Goal: Task Accomplishment & Management: Manage account settings

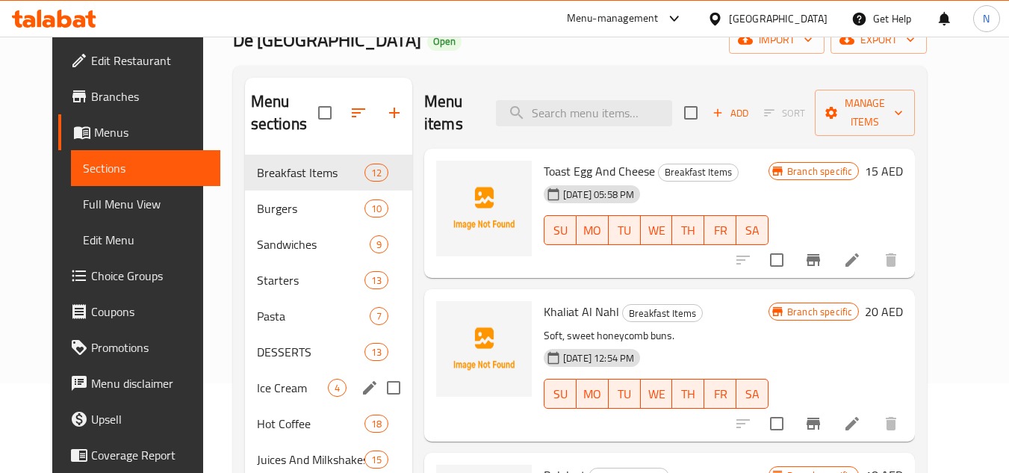
scroll to position [149, 0]
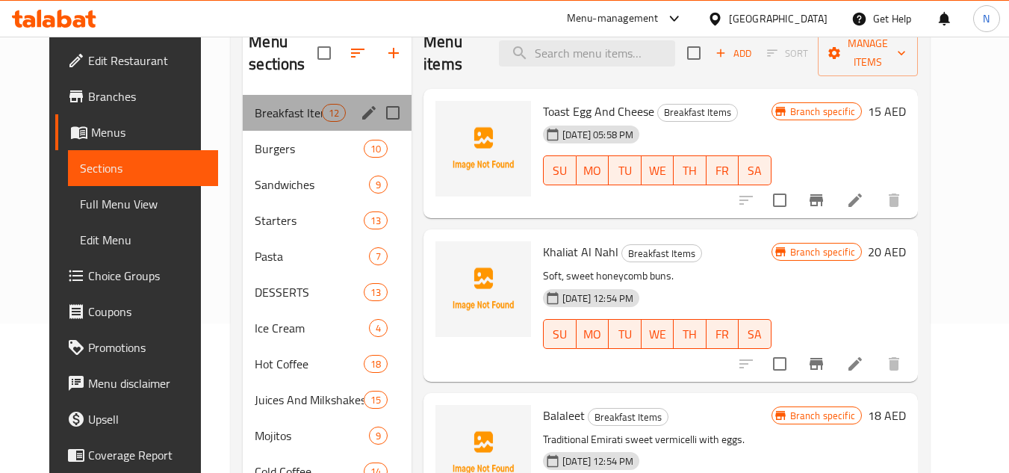
click at [273, 99] on div "Breakfast Items 12" at bounding box center [327, 113] width 169 height 36
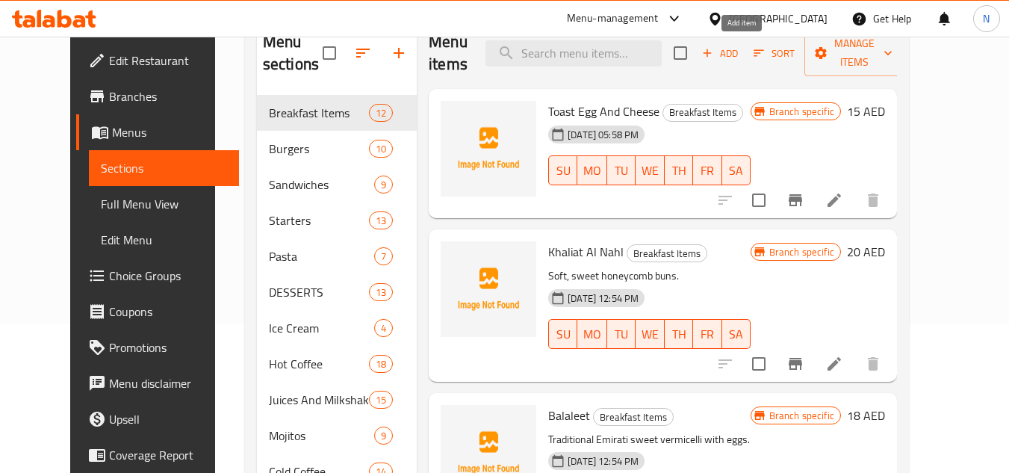
click at [740, 54] on span "Add" at bounding box center [720, 53] width 40 height 17
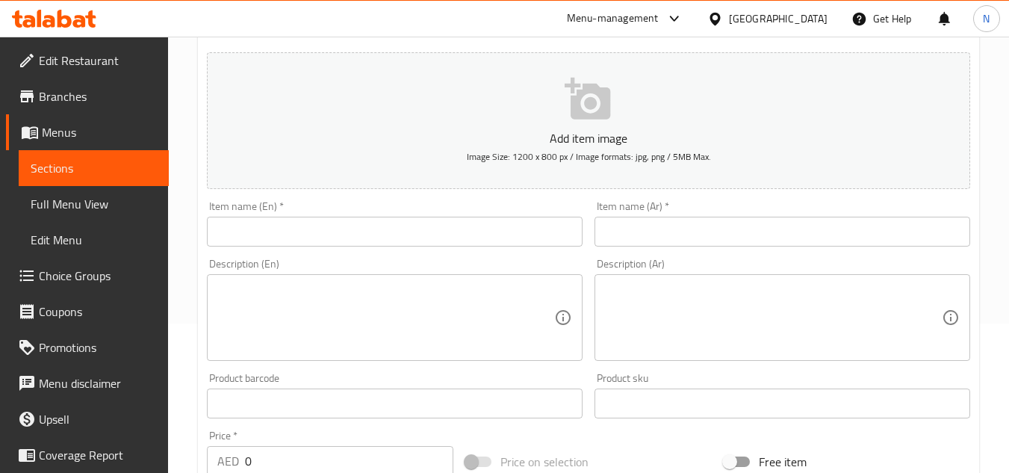
click at [339, 237] on input "text" at bounding box center [395, 232] width 376 height 30
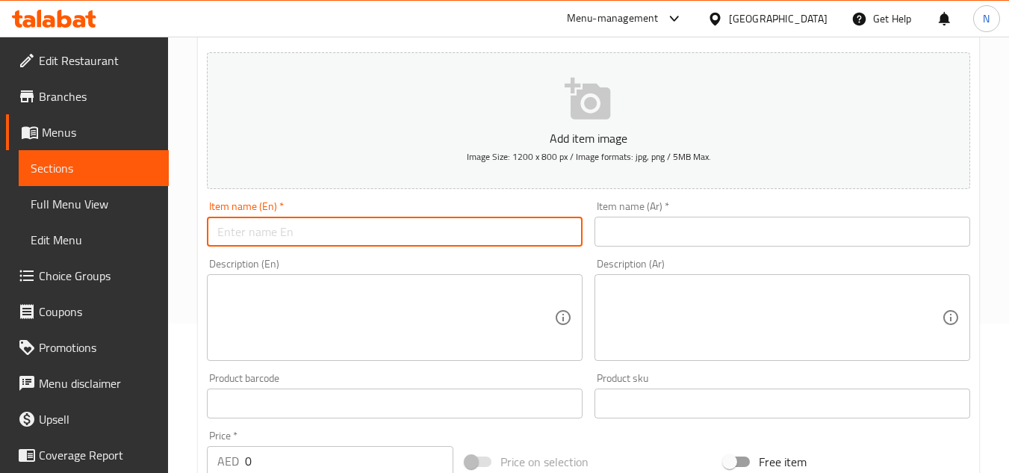
paste input "Khameer Jibin"
click at [376, 228] on input "Khameer Jibin" at bounding box center [395, 232] width 376 height 30
paste input "Raqaq Oman"
type input "Khameer Jibin Raqaq Oman"
click at [656, 235] on input "text" at bounding box center [783, 232] width 376 height 30
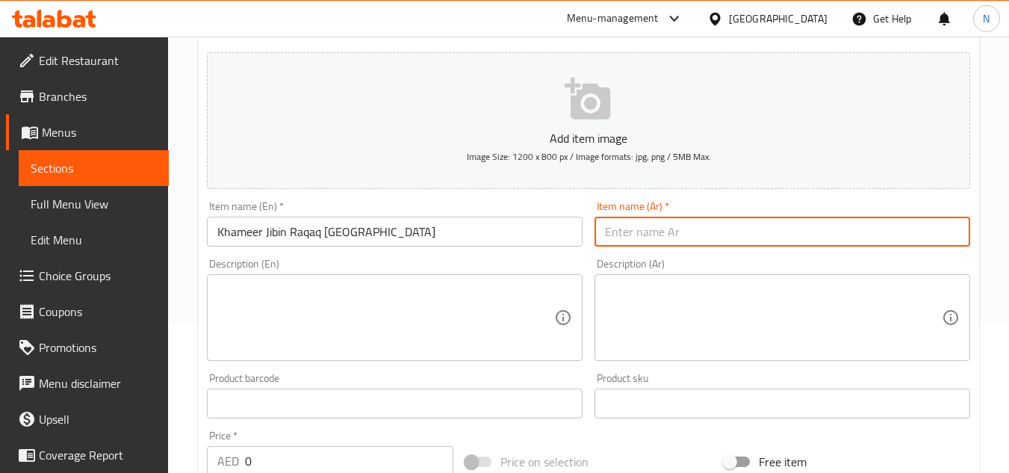
paste input "خمير جبن )رقاق عمان"
click at [657, 239] on input "خمير جبن )رقاق عمان" at bounding box center [783, 232] width 376 height 30
type input "خمير جبن رقاق عمان"
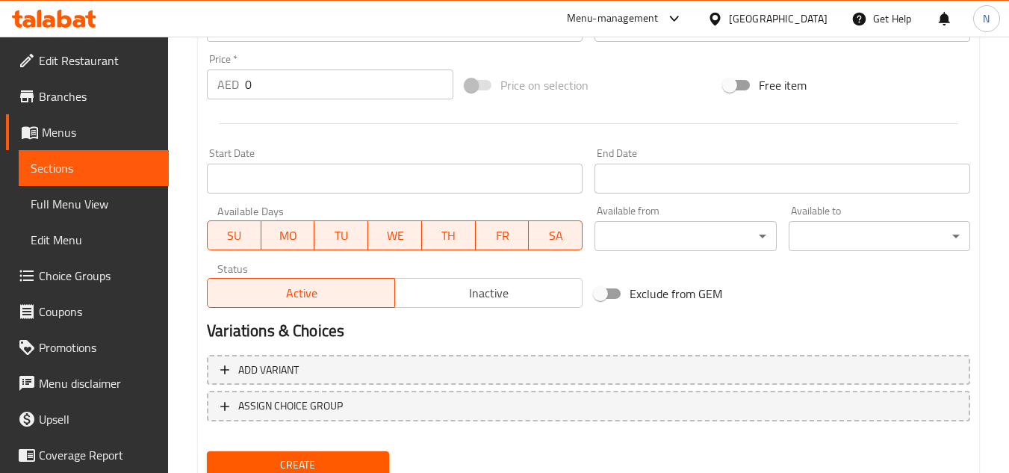
scroll to position [433, 0]
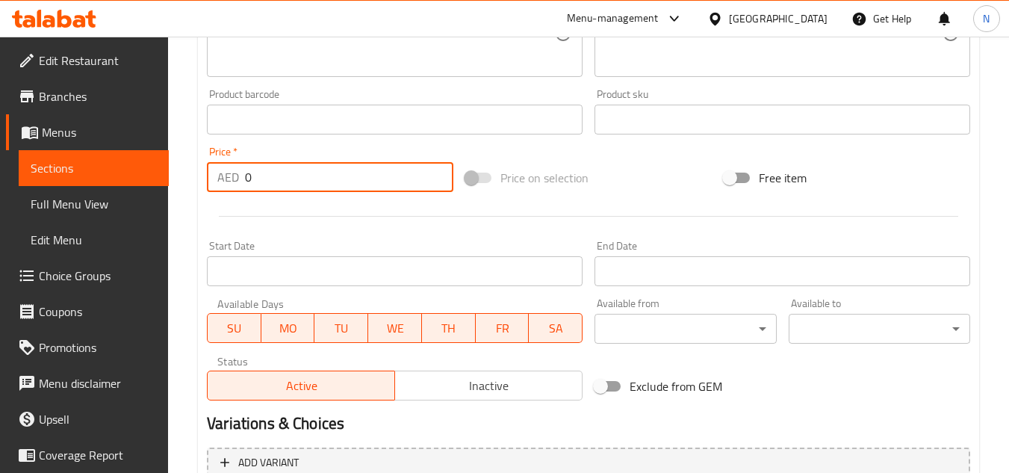
drag, startPoint x: 270, startPoint y: 173, endPoint x: 230, endPoint y: 190, distance: 43.6
click at [230, 190] on div "AED 0 Price *" at bounding box center [330, 177] width 247 height 30
paste input "22"
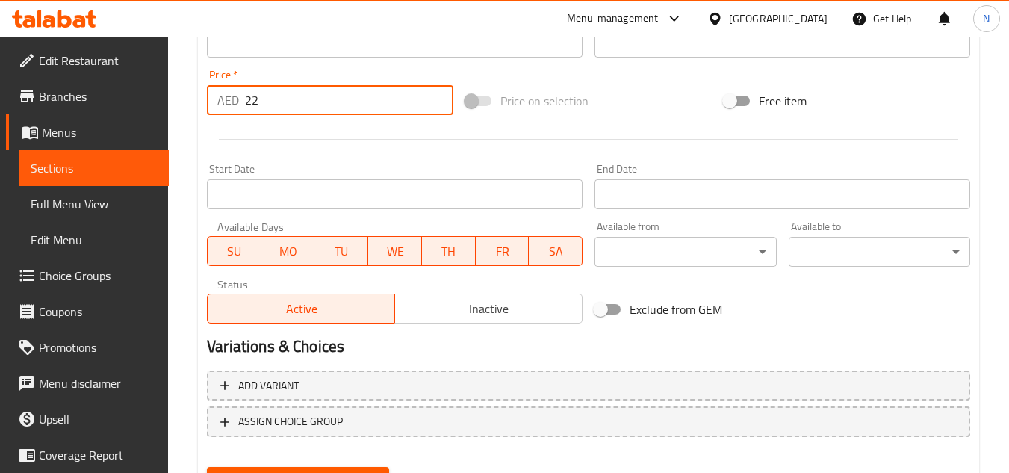
scroll to position [583, 0]
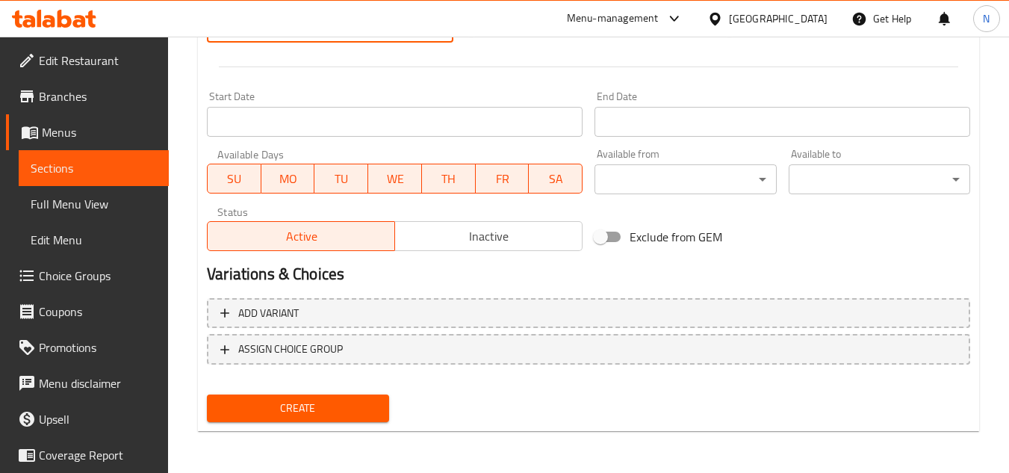
type input "22"
click at [318, 400] on span "Create" at bounding box center [298, 408] width 158 height 19
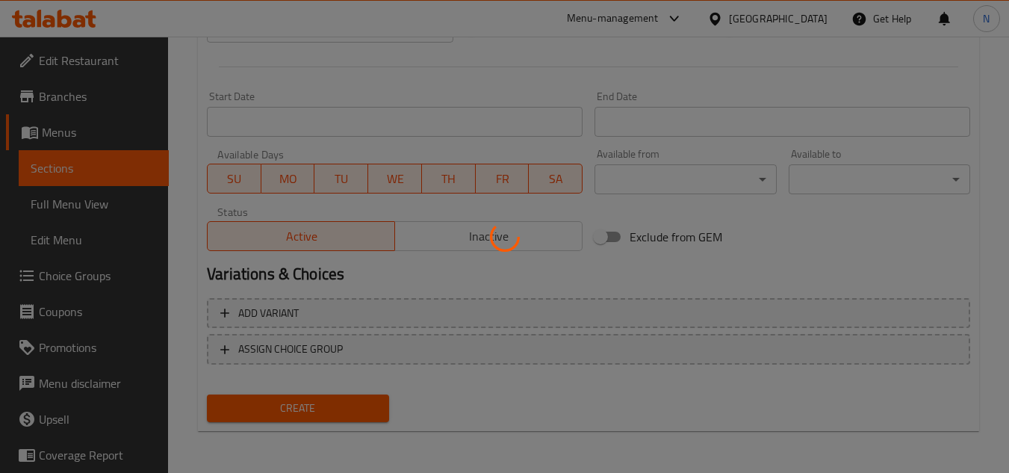
type input "0"
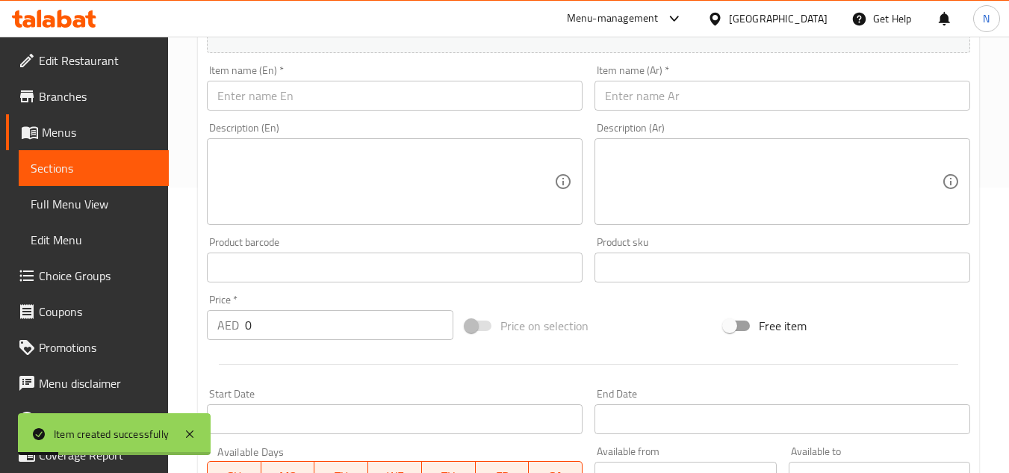
scroll to position [209, 0]
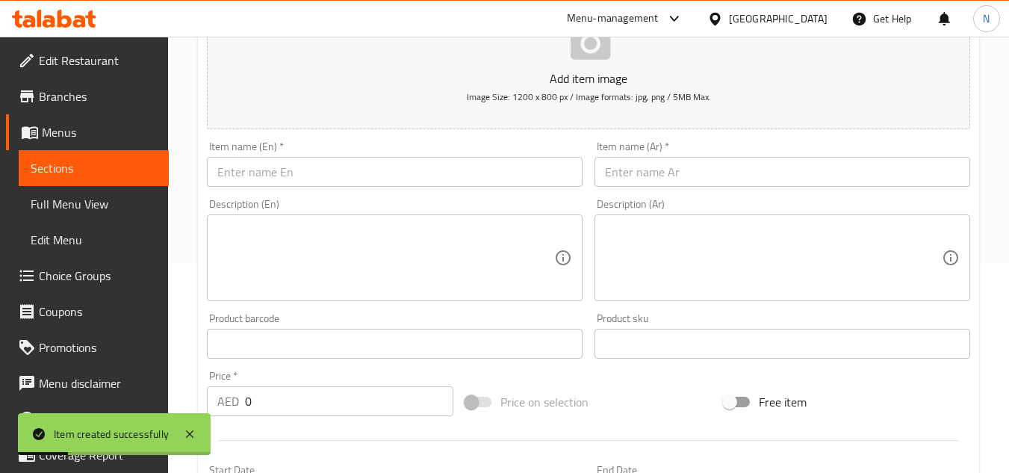
click at [363, 178] on input "text" at bounding box center [395, 172] width 376 height 30
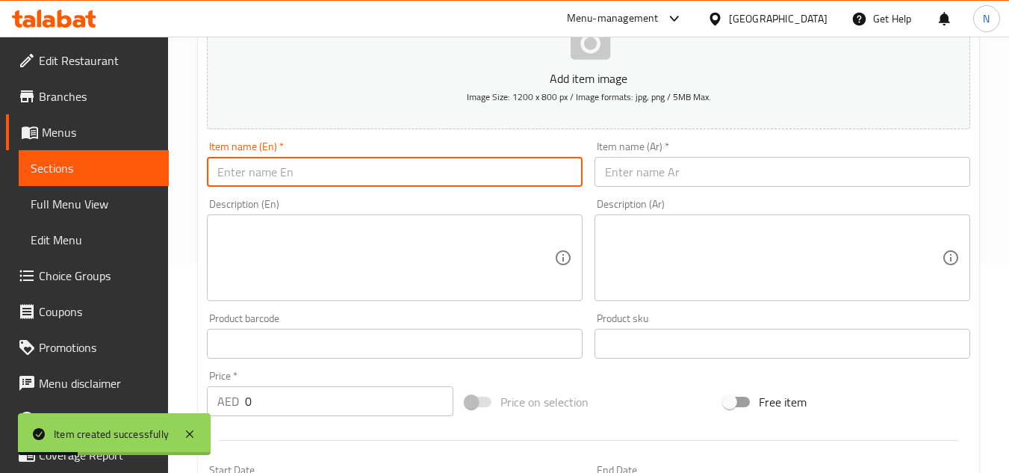
paste input "Khameer Jibin Mushakkal"
type input "Khameer Jibin Mushakkal"
click at [669, 179] on input "text" at bounding box center [783, 172] width 376 height 30
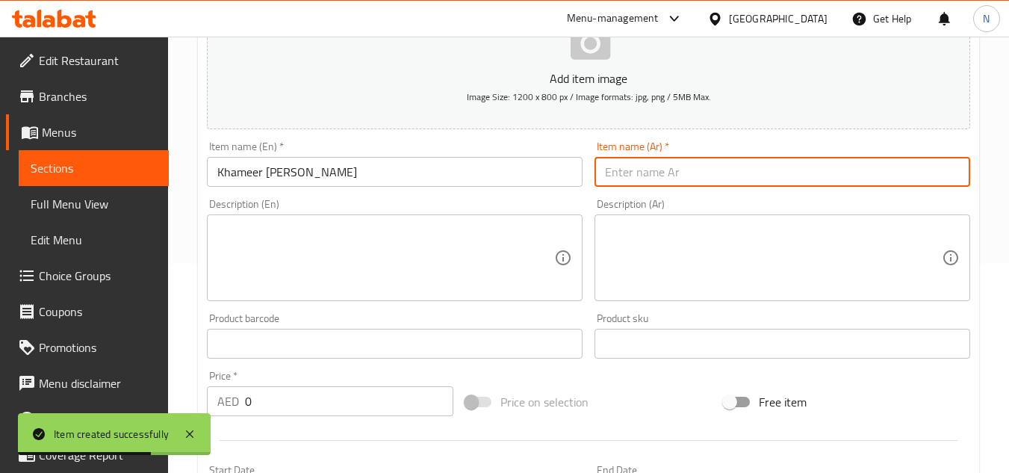
paste input "خمير جبن مشكل"
type input "خمير جبن مشكل"
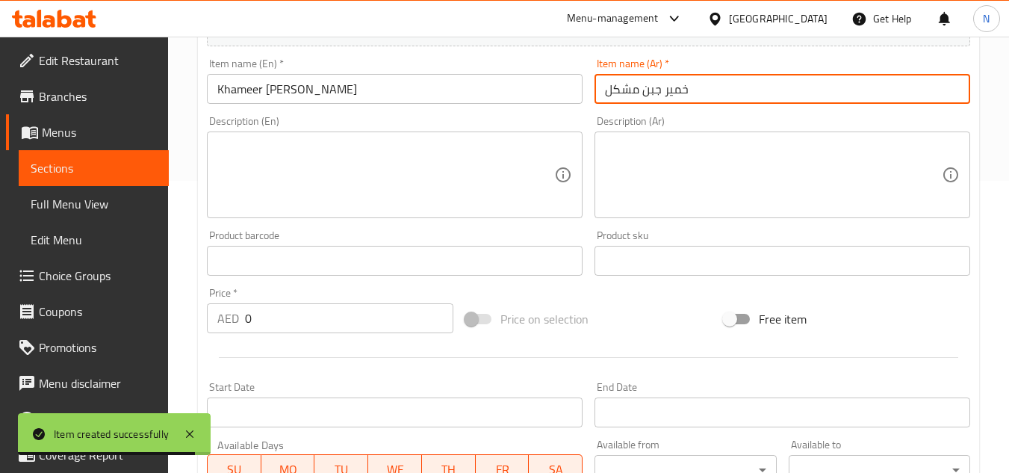
scroll to position [359, 0]
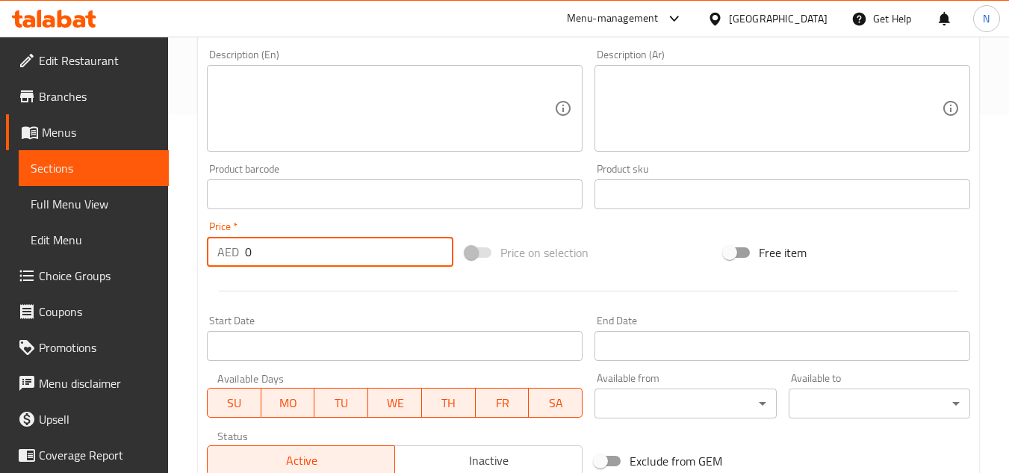
drag, startPoint x: 250, startPoint y: 254, endPoint x: 237, endPoint y: 270, distance: 20.7
click at [237, 270] on div "Price   * AED 0 Price *" at bounding box center [330, 244] width 258 height 58
paste input "27"
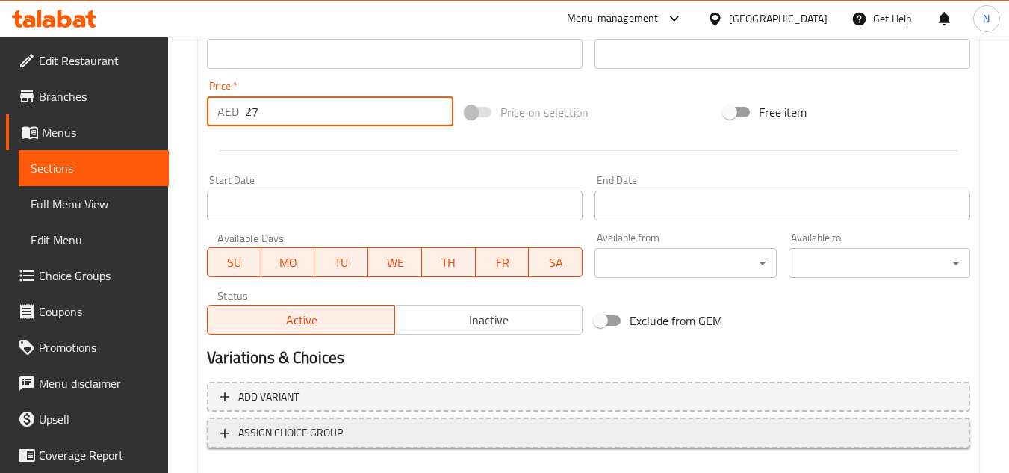
scroll to position [583, 0]
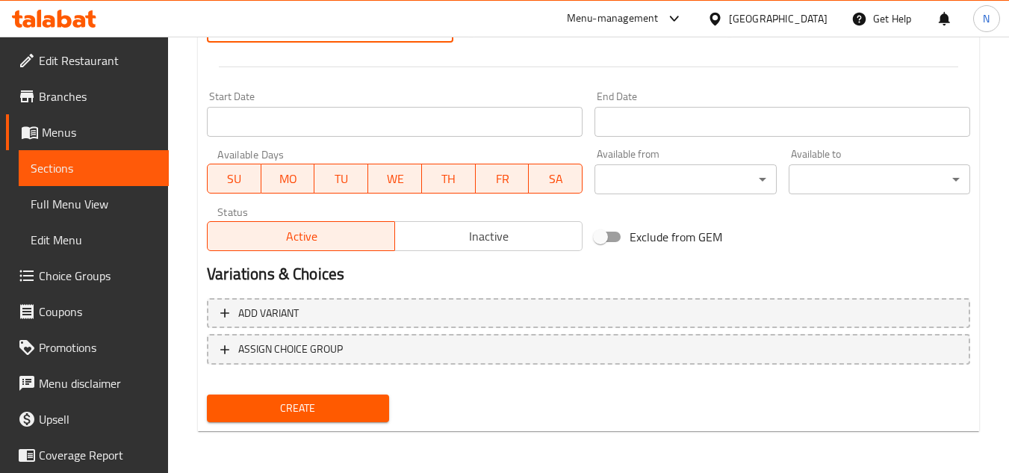
type input "27"
drag, startPoint x: 318, startPoint y: 407, endPoint x: 314, endPoint y: 362, distance: 45.0
click at [318, 408] on span "Create" at bounding box center [298, 408] width 158 height 19
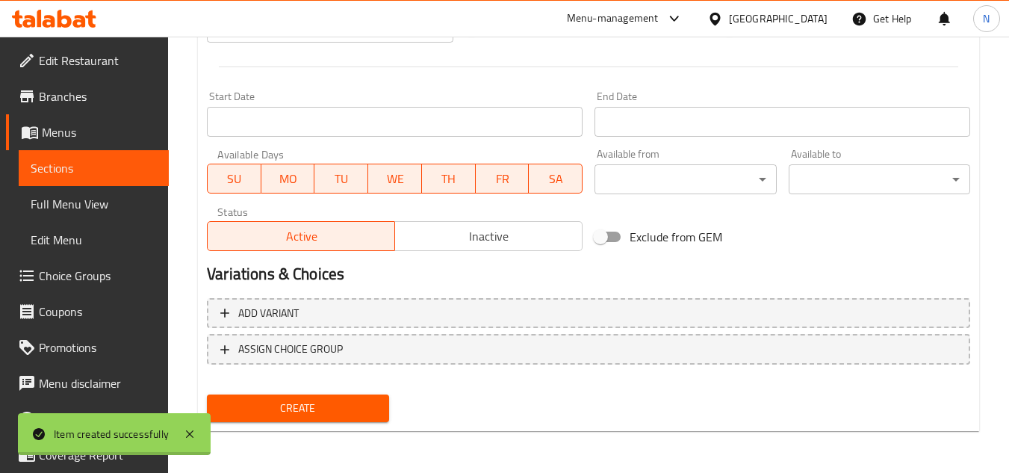
type input "0"
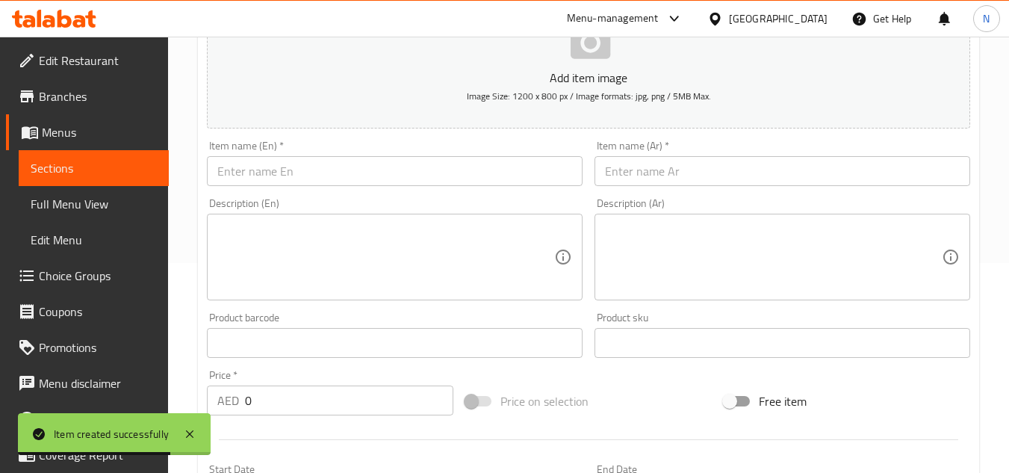
scroll to position [209, 0]
click at [299, 179] on input "text" at bounding box center [395, 172] width 376 height 30
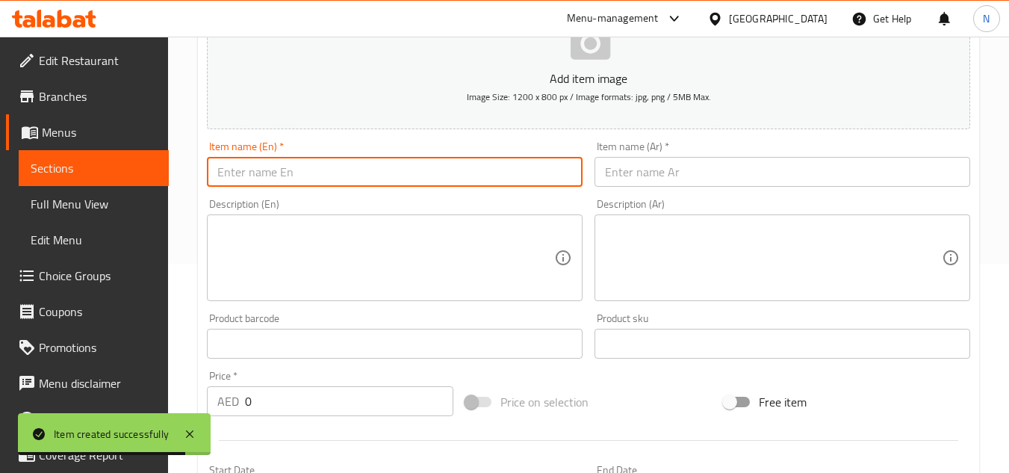
paste input "Khameer Cheese And Egg"
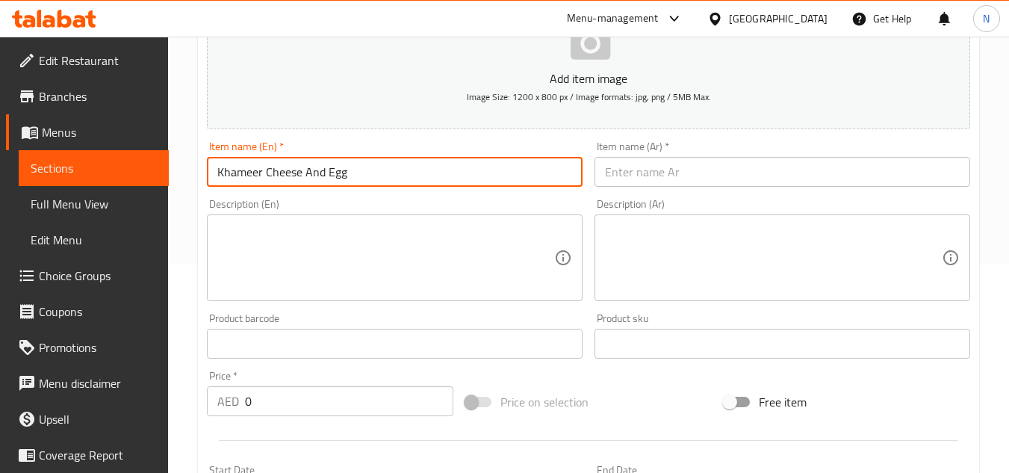
paste input "(Boiled/Fried)"
click at [354, 174] on input "Khameer Cheese And Egg (Boiled/Fried)" at bounding box center [395, 172] width 376 height 30
click at [382, 174] on input "Khameer Cheese And Egg Boiled/Fried)" at bounding box center [395, 172] width 376 height 30
click at [386, 173] on input "Khameer Cheese And Egg Boiled/Fried)" at bounding box center [395, 172] width 376 height 30
drag, startPoint x: 421, startPoint y: 173, endPoint x: 438, endPoint y: 177, distance: 17.8
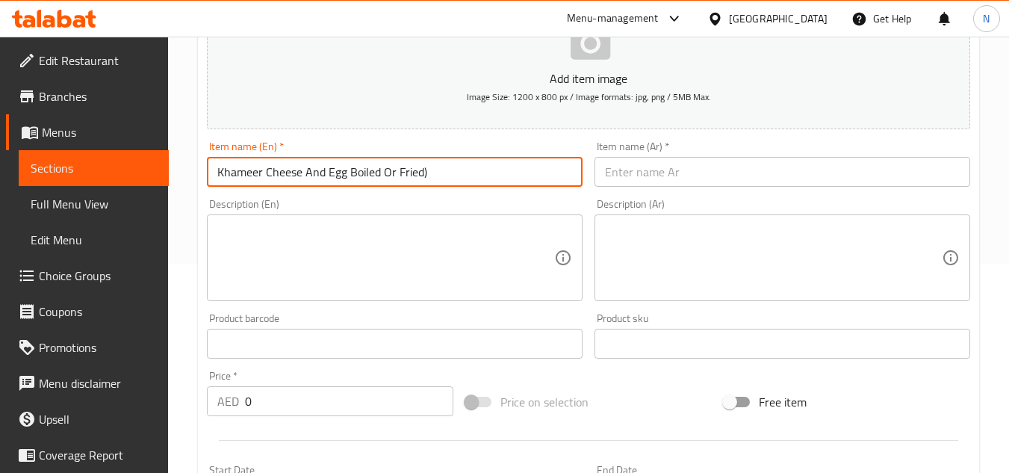
click at [438, 177] on input "Khameer Cheese And Egg Boiled Or Fried)" at bounding box center [395, 172] width 376 height 30
type input "Khameer Cheese And Egg Boiled Or Fried"
click at [658, 180] on input "text" at bounding box center [783, 172] width 376 height 30
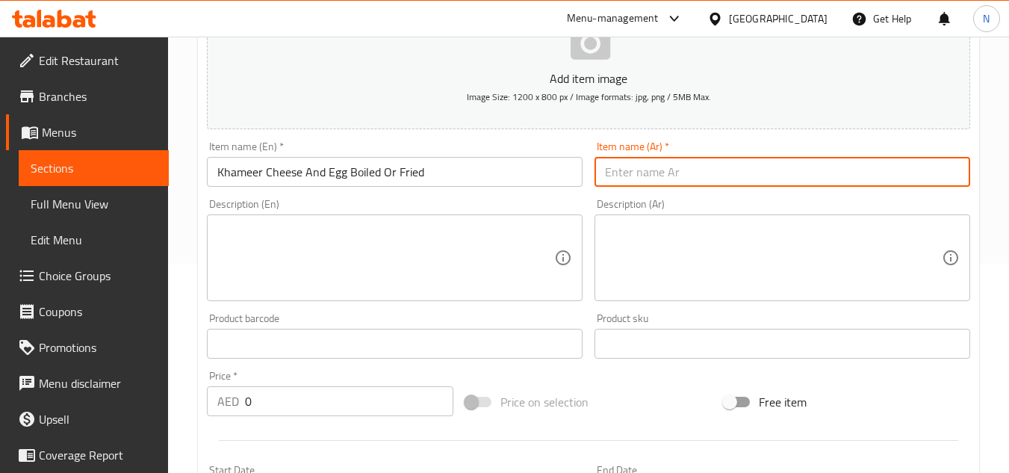
paste input "خمير جبن وبيض)مسلوق/مقلي("
click at [678, 182] on input "خمير جبن وبيض)مسلوق/مقلي(" at bounding box center [783, 172] width 376 height 30
click at [640, 176] on input "خمير جبن وبيض مسلوق/مقلي(" at bounding box center [783, 172] width 376 height 30
drag, startPoint x: 768, startPoint y: 172, endPoint x: 793, endPoint y: 172, distance: 25.4
click at [793, 172] on input "خمير جبن وبيض مسلوق أو مقلي(" at bounding box center [783, 172] width 376 height 30
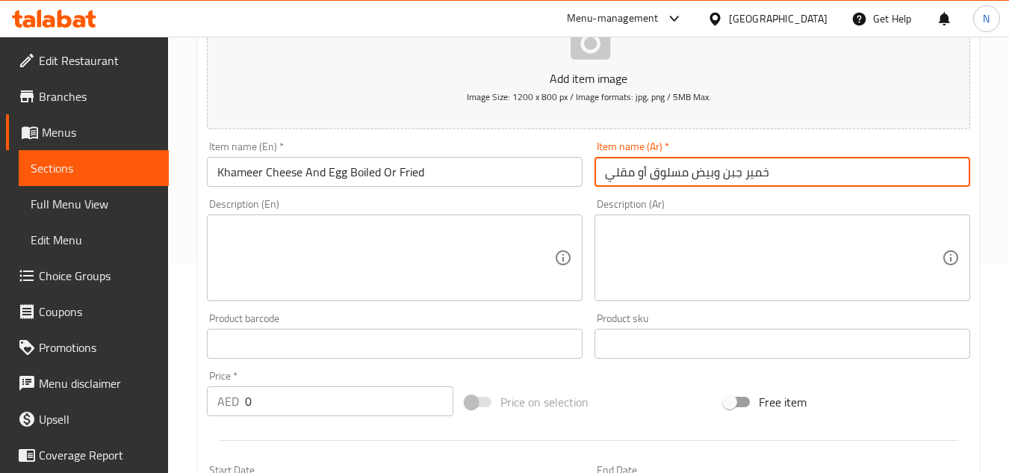
type input "خمير جبن وبيض مسلوق أو مقلي"
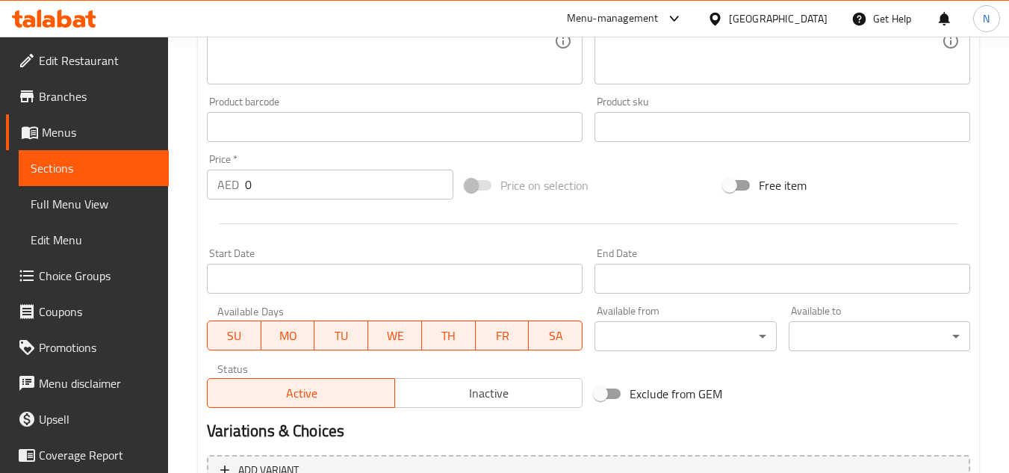
scroll to position [433, 0]
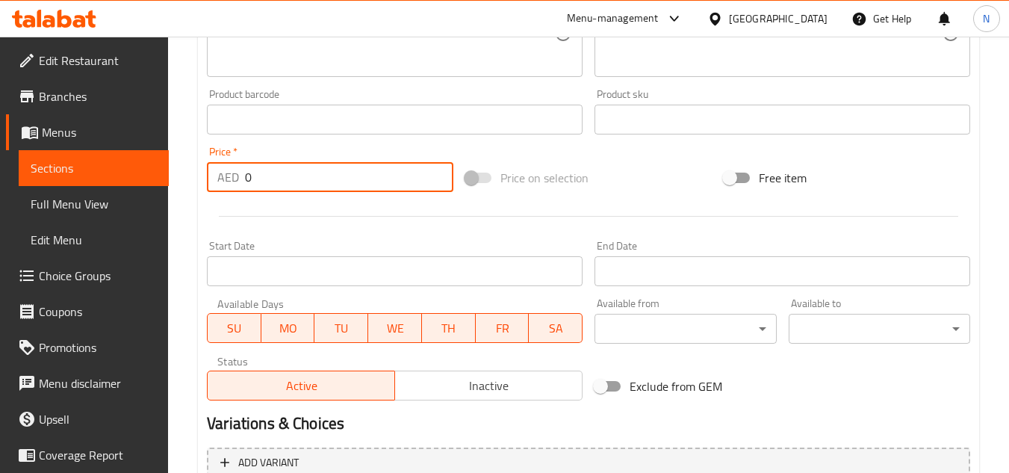
drag, startPoint x: 269, startPoint y: 180, endPoint x: 211, endPoint y: 201, distance: 61.9
click at [211, 201] on div "Add item image Image Size: 1200 x 800 px / Image formats: jpg, png / 5MB Max. I…" at bounding box center [588, 84] width 775 height 644
paste input "25"
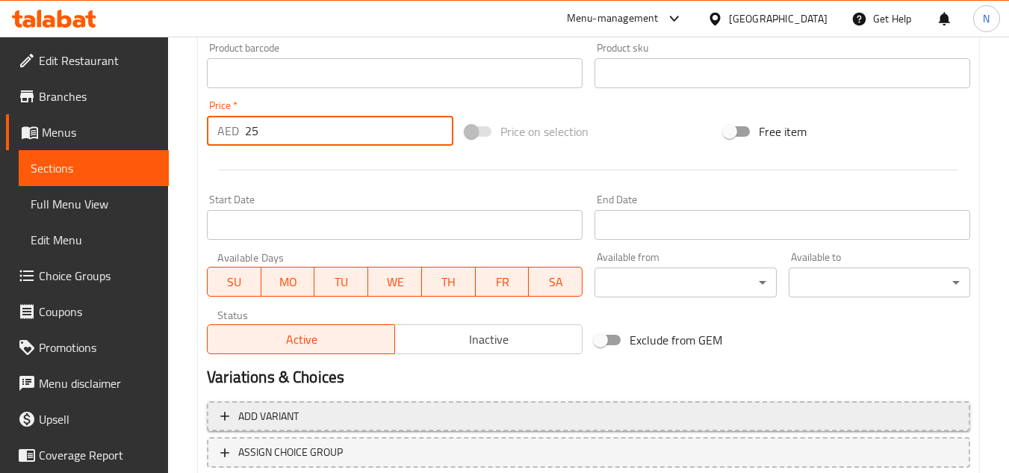
scroll to position [583, 0]
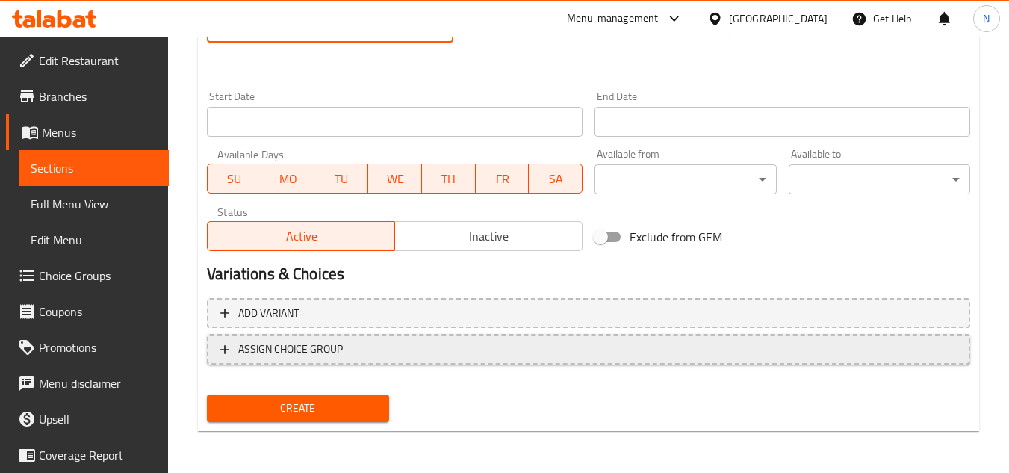
type input "25"
click at [390, 356] on span "ASSIGN CHOICE GROUP" at bounding box center [588, 349] width 737 height 19
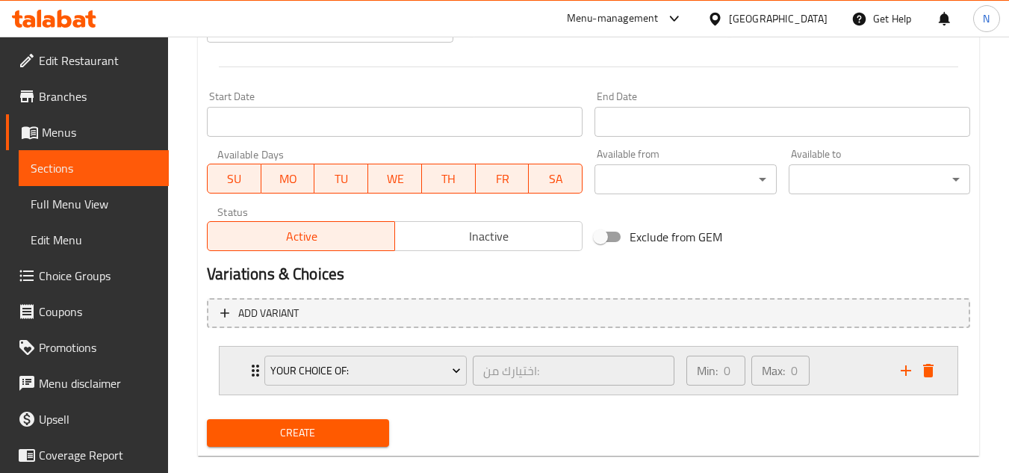
click at [843, 379] on div "Min: 0 ​ Max: 0 ​" at bounding box center [785, 371] width 214 height 48
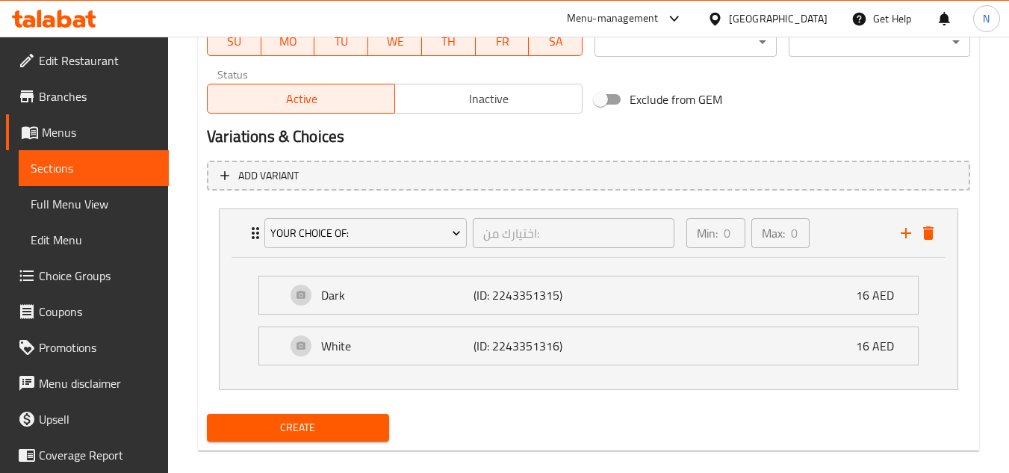
scroll to position [732, 0]
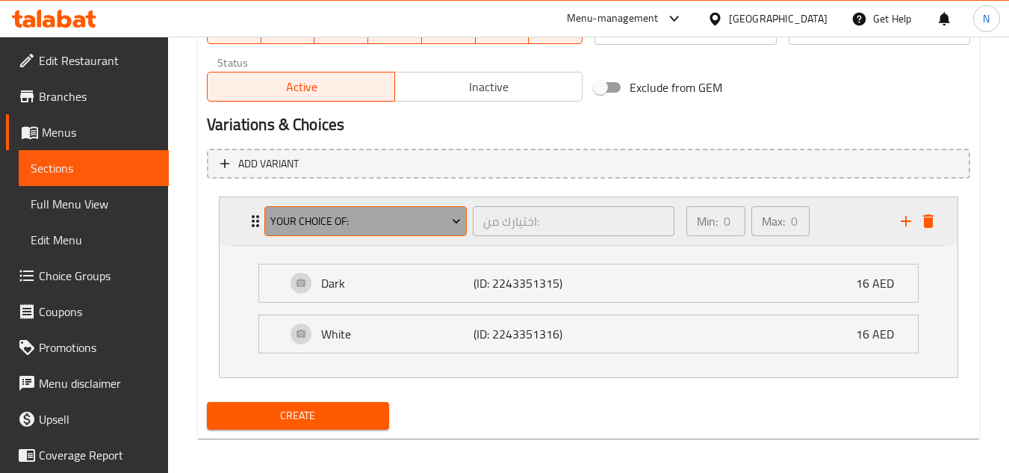
click at [344, 212] on span "Your choice of:" at bounding box center [365, 221] width 191 height 19
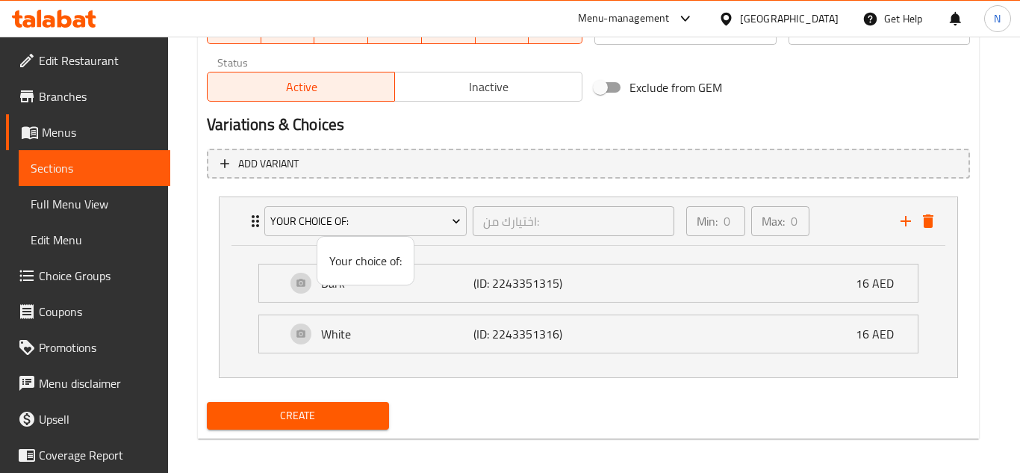
click at [437, 220] on div at bounding box center [510, 236] width 1020 height 473
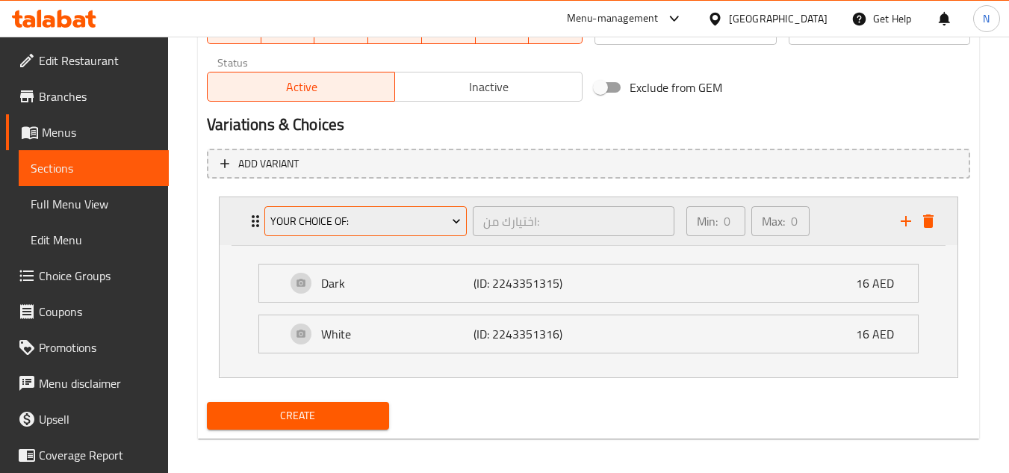
click at [436, 220] on span "Your choice of:" at bounding box center [365, 221] width 191 height 19
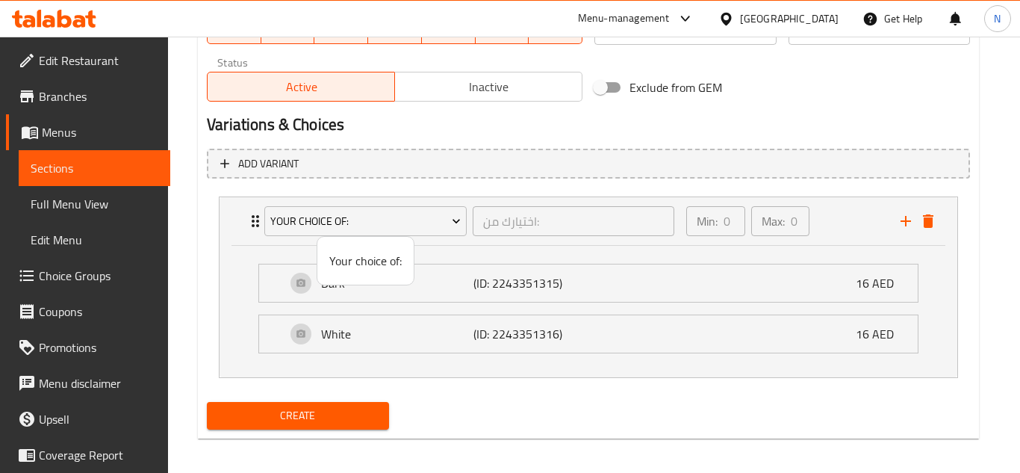
click at [928, 223] on div at bounding box center [510, 236] width 1020 height 473
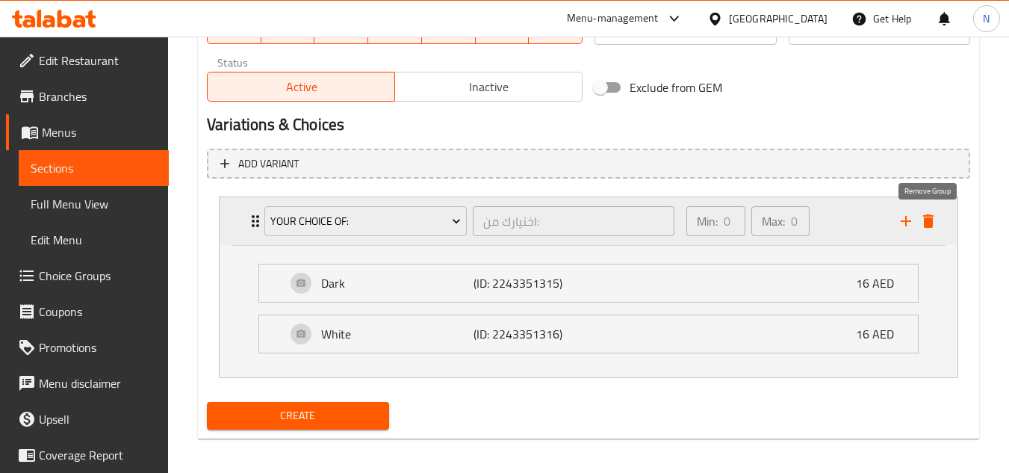
click at [935, 227] on icon "delete" at bounding box center [929, 221] width 18 height 18
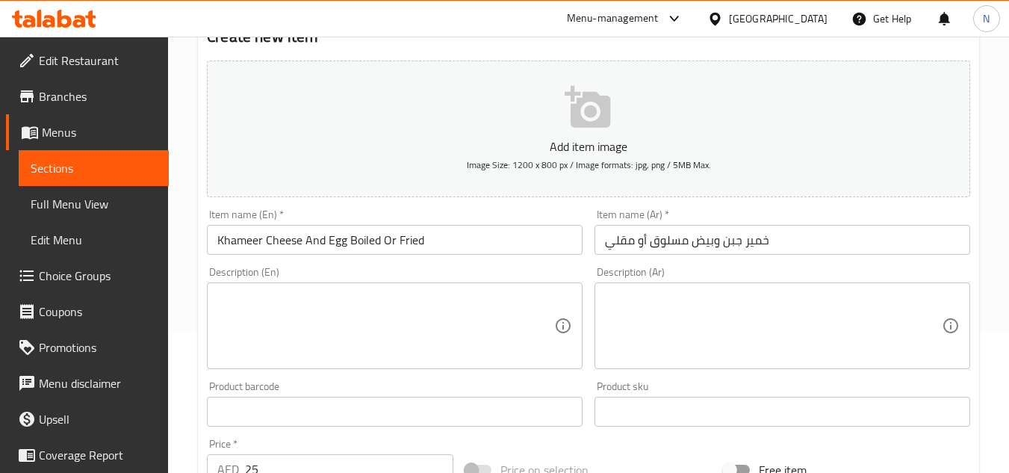
scroll to position [60, 0]
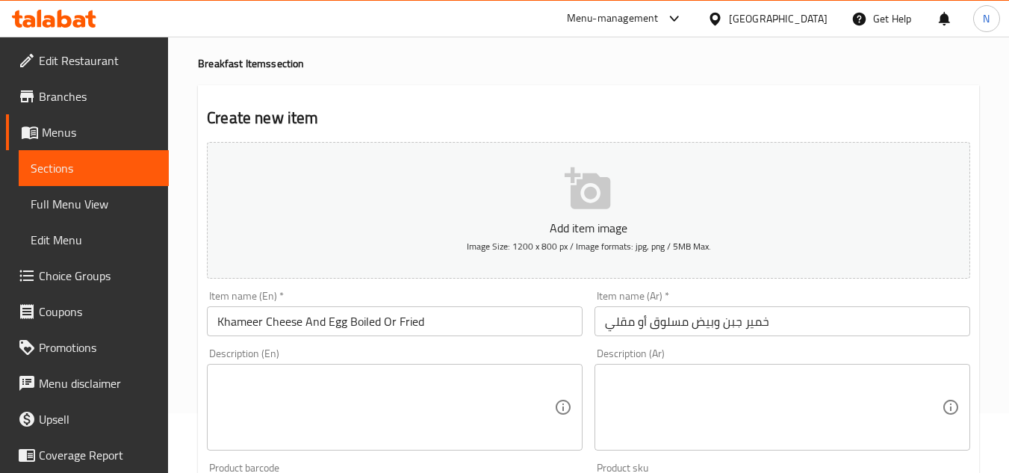
click at [332, 326] on input "Khameer Cheese And Egg Boiled Or Fried" at bounding box center [395, 321] width 376 height 30
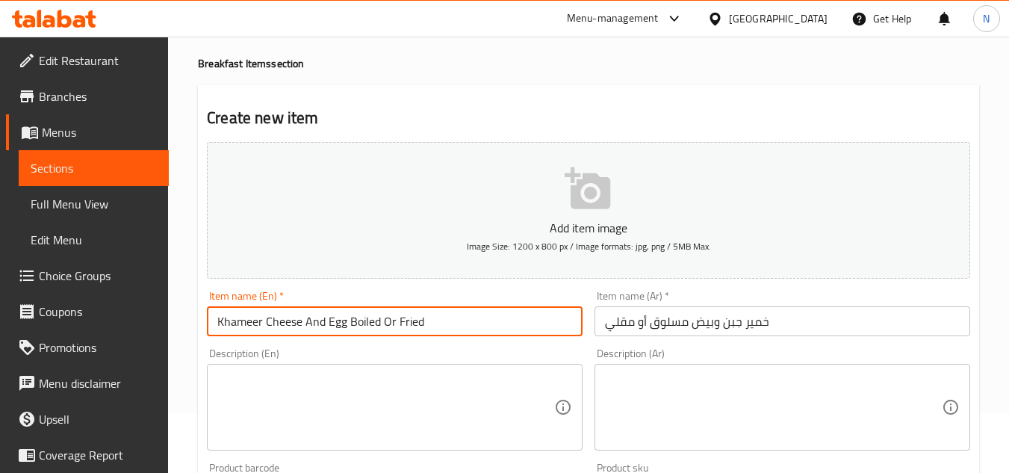
click at [332, 326] on input "Khameer Cheese And Egg Boiled Or Fried" at bounding box center [395, 321] width 376 height 30
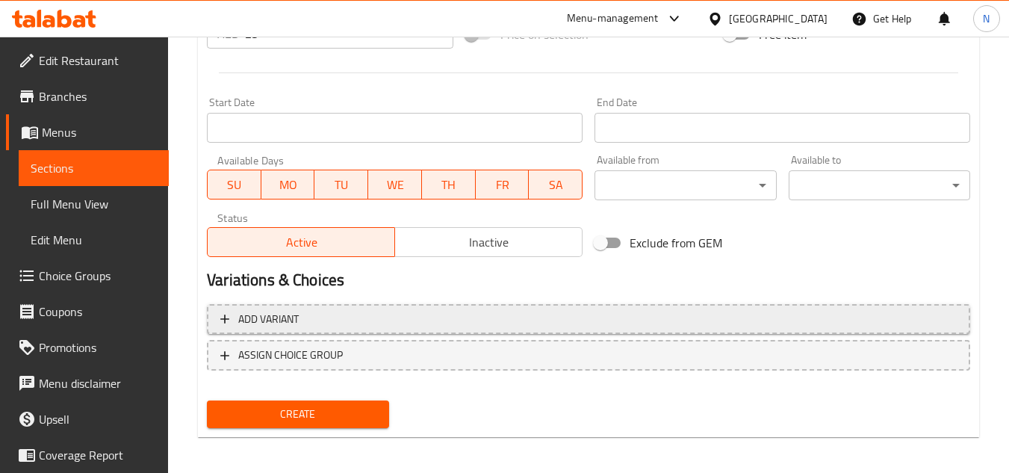
scroll to position [583, 0]
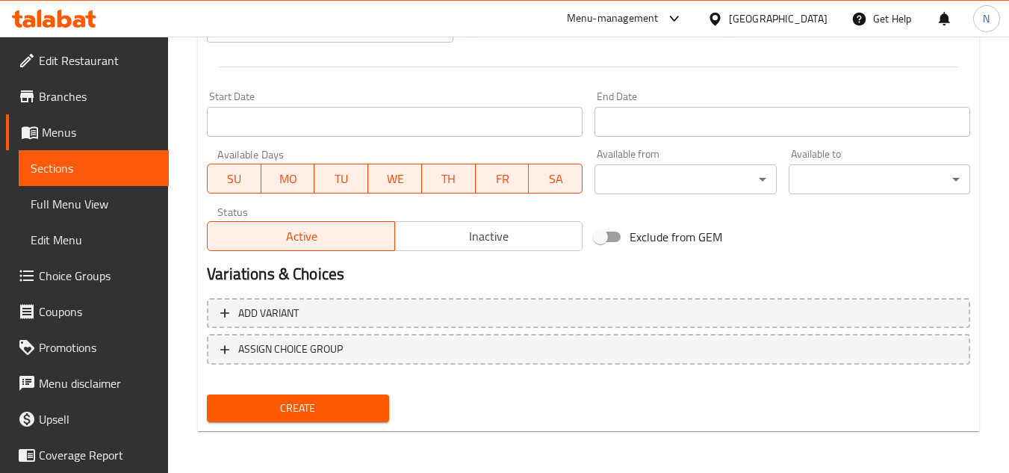
click at [306, 409] on span "Create" at bounding box center [298, 408] width 158 height 19
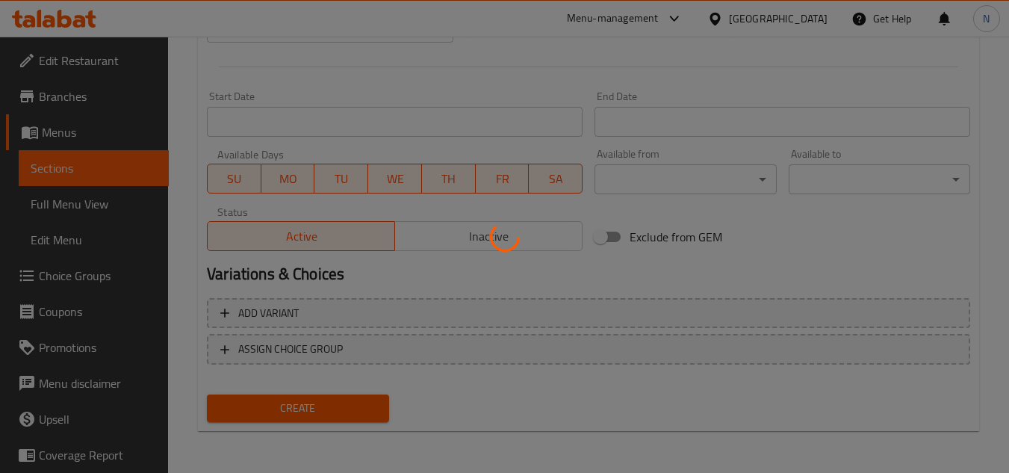
type input "0"
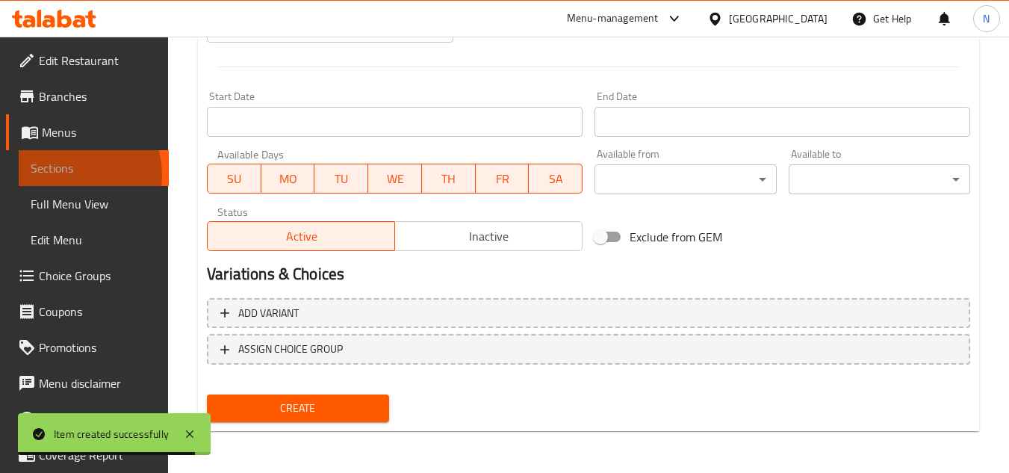
click at [63, 176] on span "Sections" at bounding box center [94, 168] width 126 height 18
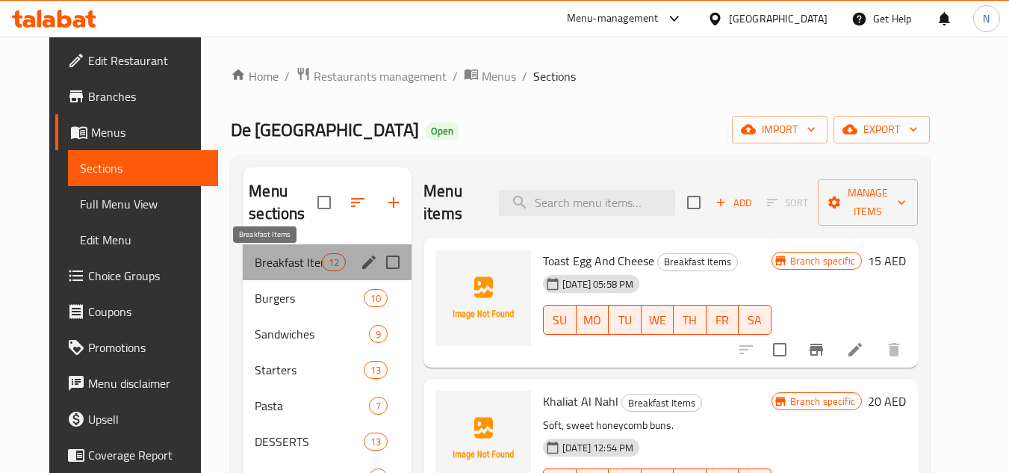
click at [280, 257] on span "Breakfast Items" at bounding box center [288, 262] width 67 height 18
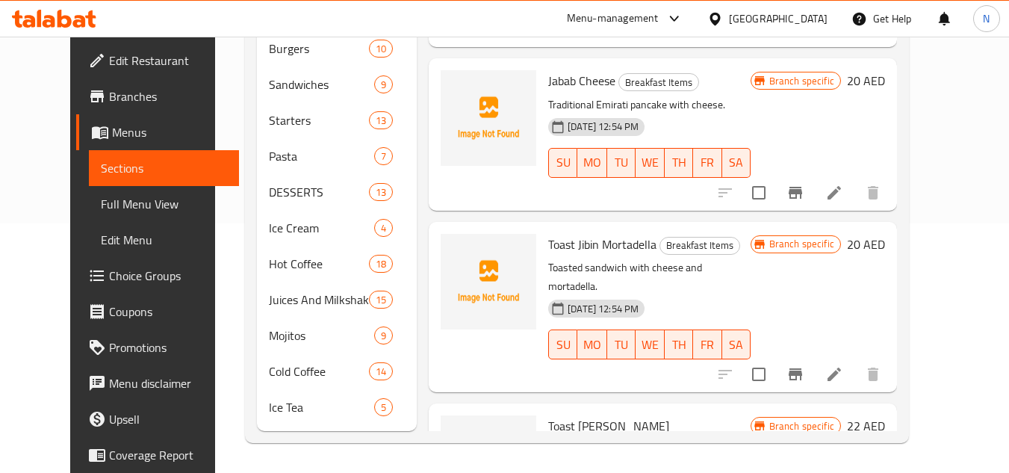
scroll to position [259, 0]
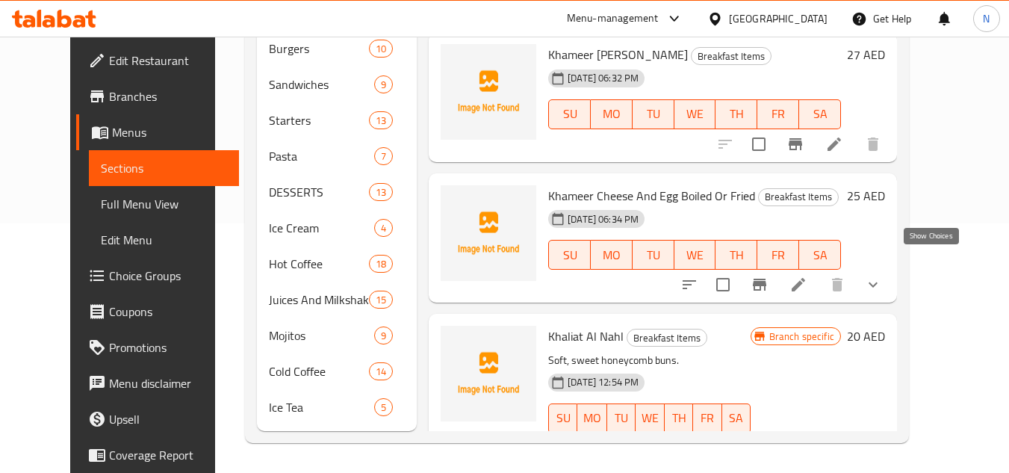
click at [882, 276] on icon "show more" at bounding box center [873, 285] width 18 height 18
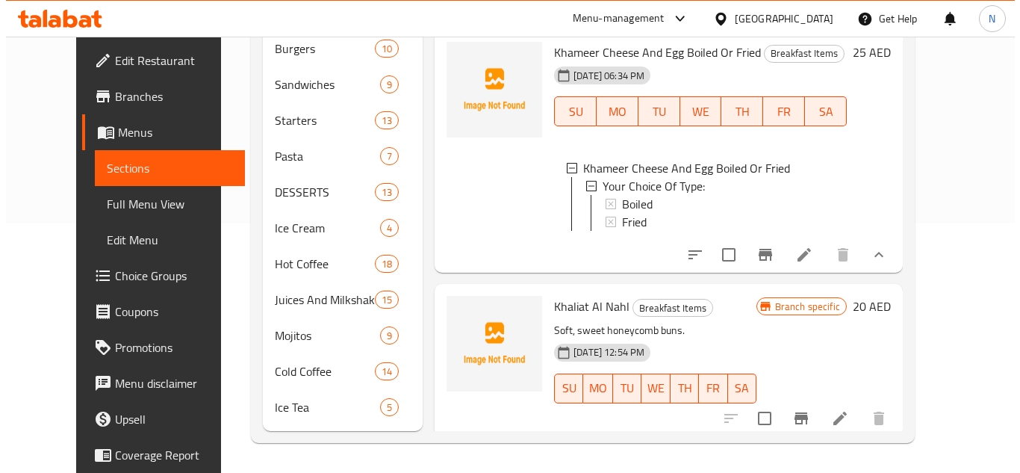
scroll to position [409, 0]
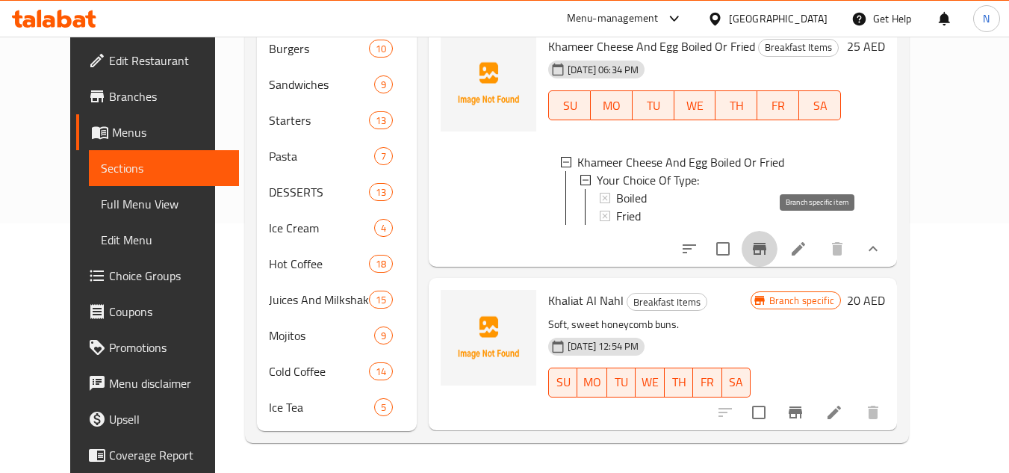
click at [766, 243] on icon "Branch-specific-item" at bounding box center [759, 249] width 13 height 12
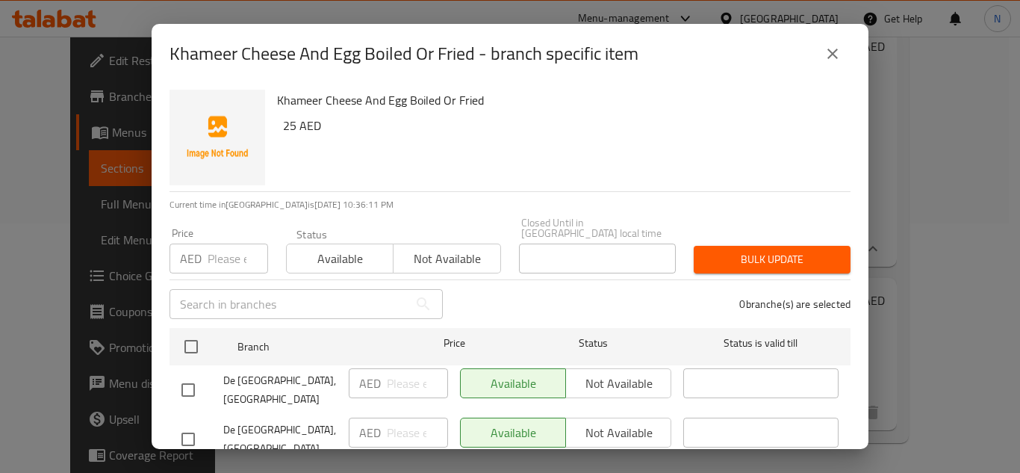
click at [186, 428] on input "checkbox" at bounding box center [188, 439] width 31 height 31
checkbox input "true"
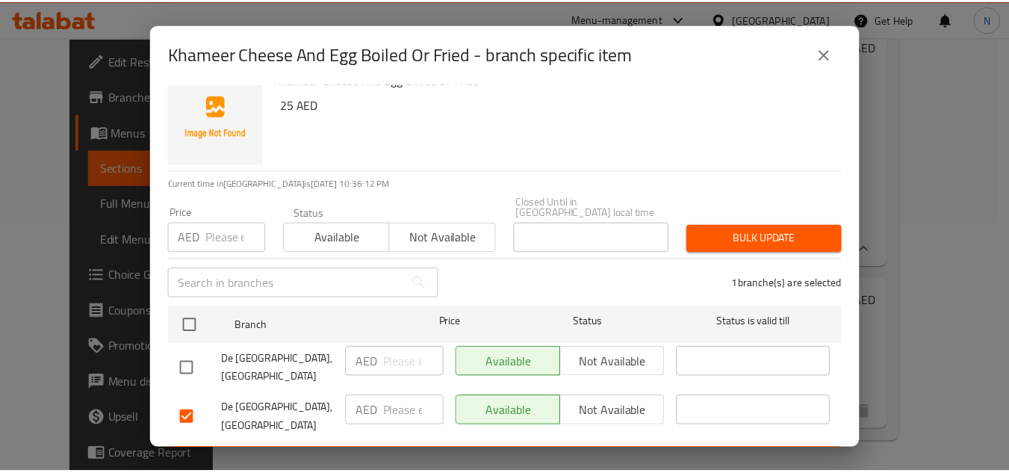
scroll to position [31, 0]
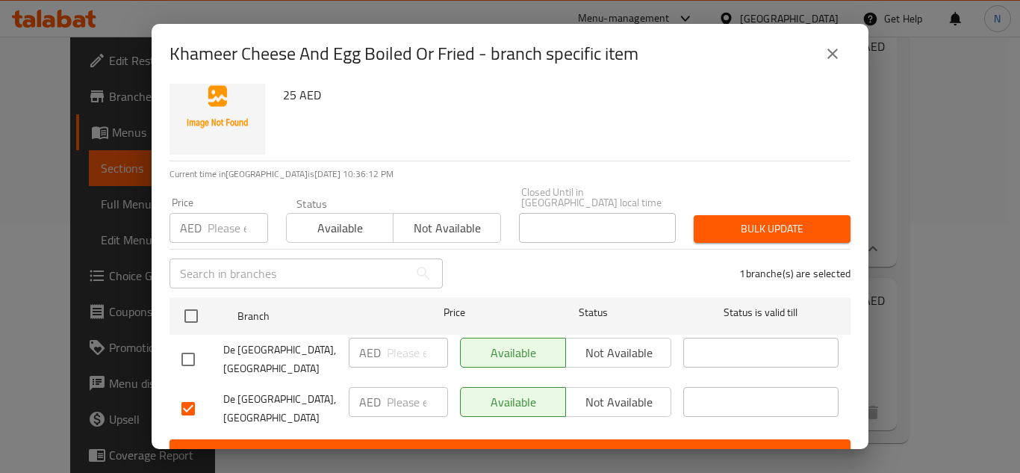
click at [601, 391] on span "Not available" at bounding box center [618, 402] width 93 height 22
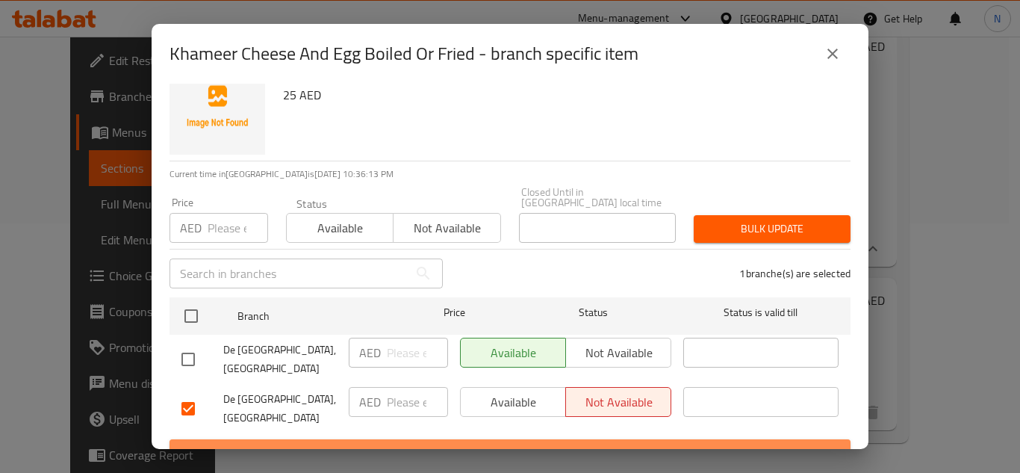
click at [568, 444] on span "Save" at bounding box center [510, 453] width 657 height 19
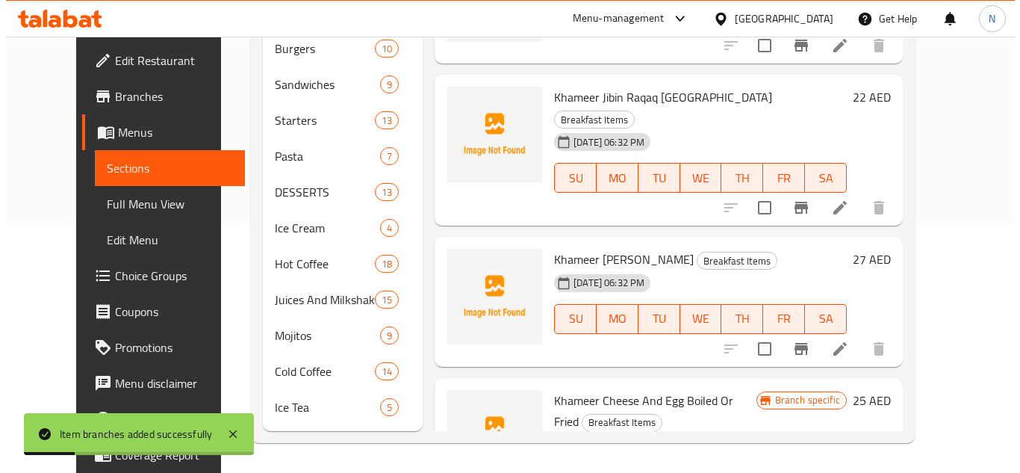
scroll to position [35, 0]
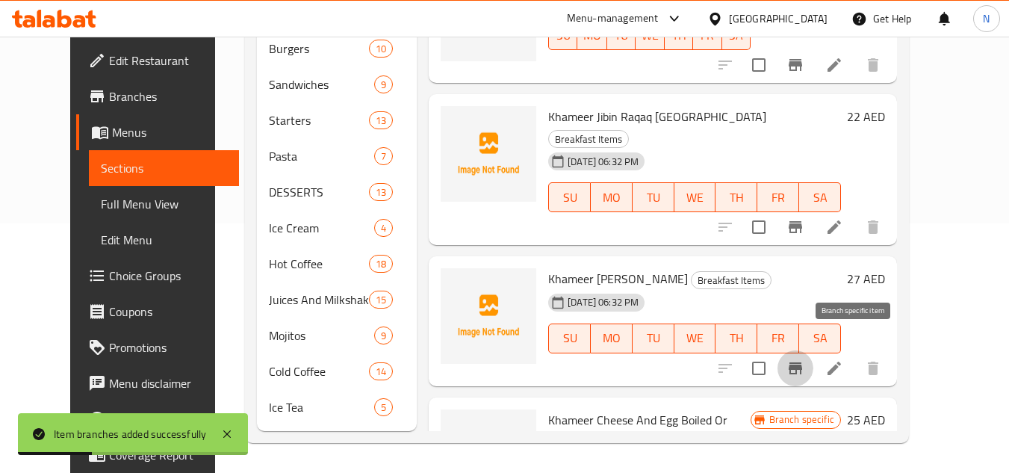
click at [804, 359] on icon "Branch-specific-item" at bounding box center [796, 368] width 18 height 18
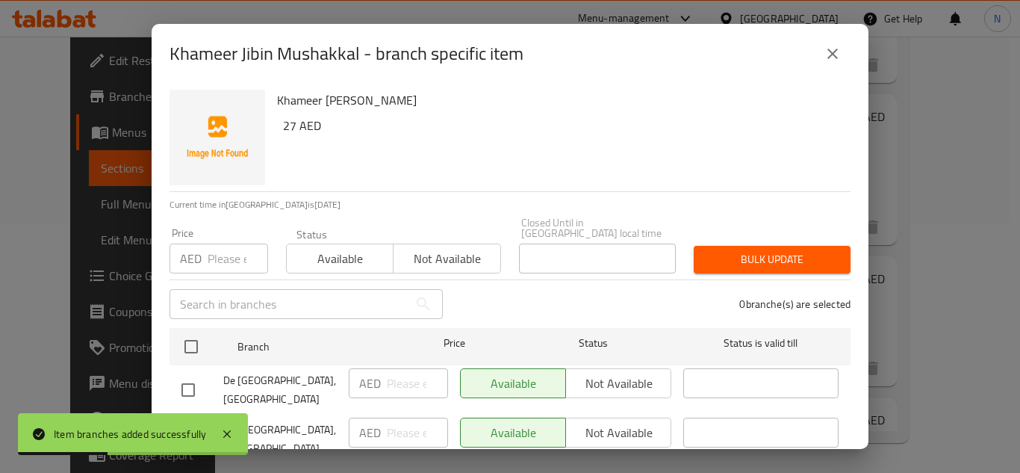
scroll to position [31, 0]
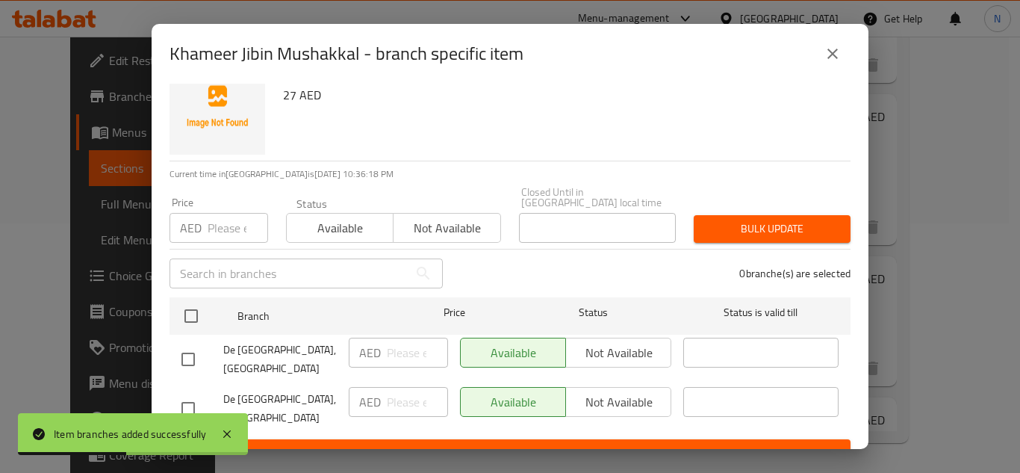
click at [195, 393] on input "checkbox" at bounding box center [188, 408] width 31 height 31
checkbox input "true"
click at [638, 391] on span "Not available" at bounding box center [618, 402] width 93 height 22
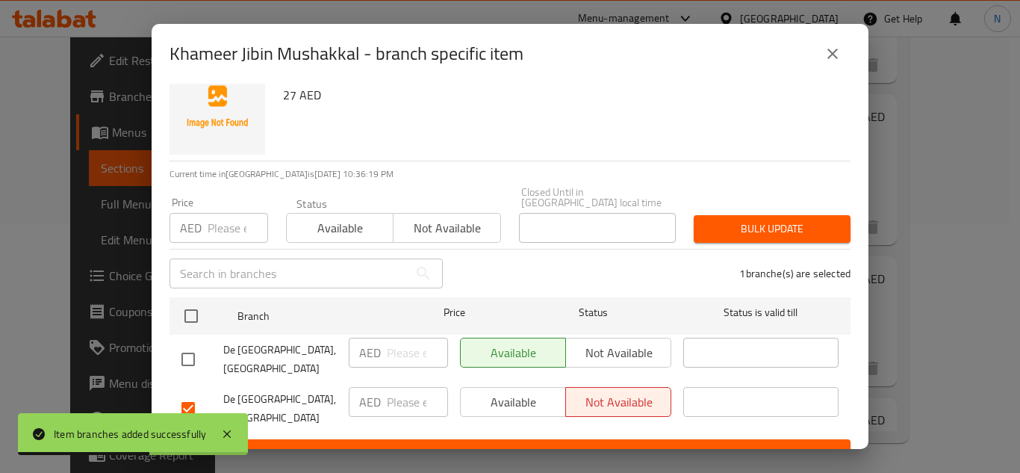
click at [611, 439] on button "Save" at bounding box center [510, 453] width 681 height 28
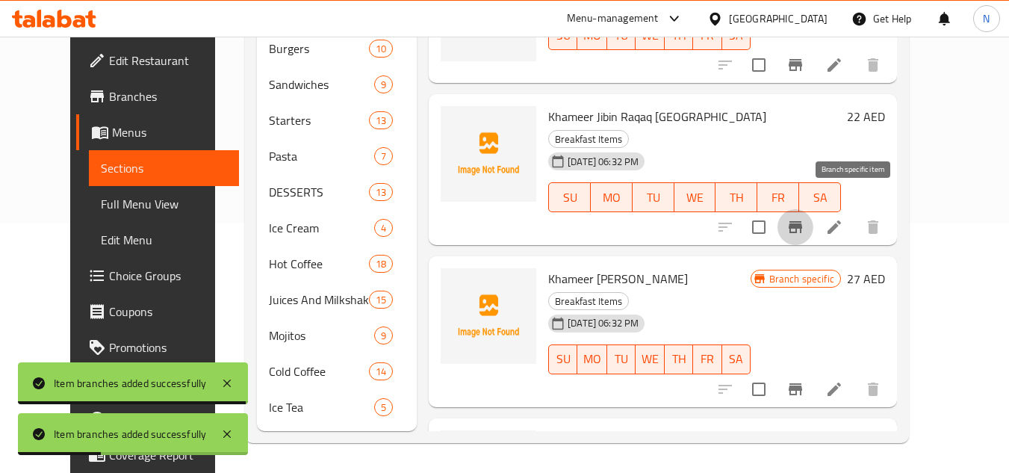
click at [804, 218] on icon "Branch-specific-item" at bounding box center [796, 227] width 18 height 18
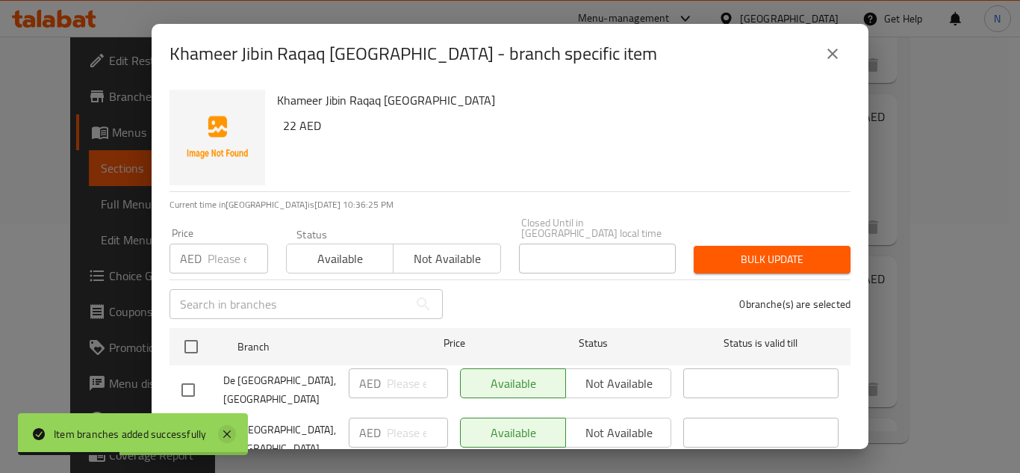
click at [228, 433] on icon at bounding box center [226, 433] width 7 height 7
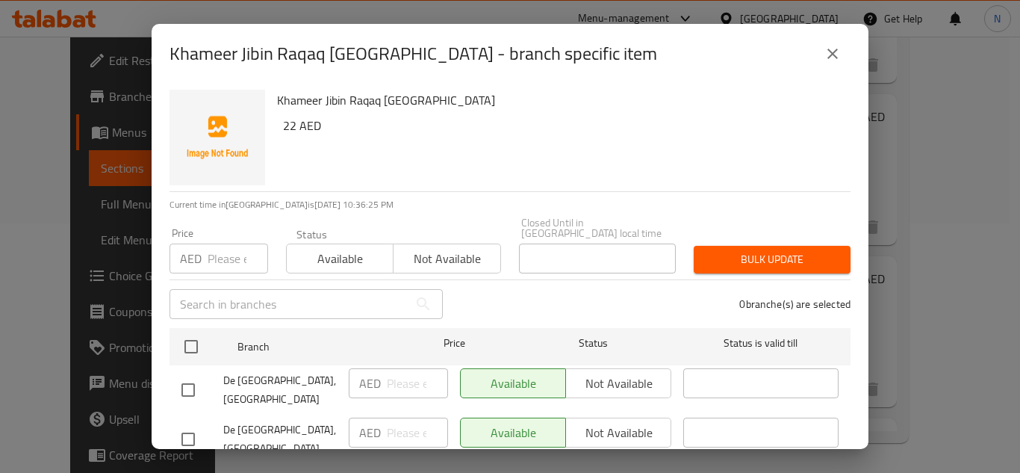
click at [195, 427] on input "checkbox" at bounding box center [188, 439] width 31 height 31
checkbox input "true"
click at [641, 422] on span "Not available" at bounding box center [618, 433] width 93 height 22
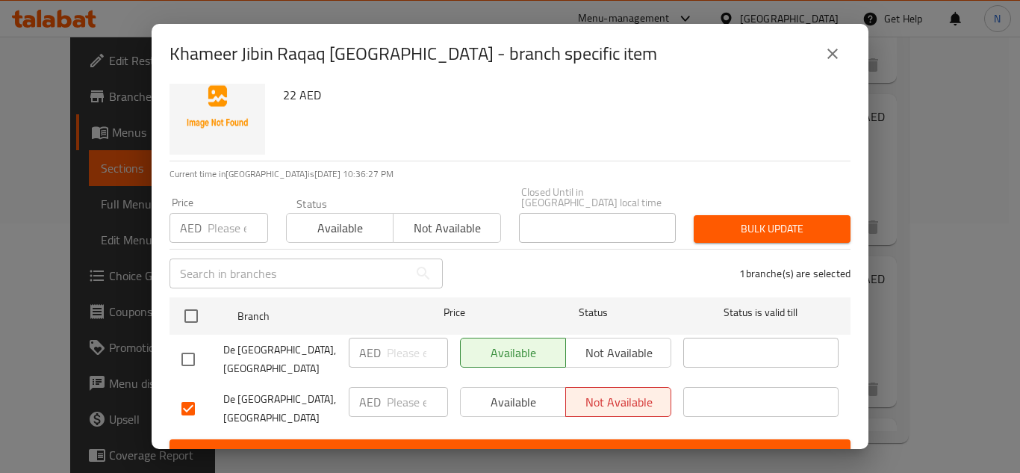
click at [601, 444] on span "Save" at bounding box center [510, 453] width 657 height 19
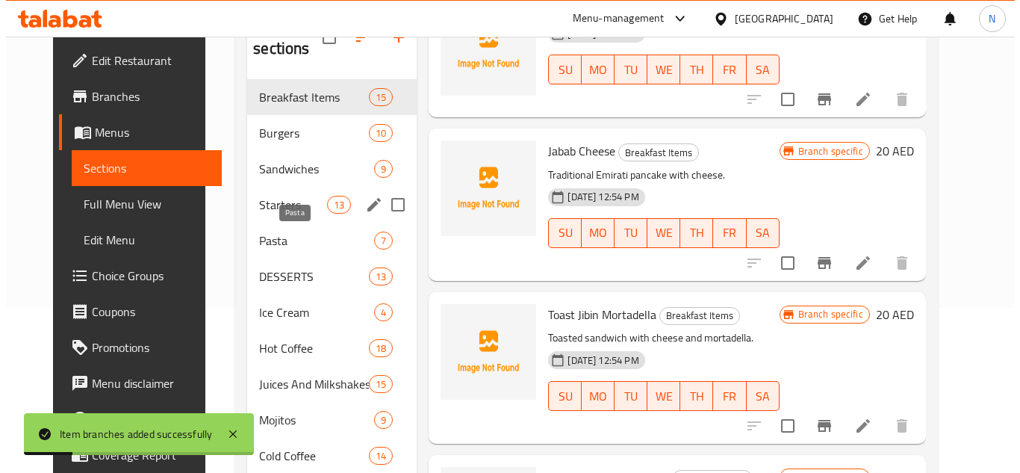
scroll to position [100, 0]
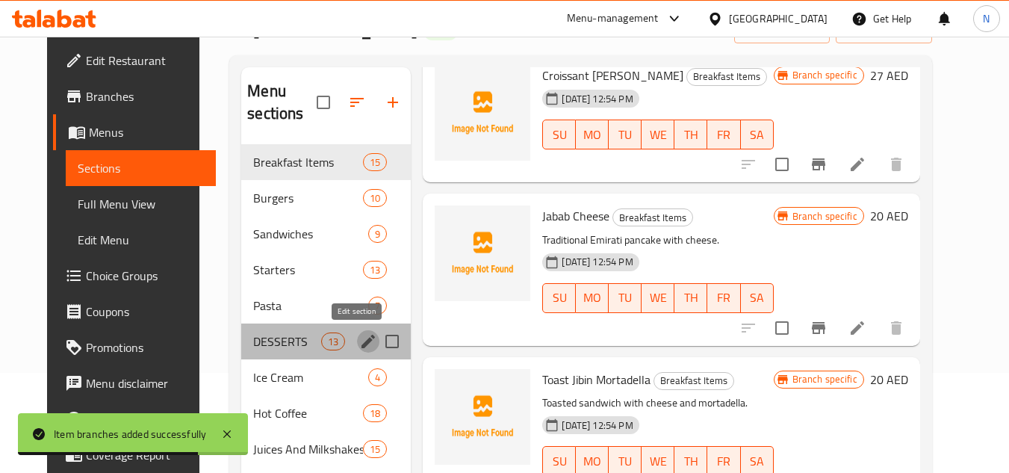
click at [364, 342] on icon "edit" at bounding box center [368, 341] width 18 height 18
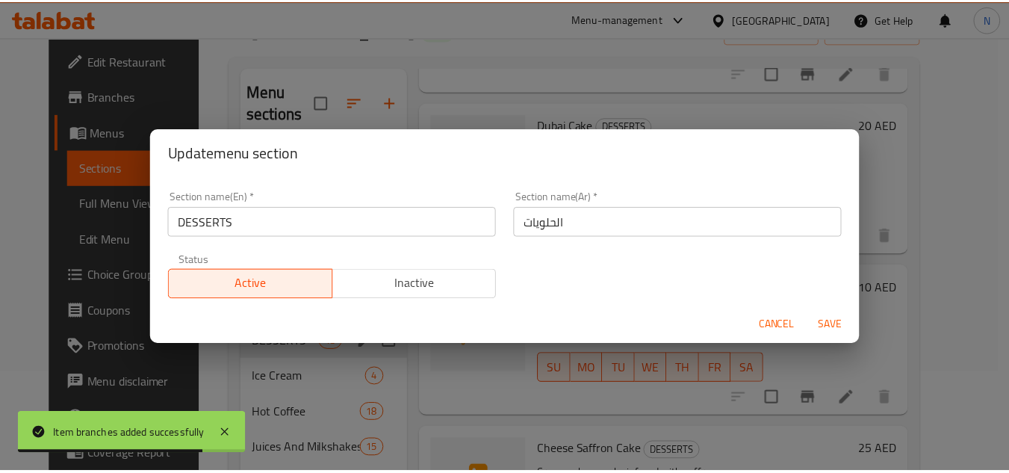
scroll to position [1668, 0]
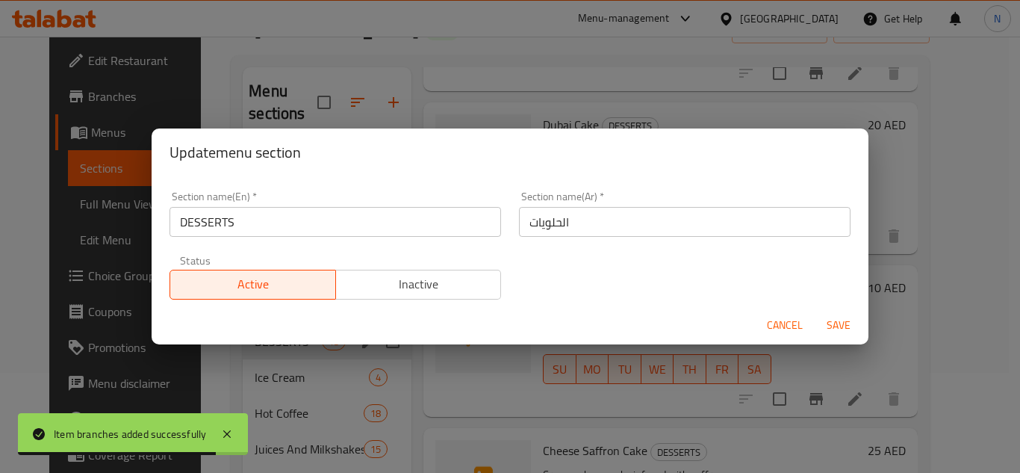
click at [256, 219] on input "DESSERTS" at bounding box center [336, 222] width 332 height 30
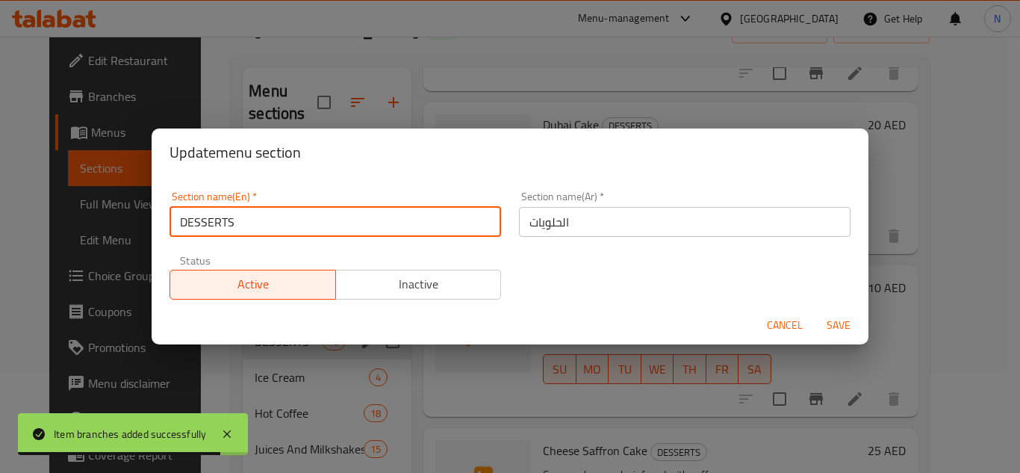
click at [256, 219] on input "DESSERTS" at bounding box center [336, 222] width 332 height 30
paste input "esserts"
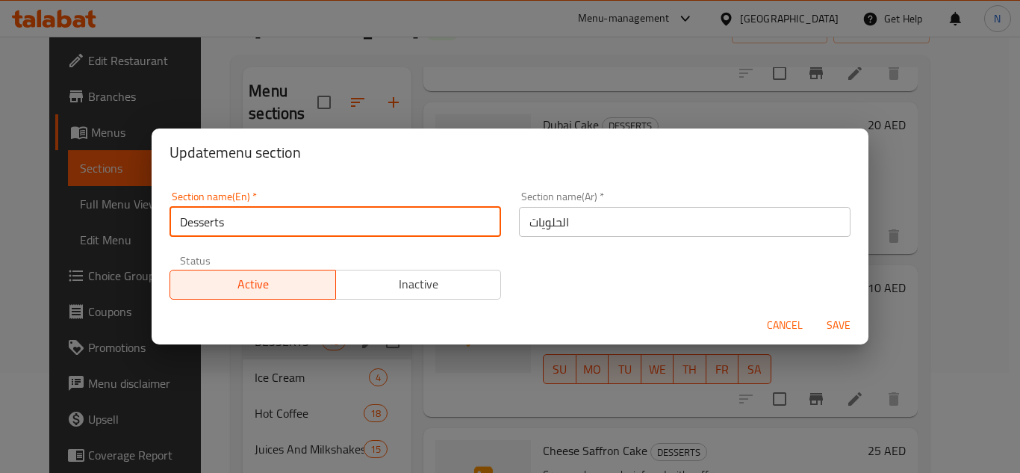
type input "Desserts"
click at [849, 323] on span "Save" at bounding box center [839, 325] width 36 height 19
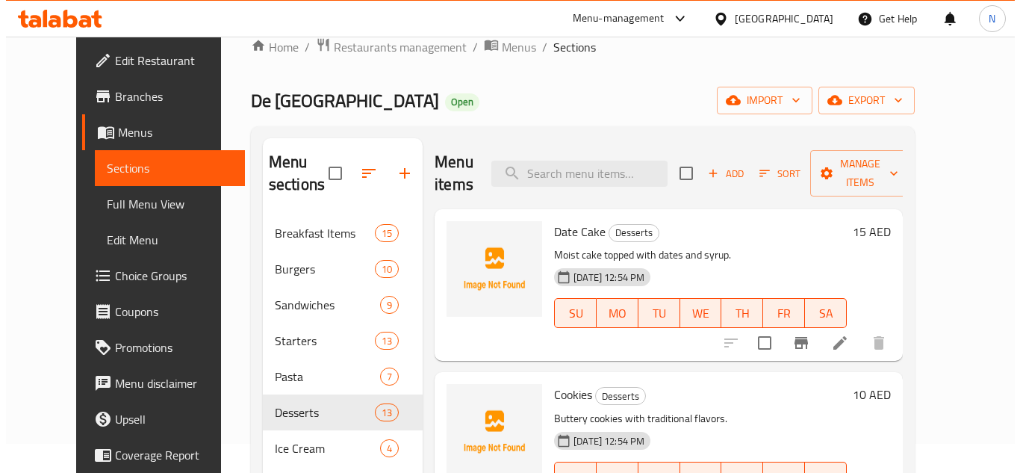
scroll to position [25, 0]
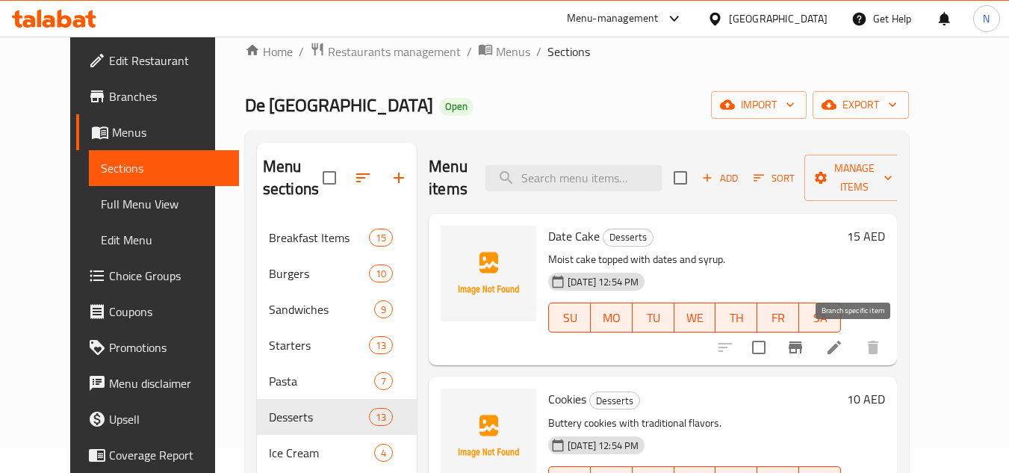
click at [804, 350] on icon "Branch-specific-item" at bounding box center [796, 347] width 18 height 18
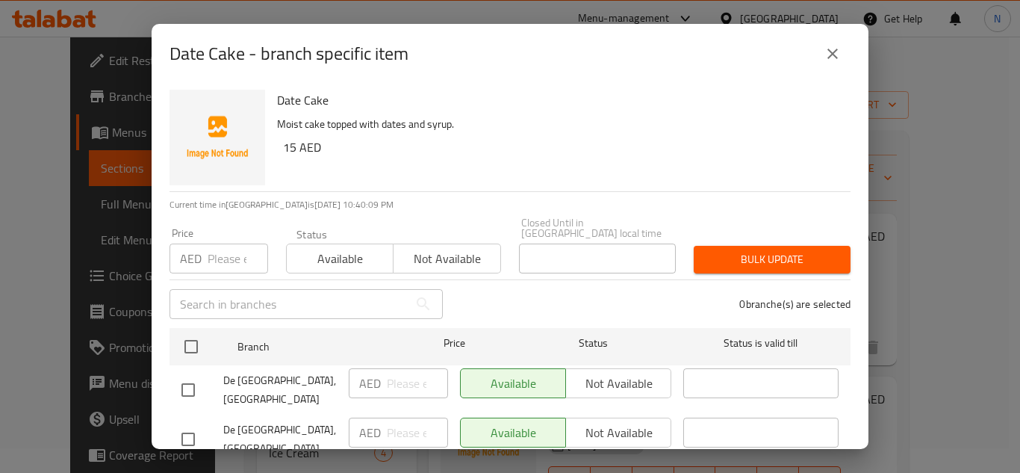
click at [184, 386] on input "checkbox" at bounding box center [188, 389] width 31 height 31
checkbox input "true"
click at [414, 385] on input "number" at bounding box center [417, 383] width 61 height 30
paste input "15"
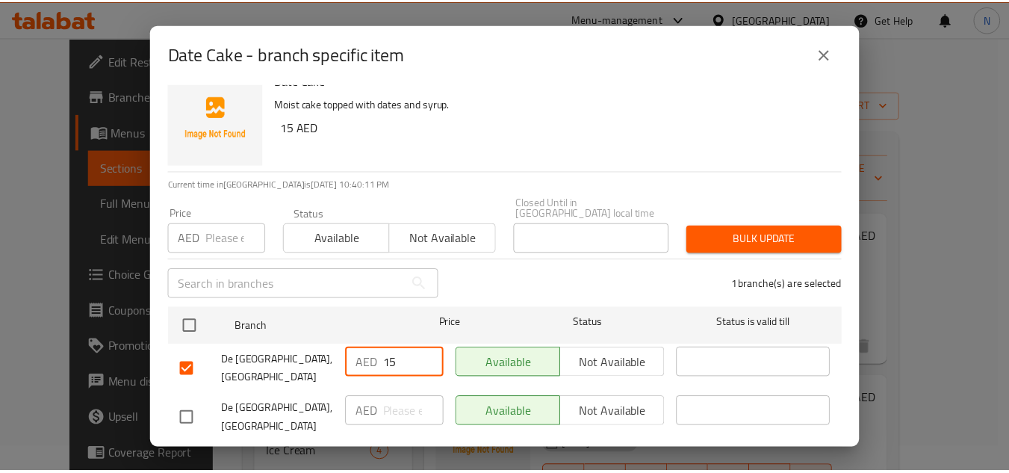
scroll to position [31, 0]
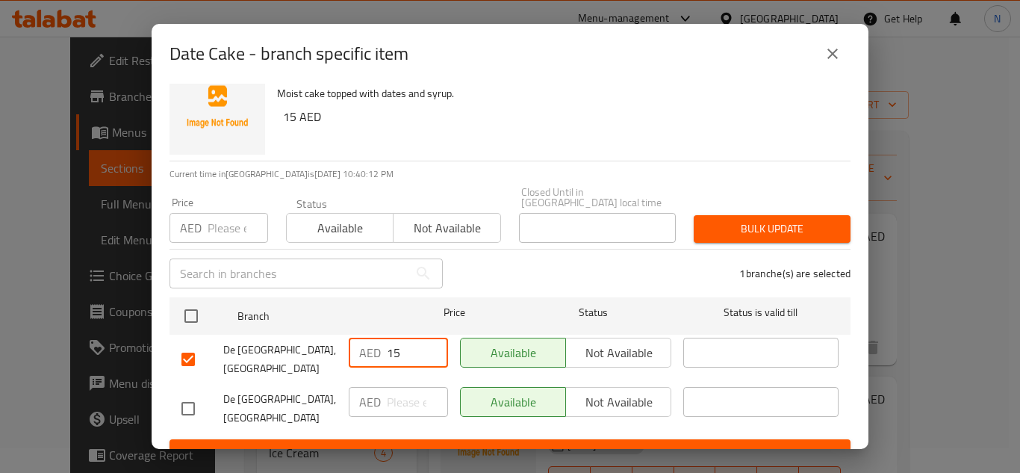
type input "15"
click at [471, 444] on span "Save" at bounding box center [510, 453] width 657 height 19
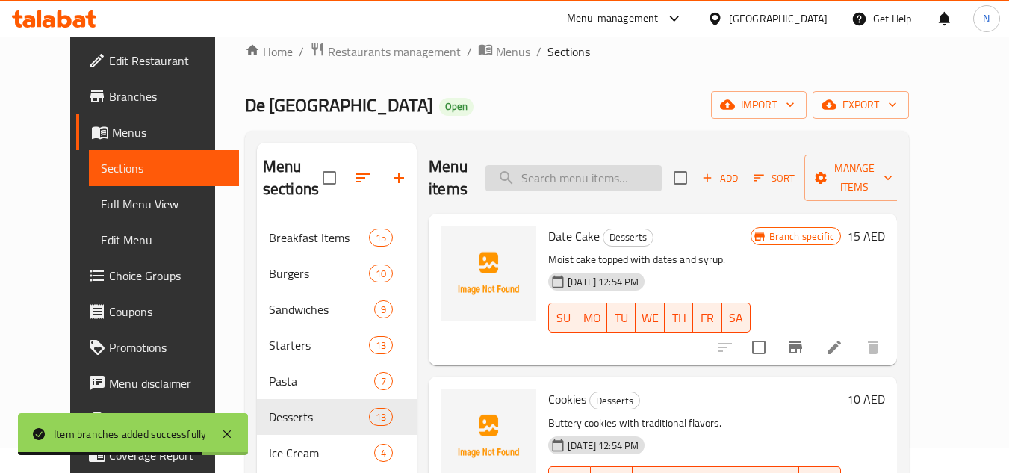
click at [625, 179] on input "search" at bounding box center [574, 178] width 176 height 26
paste input "Gift Cake"
type input "Gift Cake"
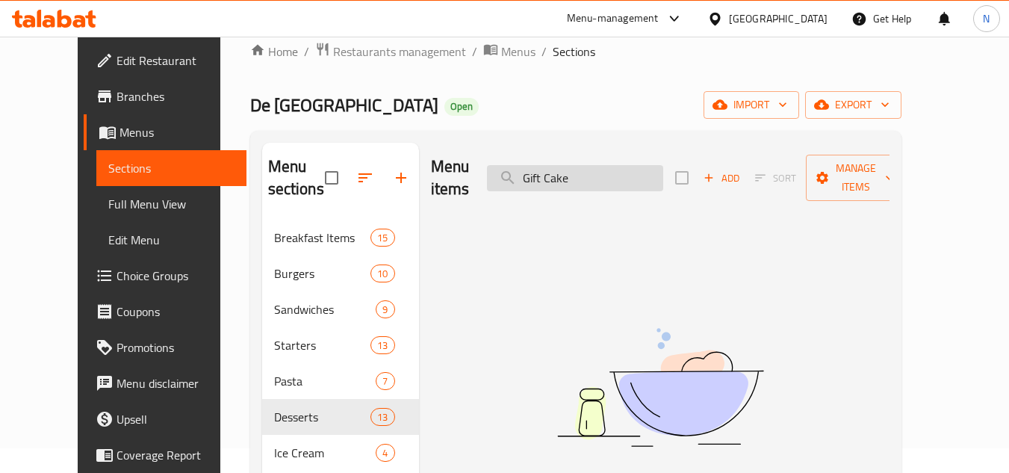
click at [625, 179] on input "Gift Cake" at bounding box center [575, 178] width 176 height 26
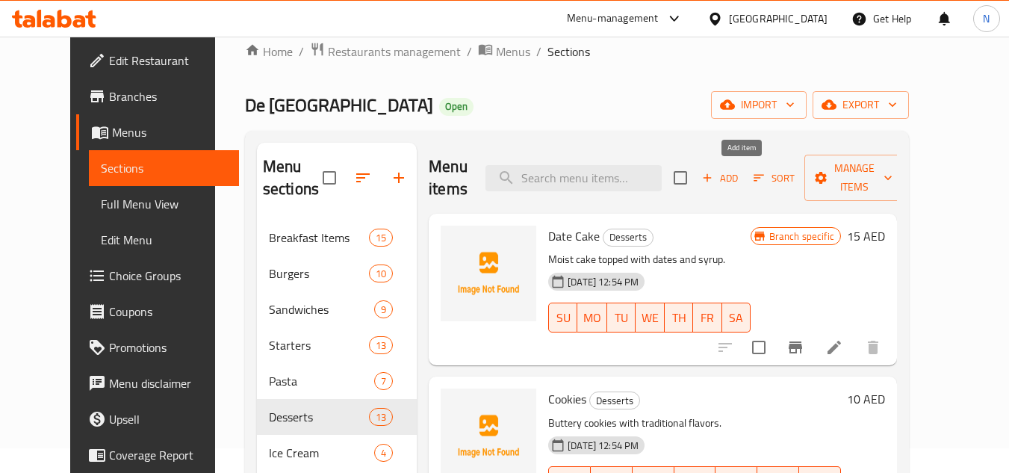
click at [740, 175] on span "Add" at bounding box center [720, 178] width 40 height 17
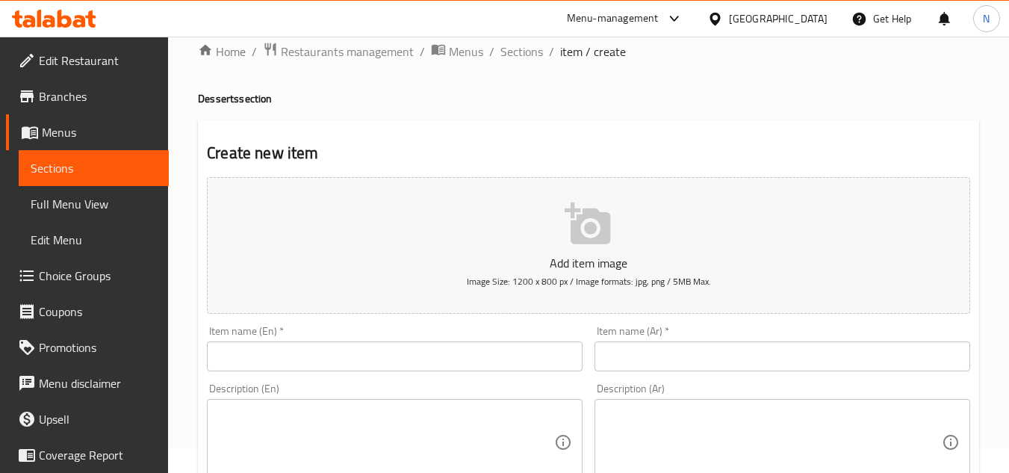
click at [360, 351] on input "text" at bounding box center [395, 356] width 376 height 30
paste input "Gift Cake"
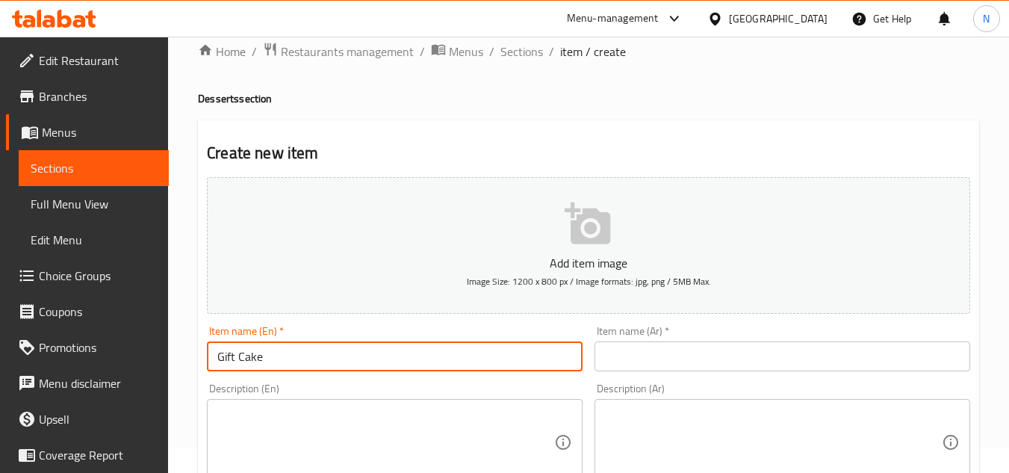
type input "Gift Cake"
drag, startPoint x: 76, startPoint y: 172, endPoint x: 96, endPoint y: 183, distance: 22.4
click at [76, 172] on span "Sections" at bounding box center [94, 168] width 126 height 18
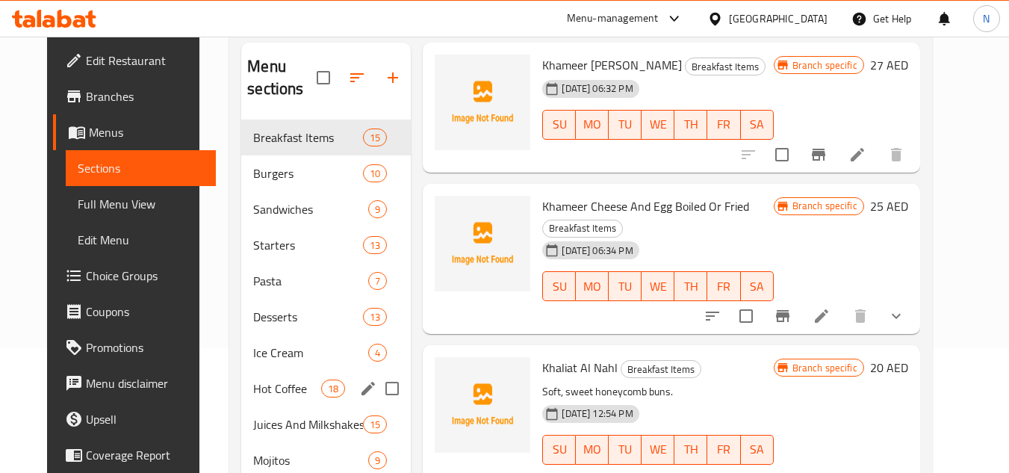
scroll to position [99, 0]
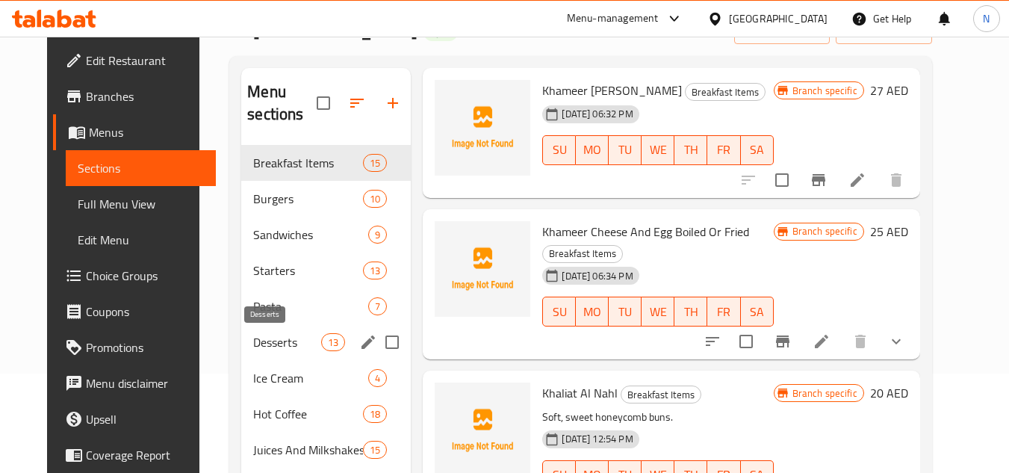
click at [255, 344] on span "Desserts" at bounding box center [287, 342] width 68 height 18
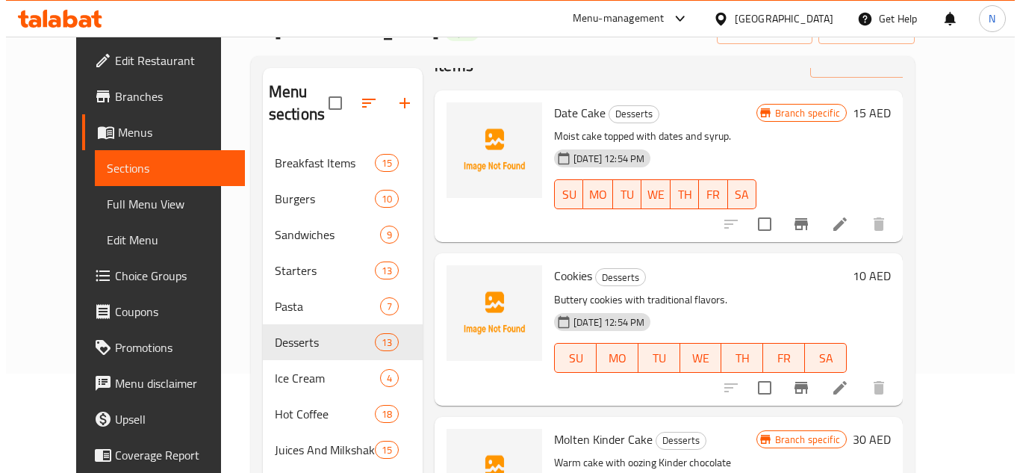
scroll to position [75, 0]
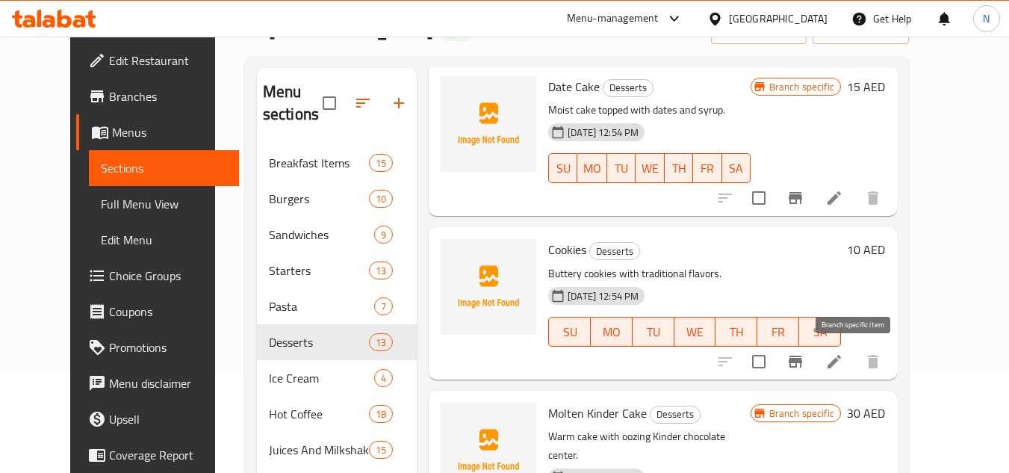
click at [804, 367] on icon "Branch-specific-item" at bounding box center [796, 362] width 18 height 18
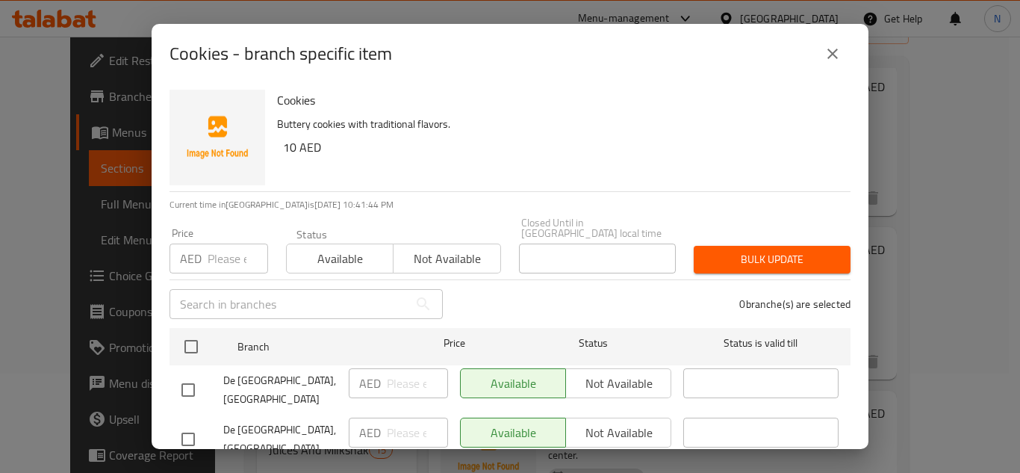
click at [288, 153] on h6 "10 AED" at bounding box center [561, 147] width 556 height 21
drag, startPoint x: 295, startPoint y: 146, endPoint x: 279, endPoint y: 151, distance: 16.5
click at [279, 151] on div "Cookies Buttery cookies with traditional flavors. 10 AED" at bounding box center [558, 138] width 574 height 108
copy h6 "10"
click at [192, 381] on input "checkbox" at bounding box center [188, 389] width 31 height 31
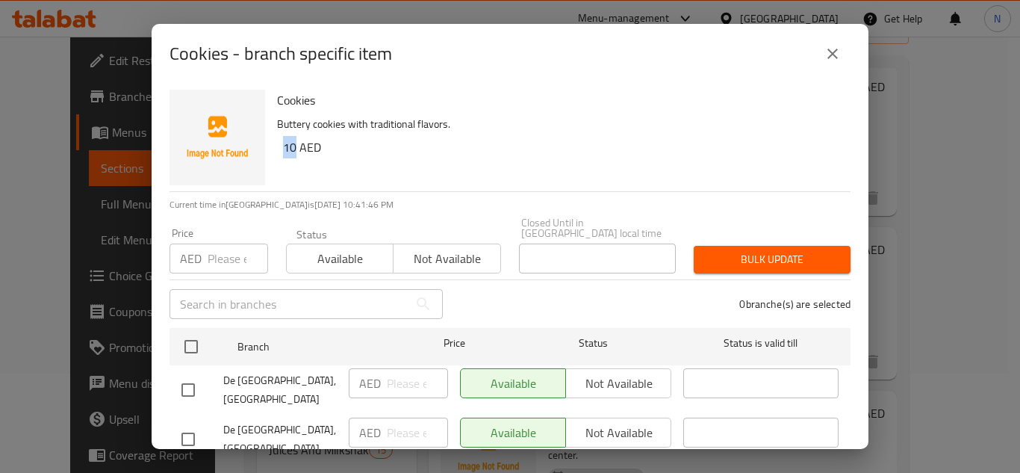
checkbox input "true"
click at [387, 382] on input "number" at bounding box center [417, 383] width 61 height 30
paste input "10"
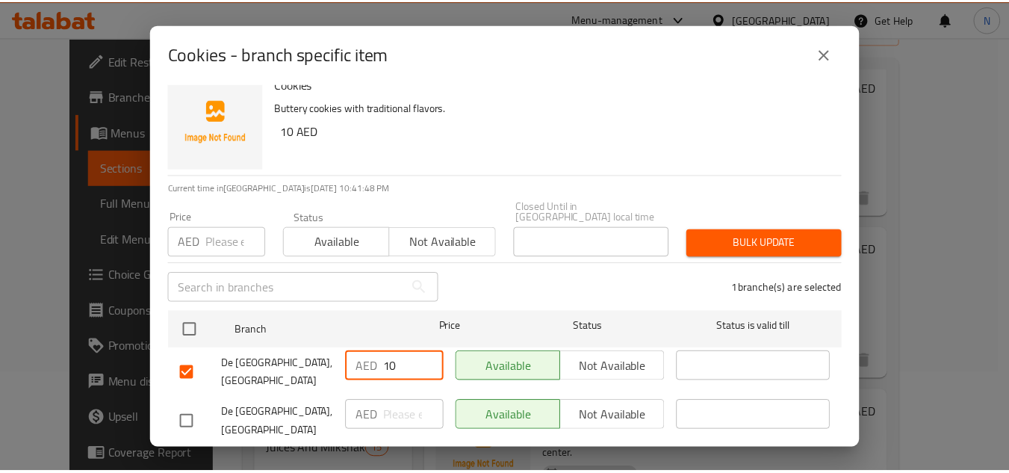
scroll to position [31, 0]
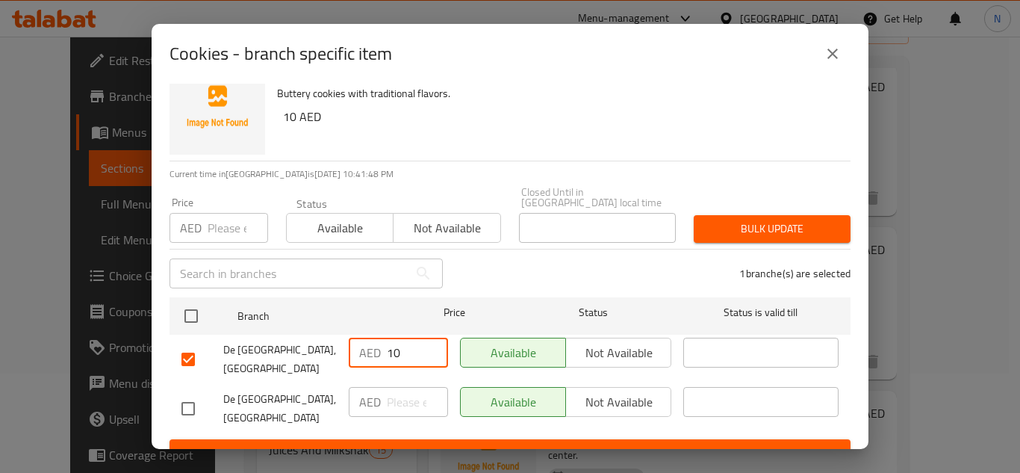
type input "10"
click at [476, 444] on span "Save" at bounding box center [510, 453] width 657 height 19
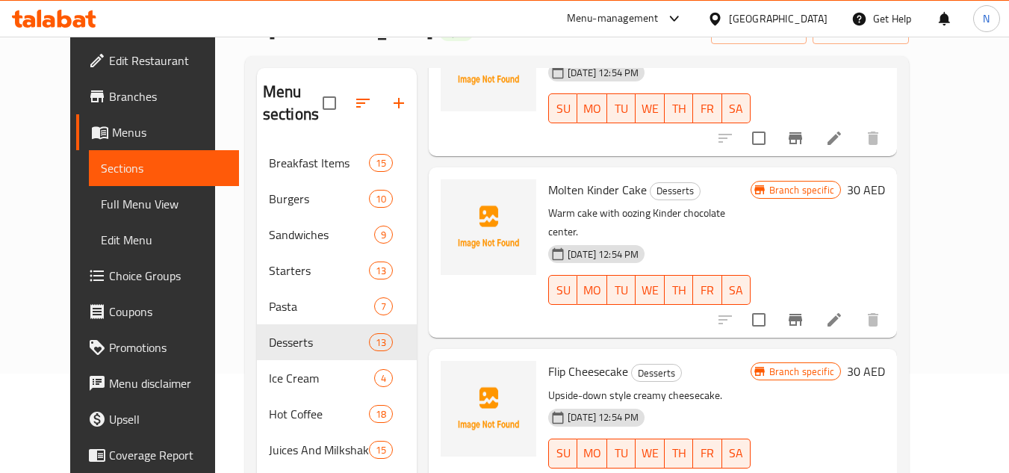
scroll to position [299, 0]
click at [804, 310] on icon "Branch-specific-item" at bounding box center [796, 319] width 18 height 18
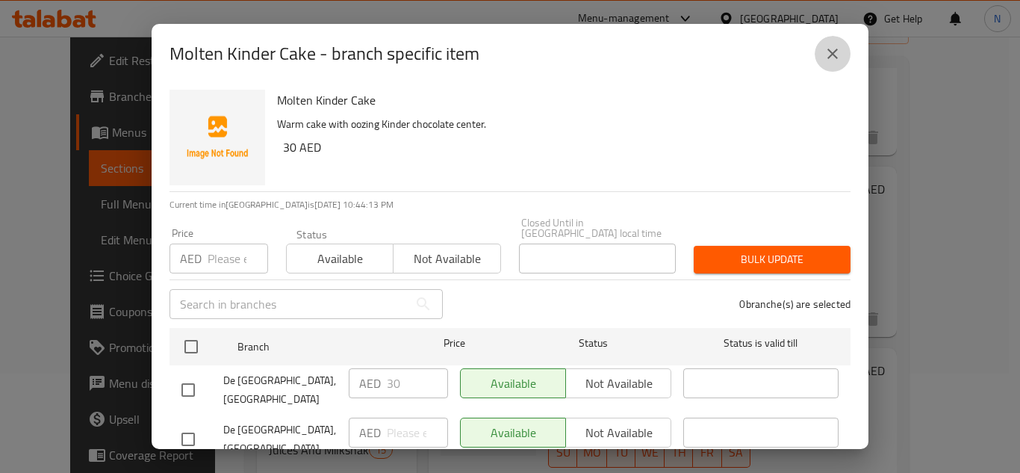
click at [840, 52] on icon "close" at bounding box center [833, 54] width 18 height 18
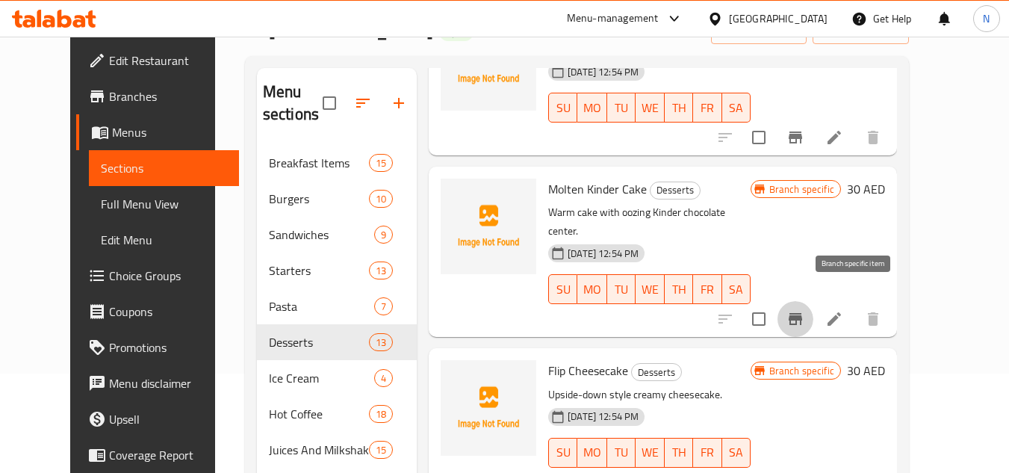
click at [804, 310] on icon "Branch-specific-item" at bounding box center [796, 319] width 18 height 18
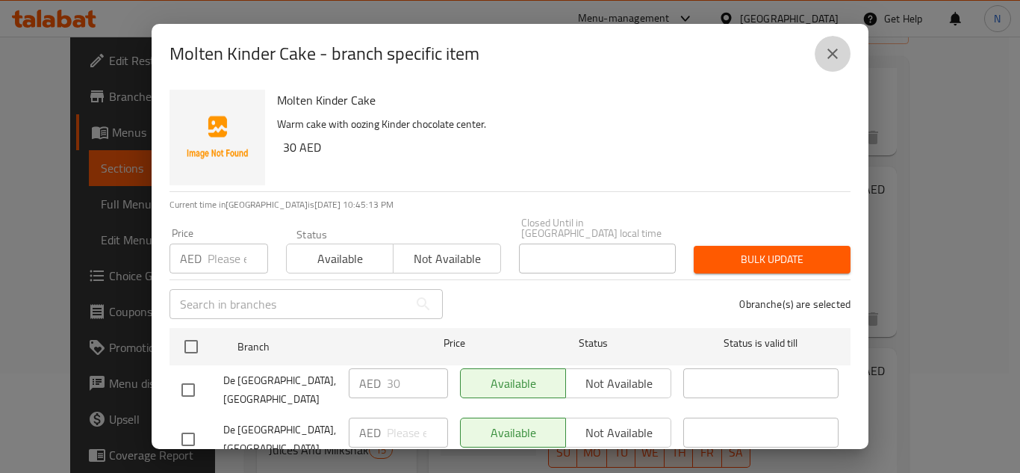
click at [833, 58] on icon "close" at bounding box center [833, 54] width 18 height 18
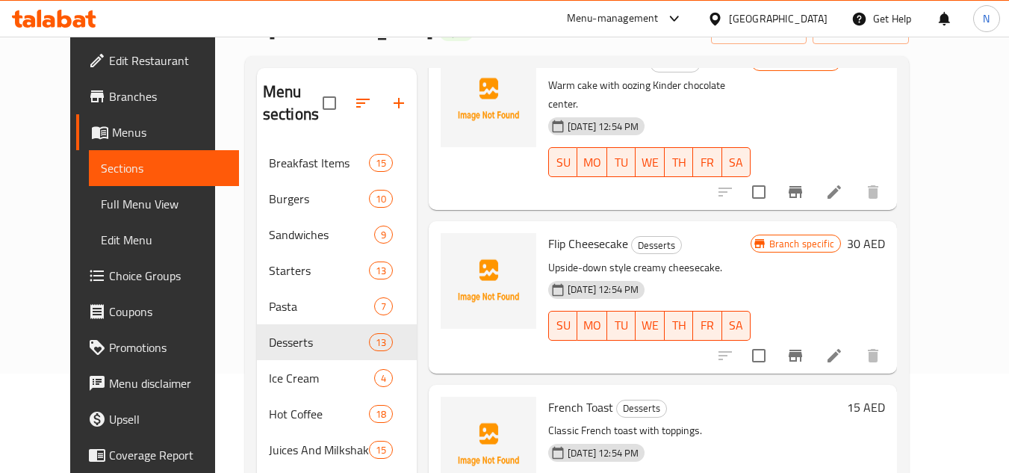
scroll to position [448, 0]
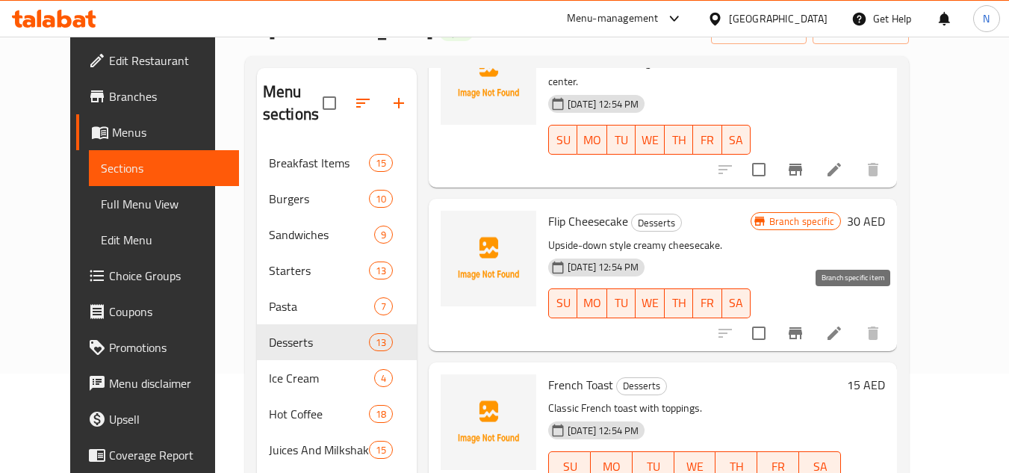
click at [804, 324] on icon "Branch-specific-item" at bounding box center [796, 333] width 18 height 18
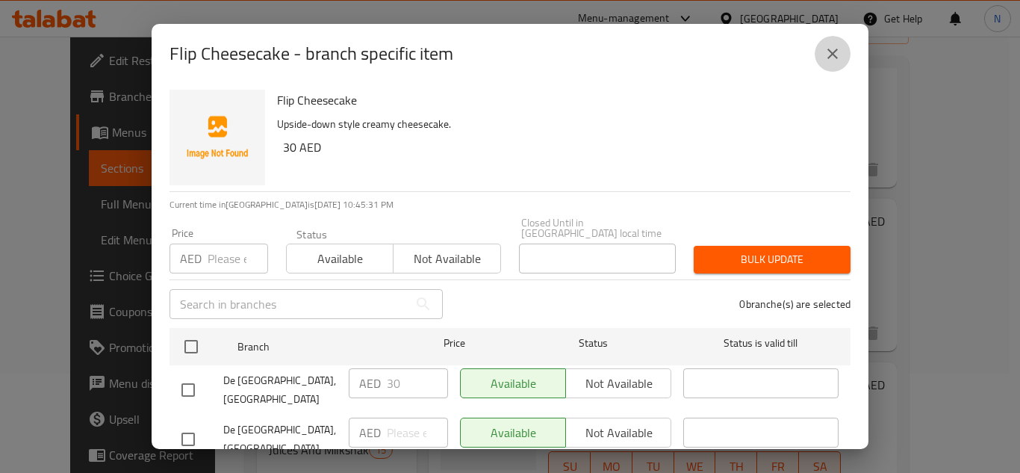
click at [838, 60] on icon "close" at bounding box center [833, 54] width 18 height 18
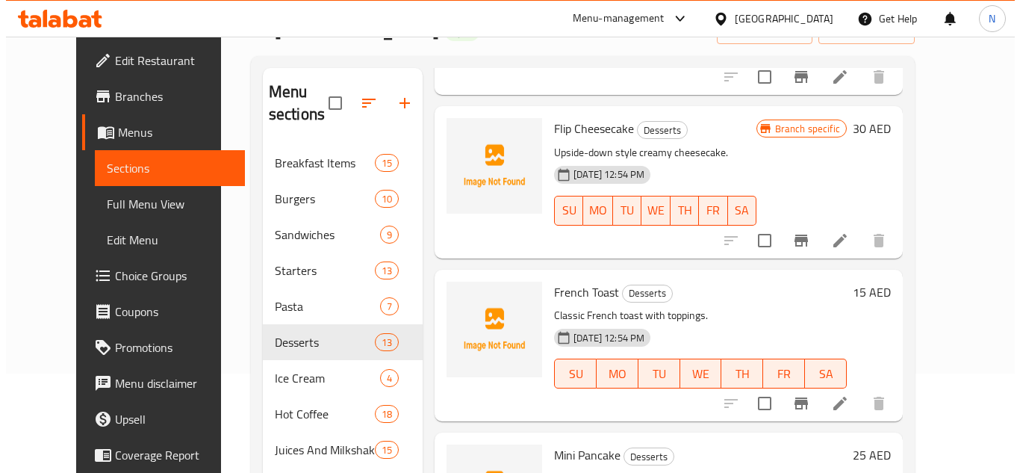
scroll to position [598, 0]
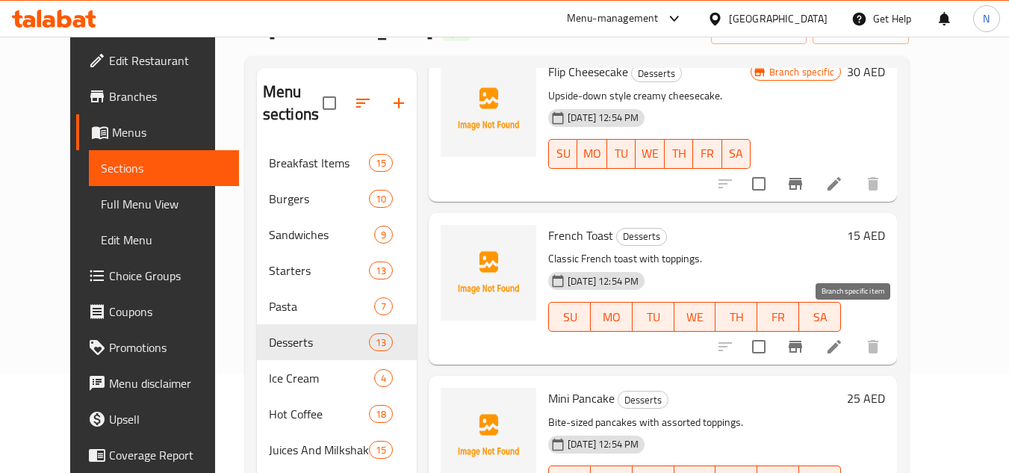
click at [804, 338] on icon "Branch-specific-item" at bounding box center [796, 347] width 18 height 18
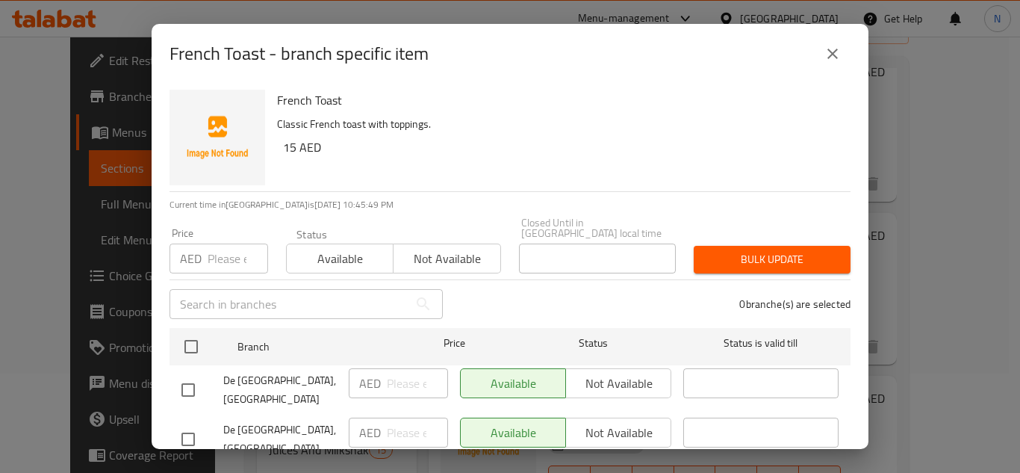
click at [188, 379] on input "checkbox" at bounding box center [188, 389] width 31 height 31
checkbox input "true"
click at [387, 375] on input "number" at bounding box center [417, 383] width 61 height 30
paste input "15"
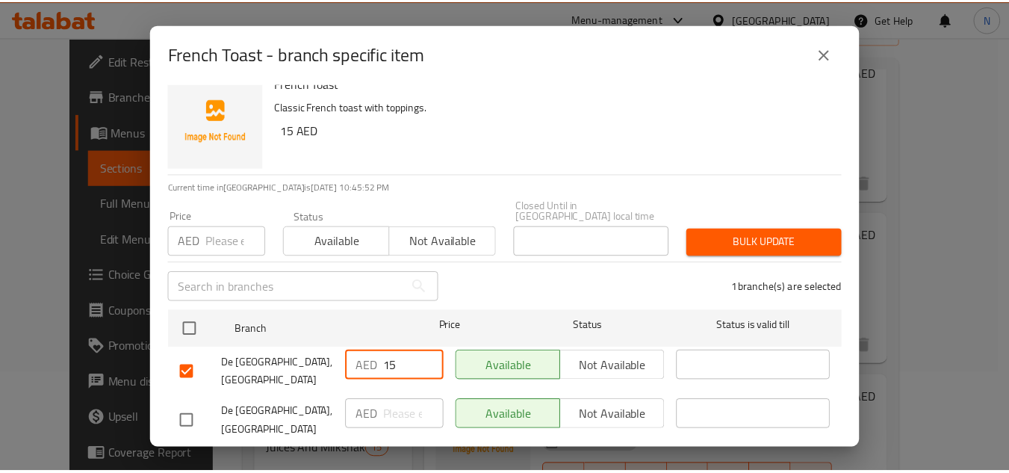
scroll to position [31, 0]
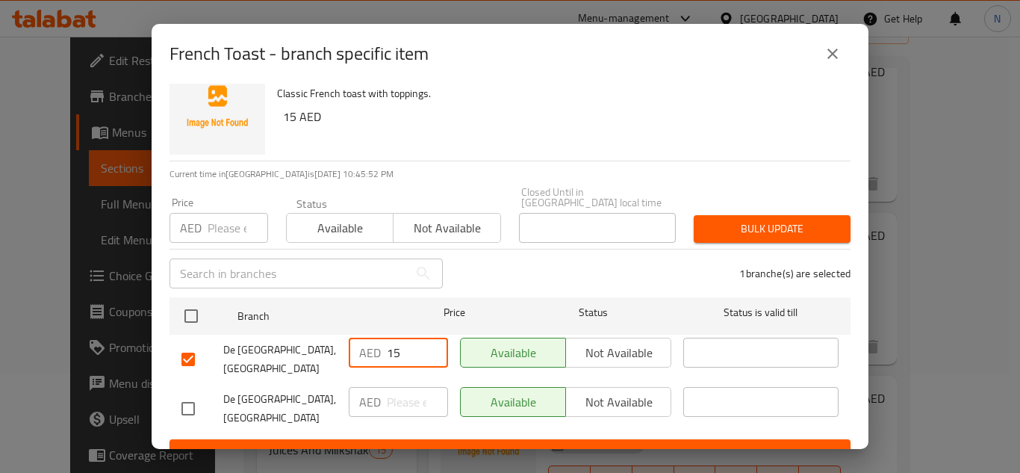
type input "15"
click at [441, 444] on span "Save" at bounding box center [510, 453] width 657 height 19
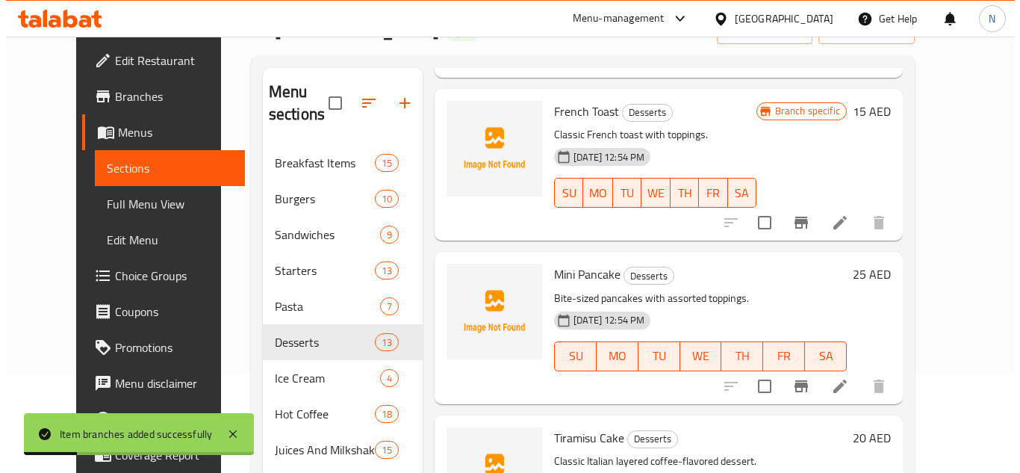
scroll to position [747, 0]
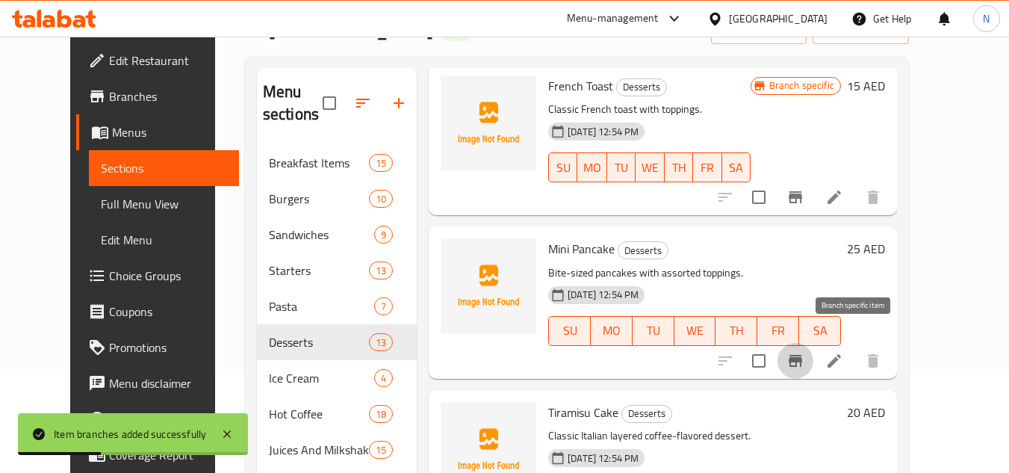
click at [802, 355] on icon "Branch-specific-item" at bounding box center [795, 361] width 13 height 12
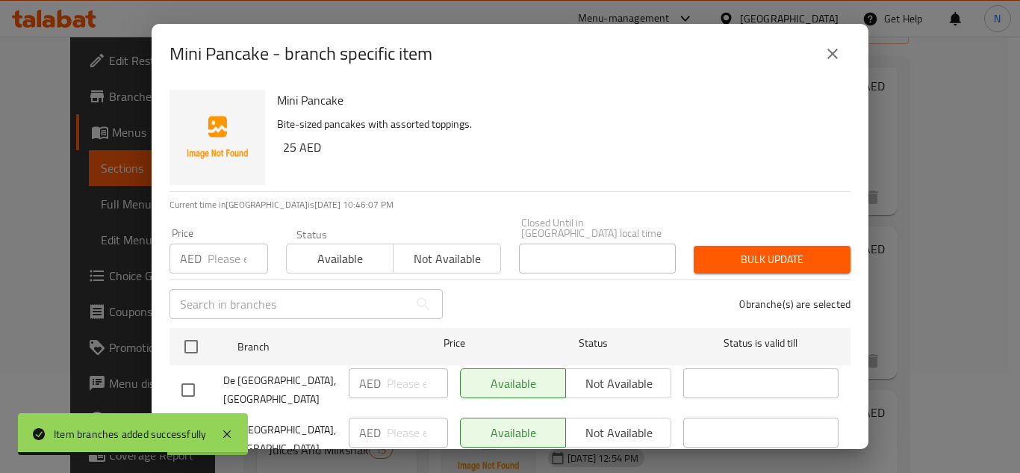
click at [188, 383] on input "checkbox" at bounding box center [188, 389] width 31 height 31
checkbox input "true"
click at [391, 378] on input "number" at bounding box center [417, 383] width 61 height 30
paste input "25"
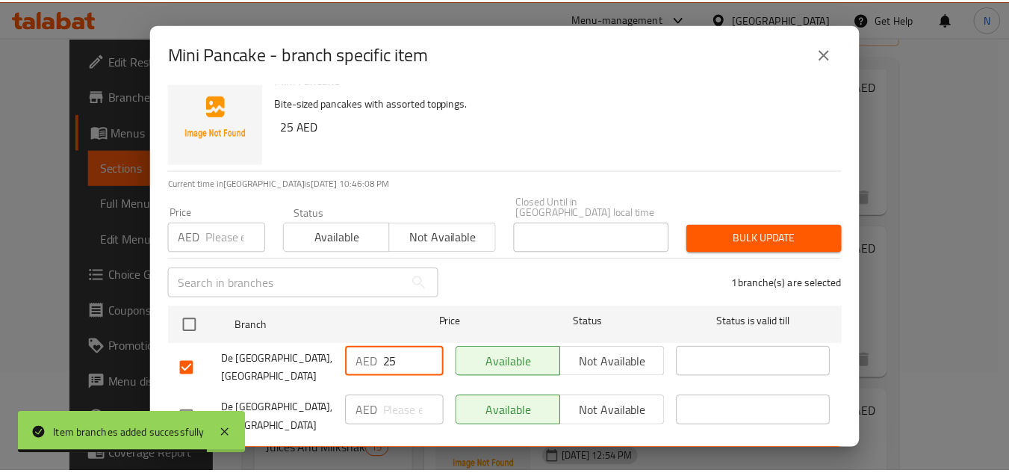
scroll to position [31, 0]
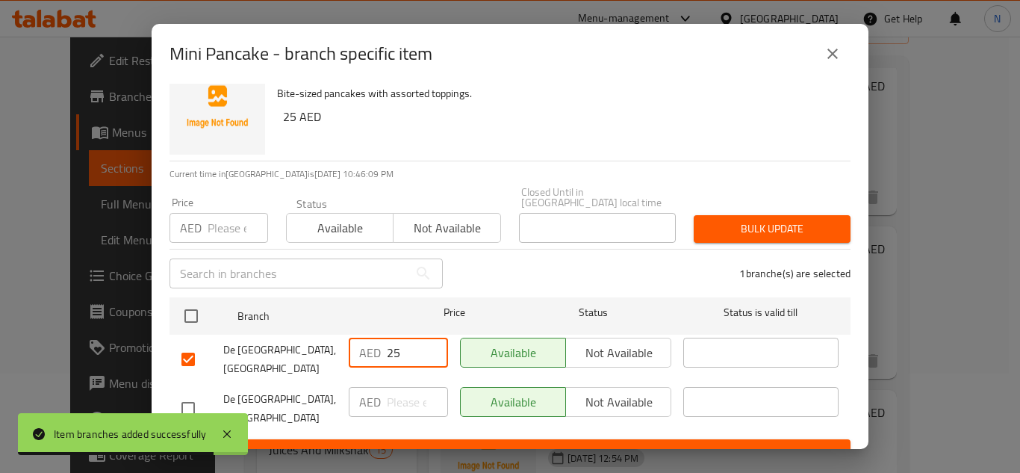
type input "25"
click at [444, 444] on span "Save" at bounding box center [510, 453] width 657 height 19
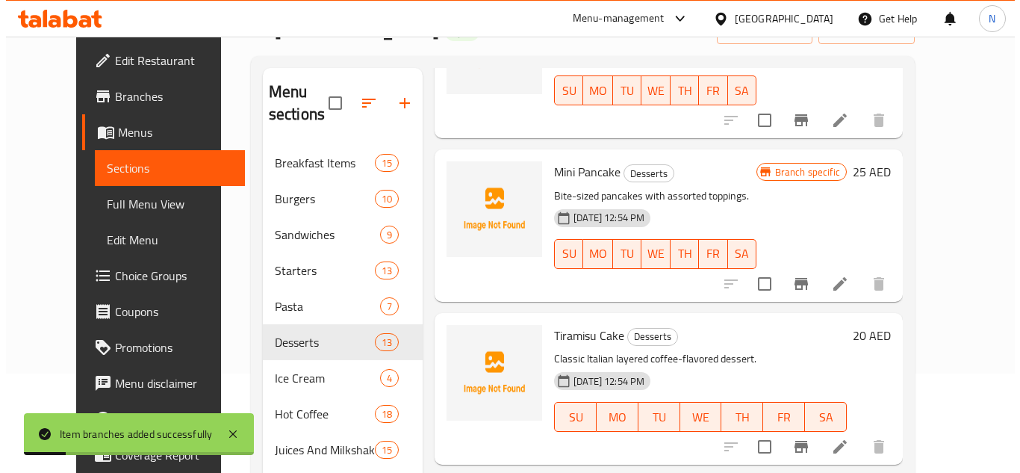
scroll to position [971, 0]
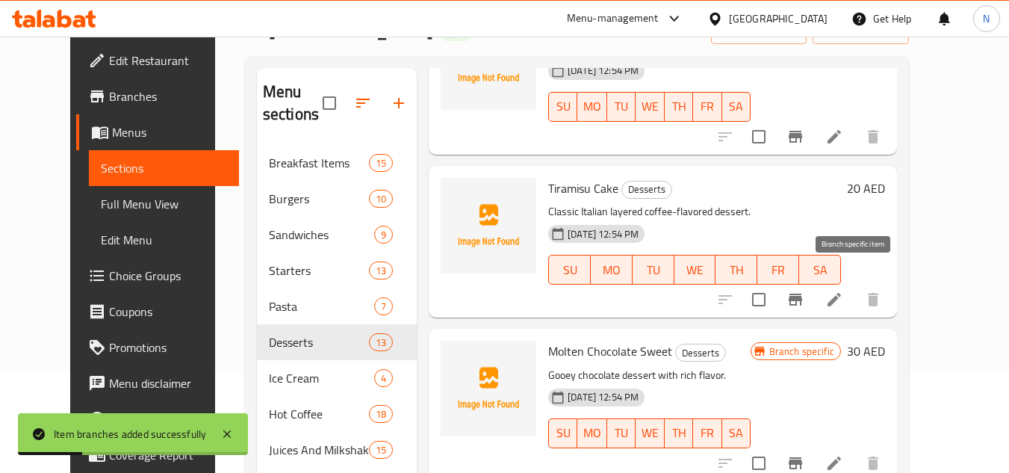
click at [804, 291] on icon "Branch-specific-item" at bounding box center [796, 300] width 18 height 18
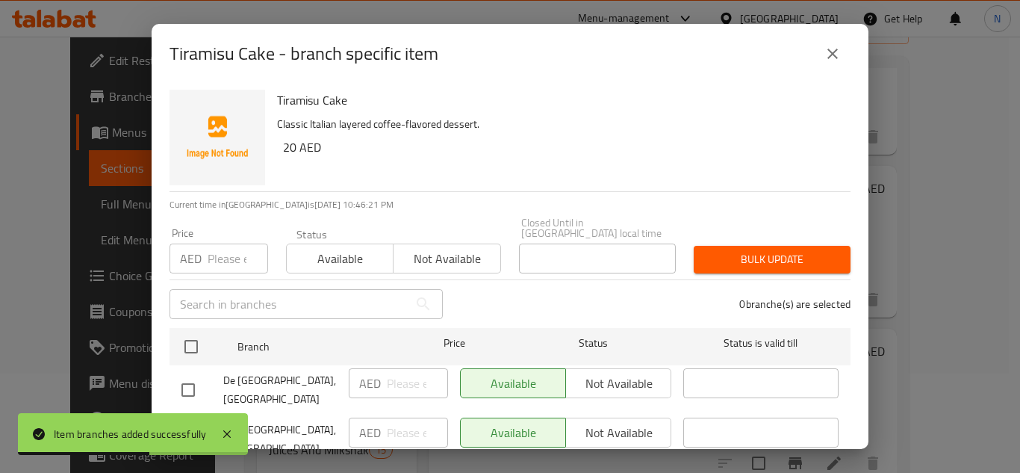
click at [193, 382] on input "checkbox" at bounding box center [188, 389] width 31 height 31
checkbox input "true"
click at [379, 384] on div "AED ​" at bounding box center [398, 383] width 99 height 30
paste input "20"
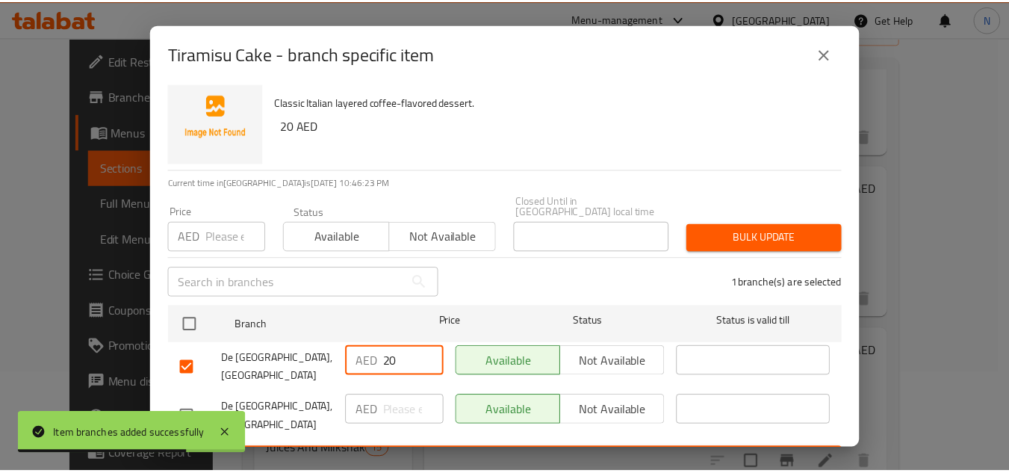
scroll to position [31, 0]
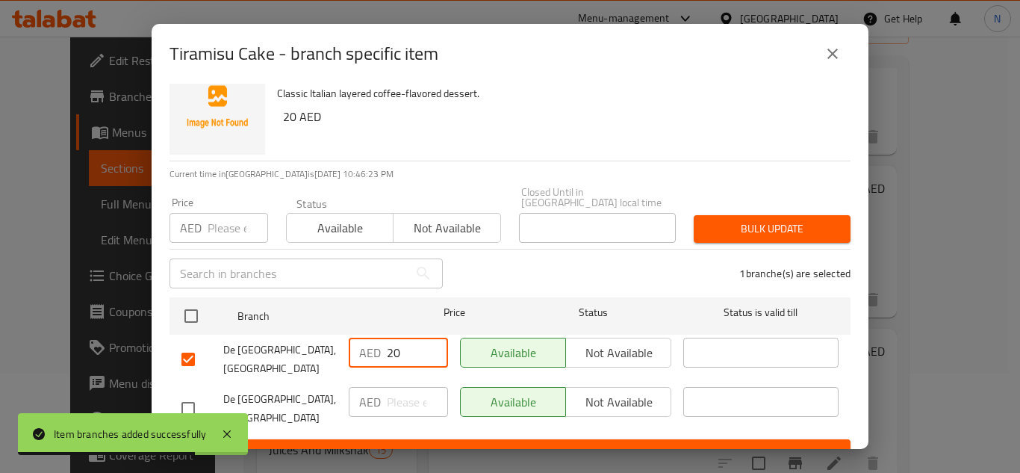
type input "20"
click at [428, 444] on span "Save" at bounding box center [510, 453] width 657 height 19
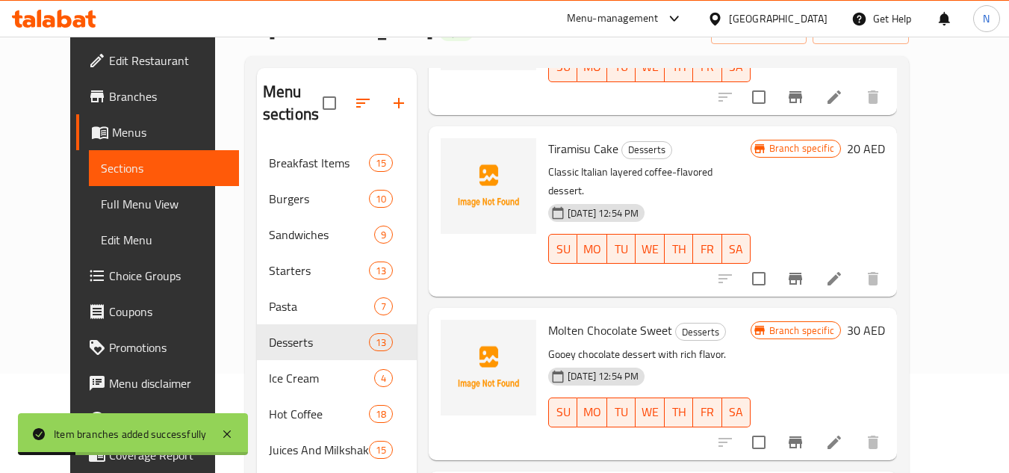
scroll to position [1046, 0]
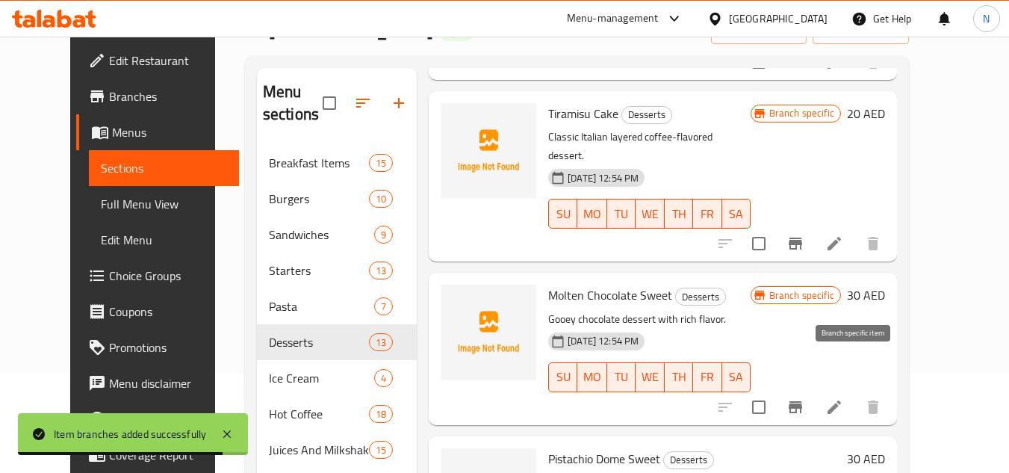
click at [802, 401] on icon "Branch-specific-item" at bounding box center [795, 407] width 13 height 12
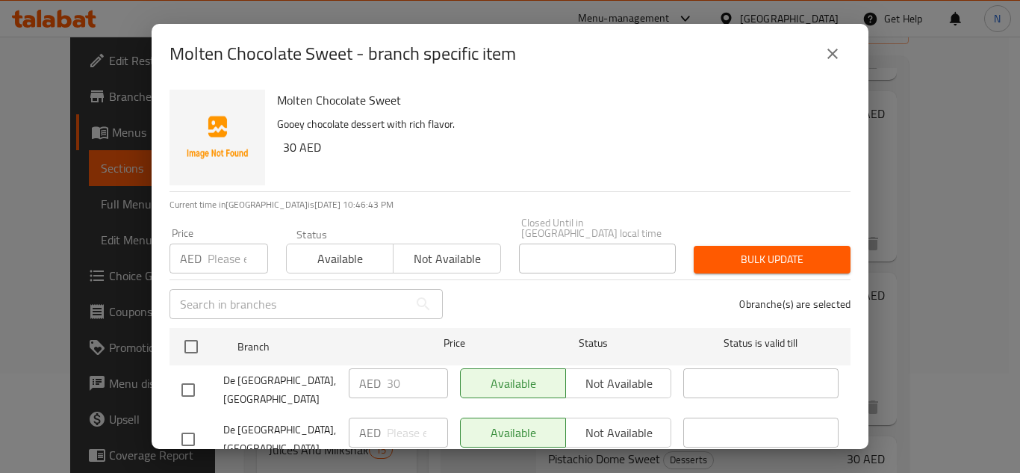
click at [831, 57] on icon "close" at bounding box center [833, 54] width 18 height 18
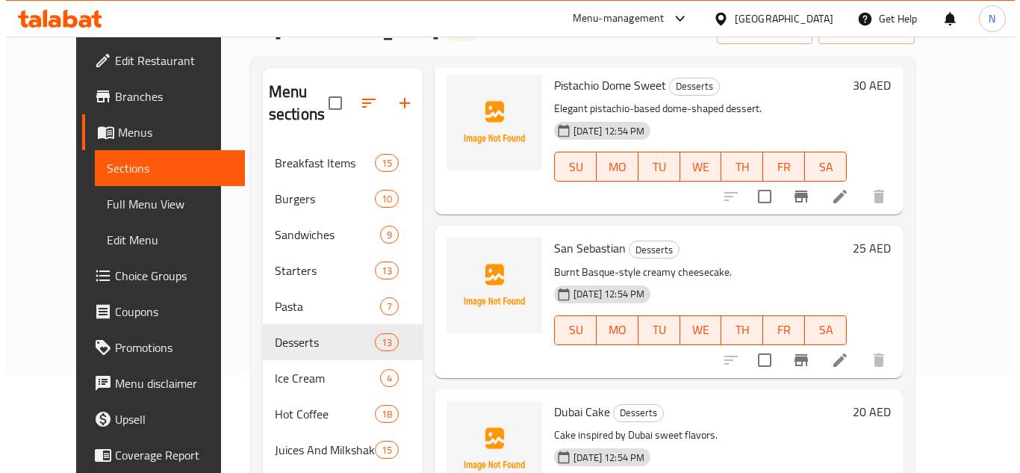
scroll to position [1345, 0]
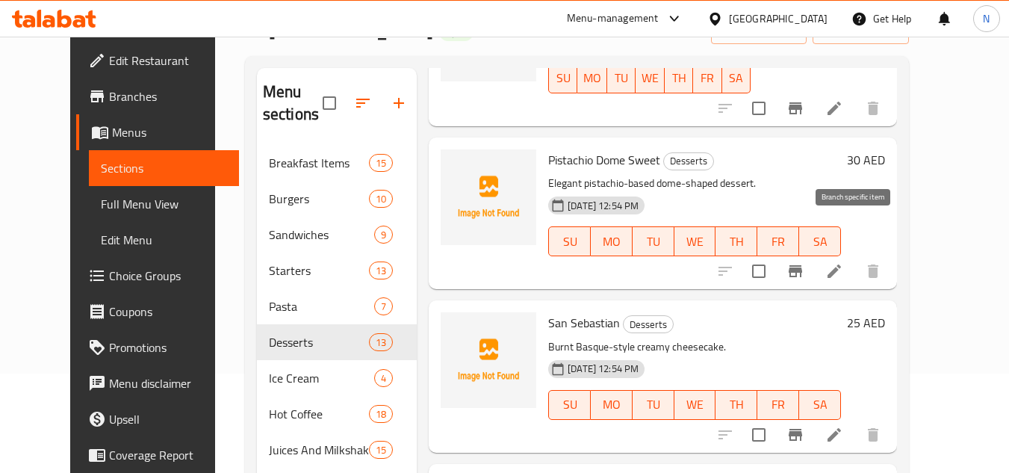
click at [804, 262] on icon "Branch-specific-item" at bounding box center [796, 271] width 18 height 18
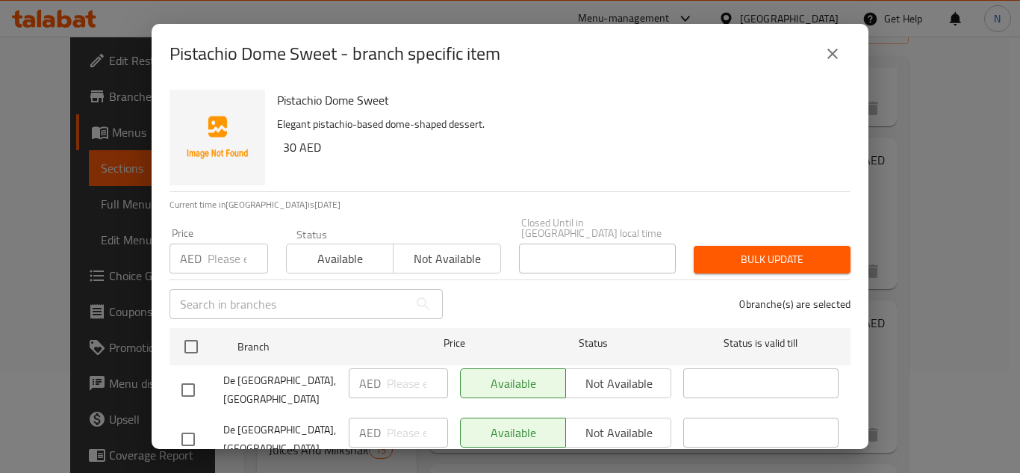
click at [188, 391] on input "checkbox" at bounding box center [188, 389] width 31 height 31
checkbox input "true"
click at [394, 388] on input "number" at bounding box center [417, 383] width 61 height 30
paste input "30"
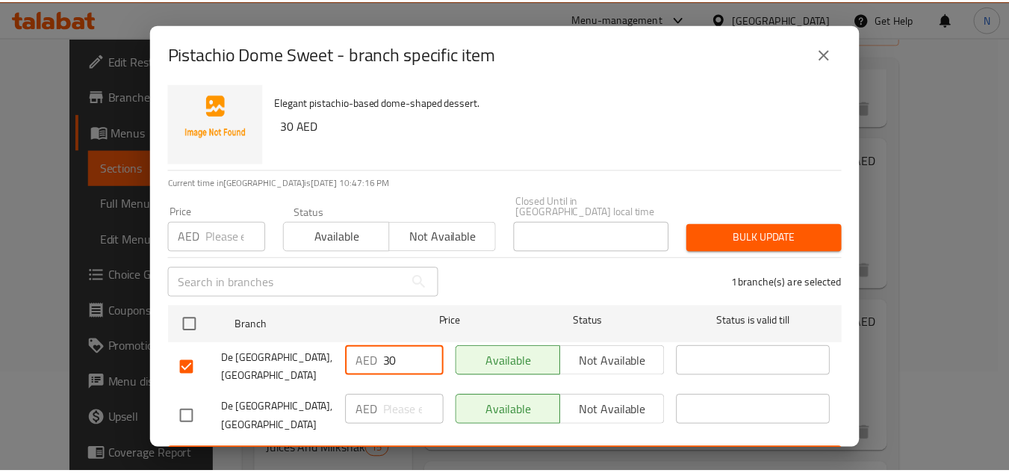
scroll to position [31, 0]
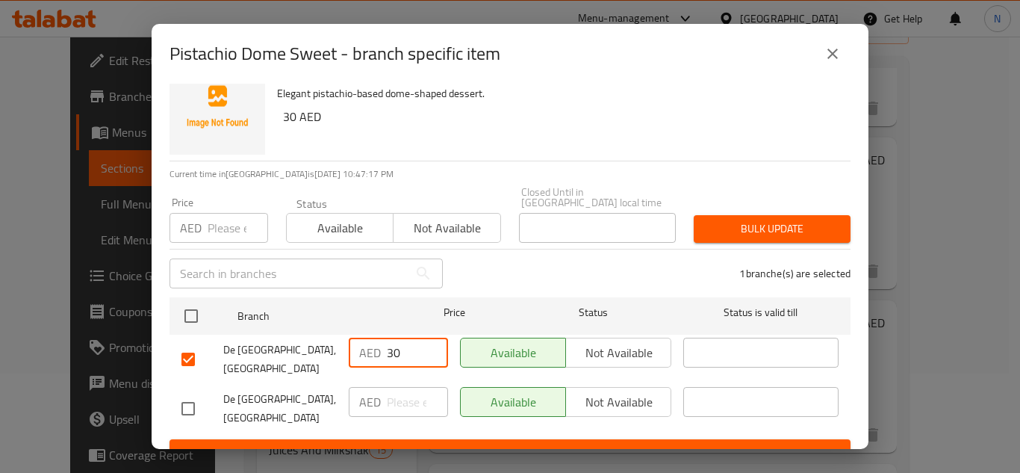
type input "30"
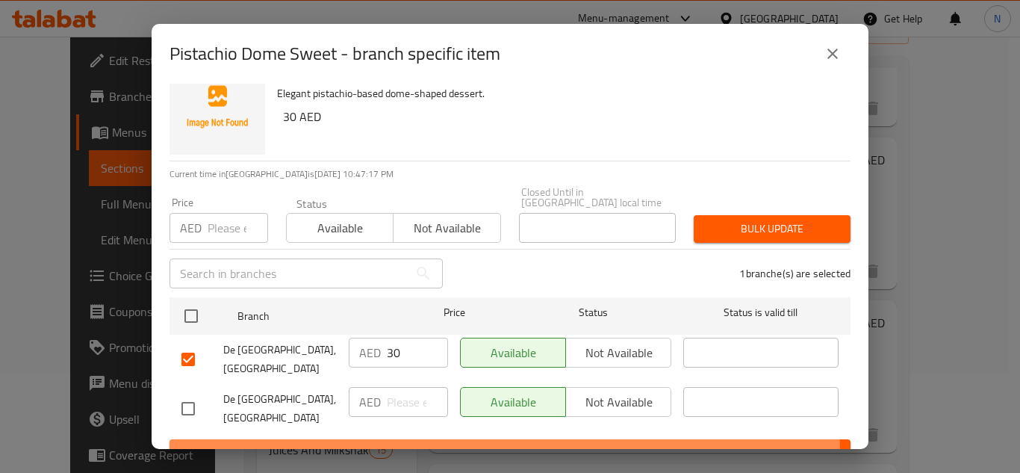
click at [416, 444] on span "Save" at bounding box center [510, 453] width 657 height 19
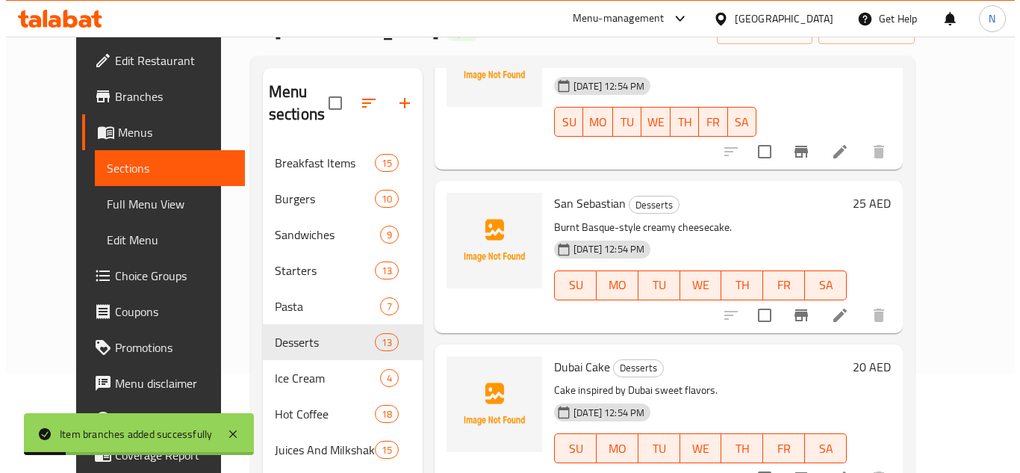
scroll to position [1494, 0]
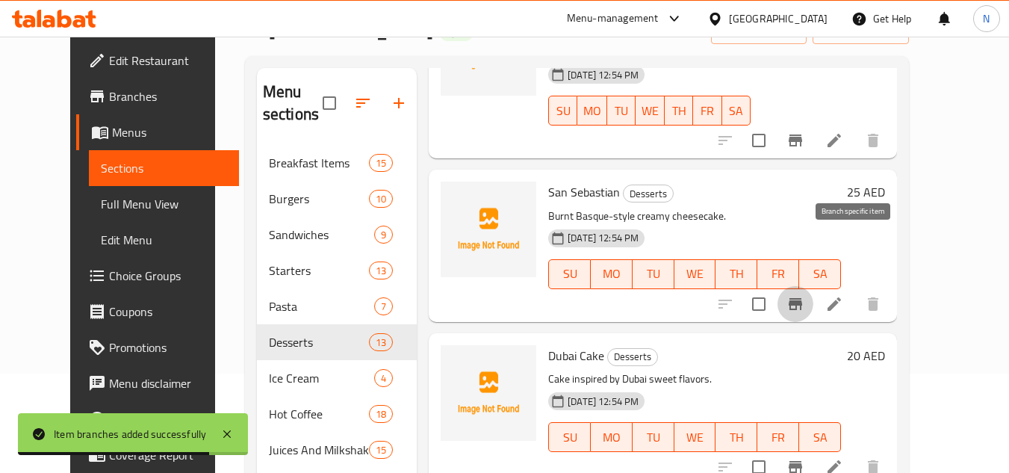
click at [802, 298] on icon "Branch-specific-item" at bounding box center [795, 304] width 13 height 12
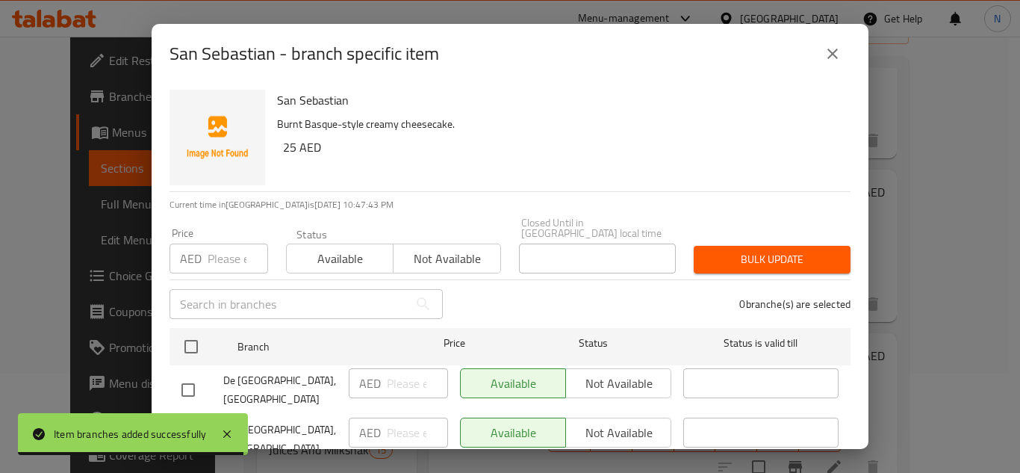
click at [187, 384] on input "checkbox" at bounding box center [188, 389] width 31 height 31
checkbox input "true"
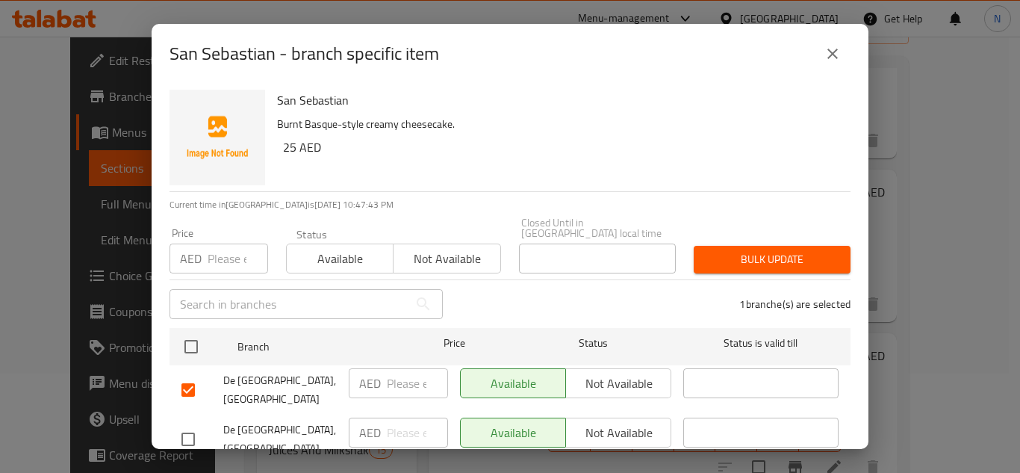
click at [388, 381] on input "number" at bounding box center [417, 383] width 61 height 30
paste input "25"
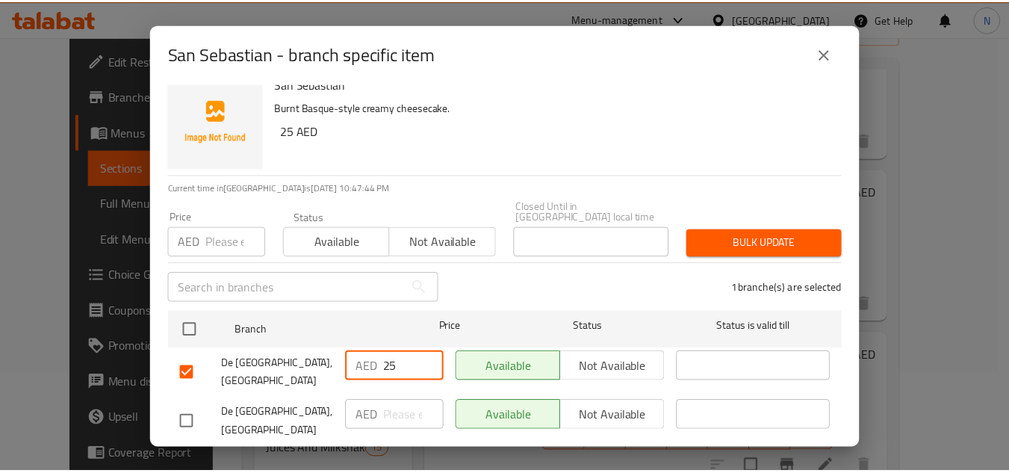
scroll to position [31, 0]
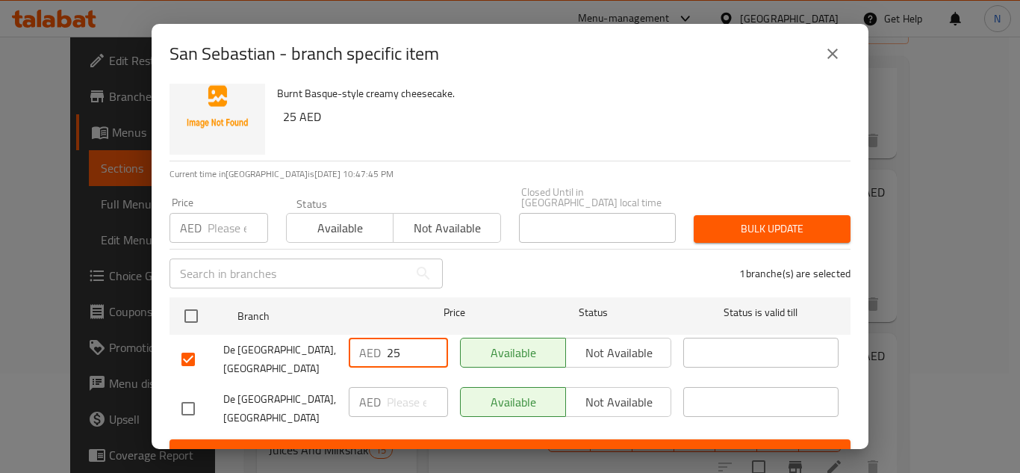
type input "25"
click at [468, 444] on span "Save" at bounding box center [510, 453] width 657 height 19
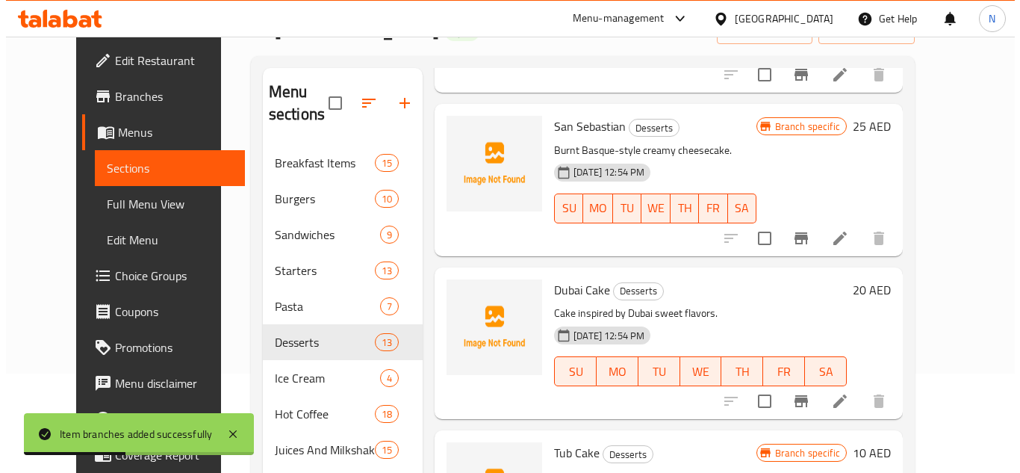
scroll to position [1569, 0]
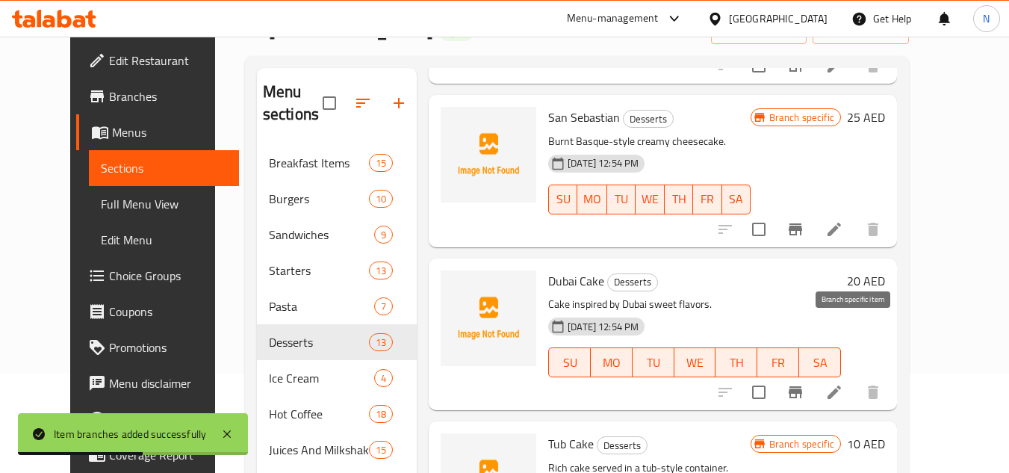
click at [804, 383] on icon "Branch-specific-item" at bounding box center [796, 392] width 18 height 18
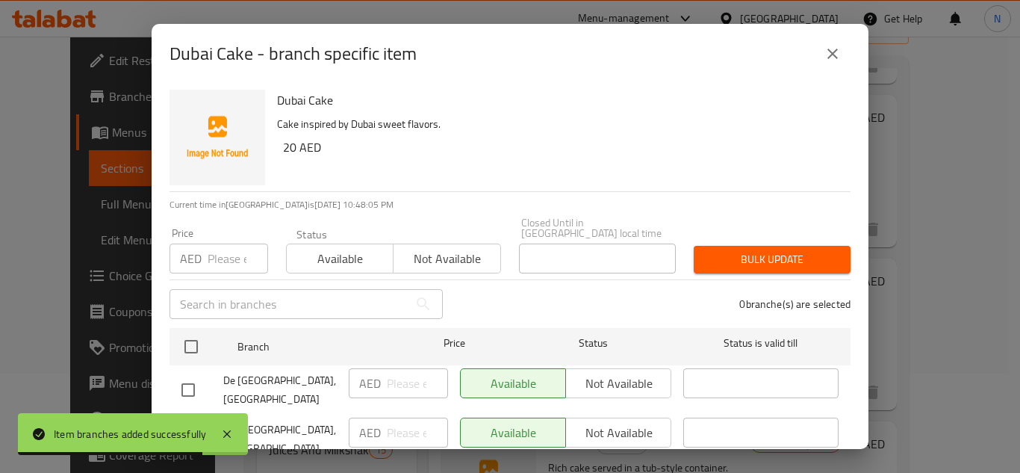
click at [192, 382] on input "checkbox" at bounding box center [188, 389] width 31 height 31
checkbox input "true"
click at [404, 389] on input "number" at bounding box center [417, 383] width 61 height 30
paste input "20"
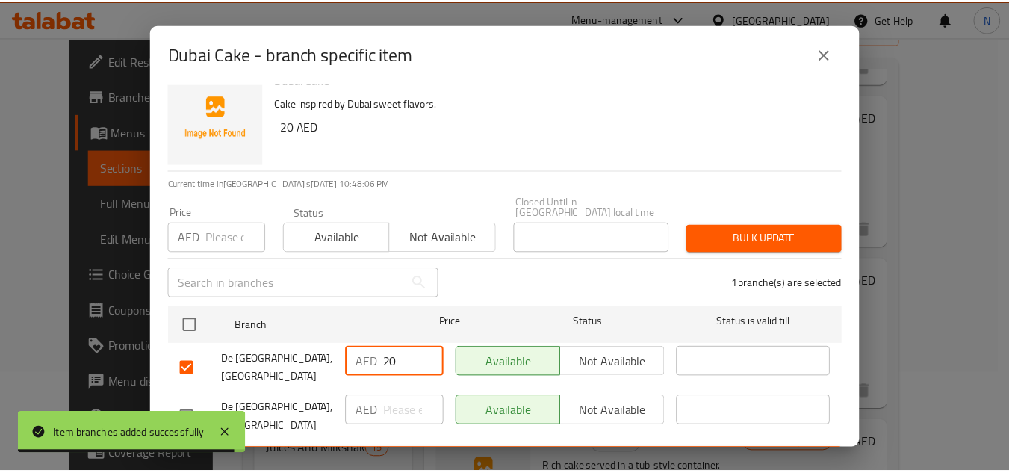
scroll to position [31, 0]
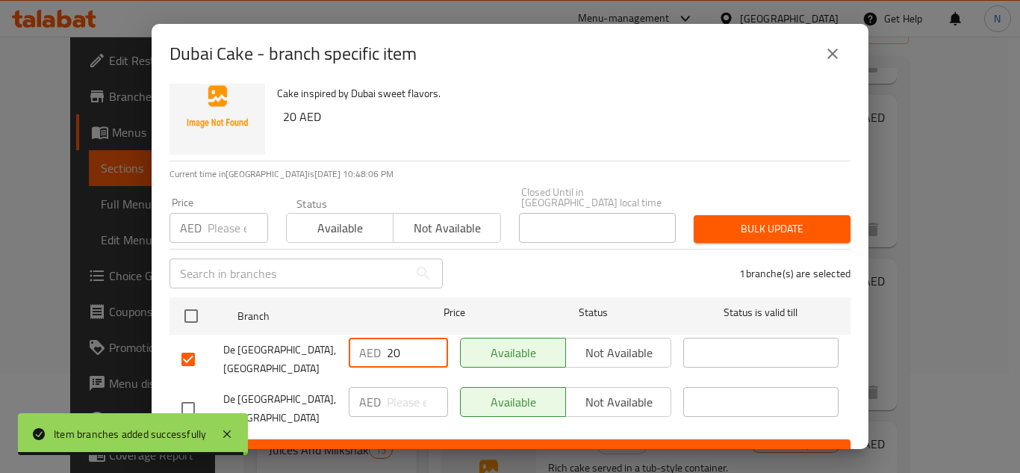
type input "20"
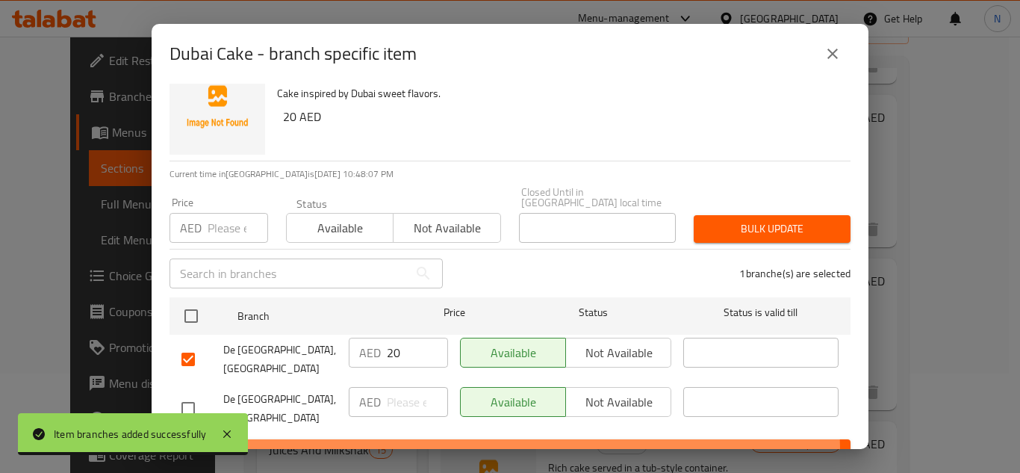
click at [448, 444] on span "Save" at bounding box center [510, 453] width 657 height 19
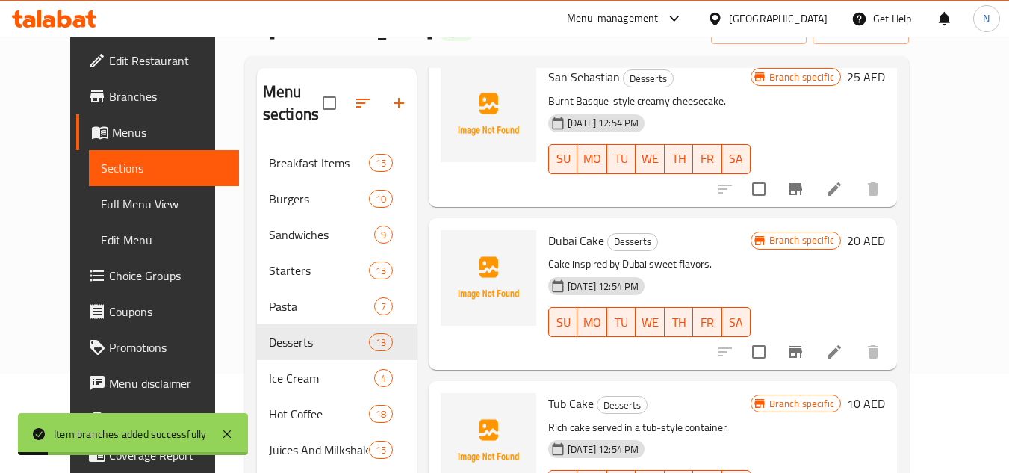
scroll to position [1668, 0]
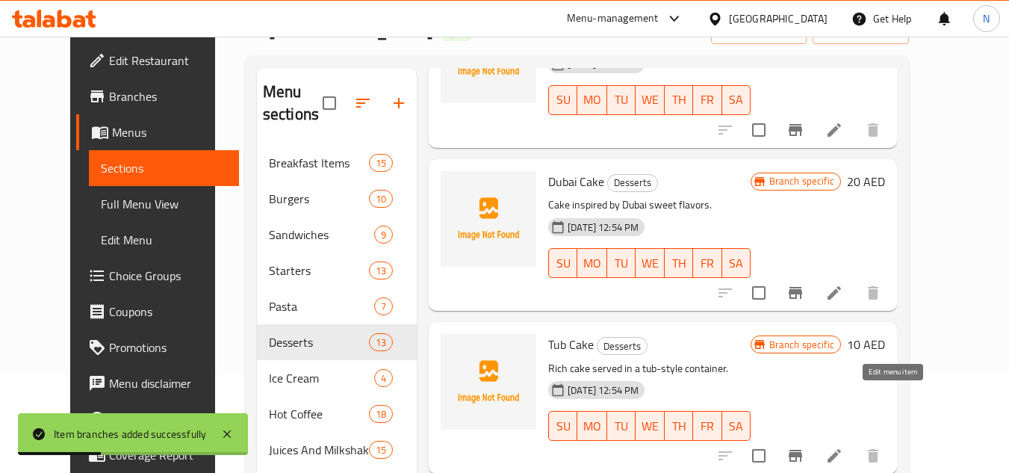
drag, startPoint x: 893, startPoint y: 397, endPoint x: 787, endPoint y: 236, distance: 192.1
click at [787, 275] on div at bounding box center [799, 293] width 184 height 36
click at [802, 450] on icon "Branch-specific-item" at bounding box center [795, 456] width 13 height 12
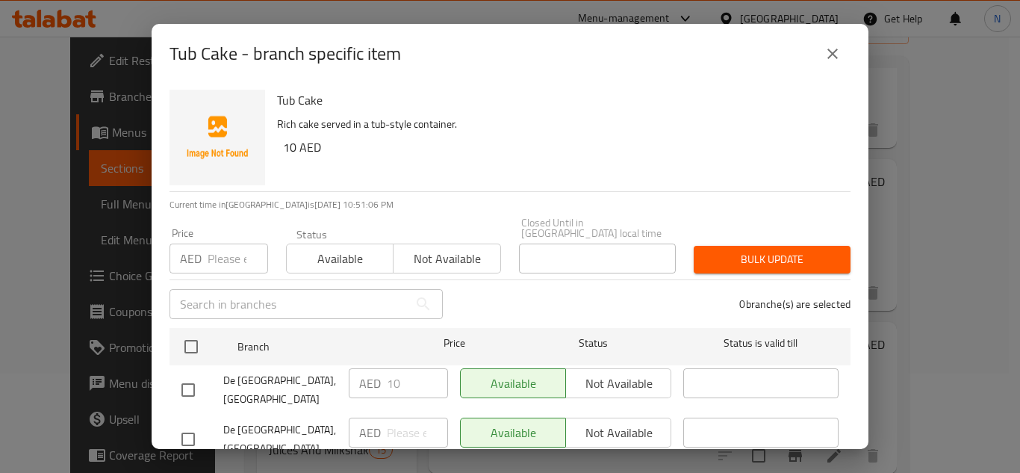
click at [187, 385] on input "checkbox" at bounding box center [188, 389] width 31 height 31
checkbox input "true"
click at [831, 55] on icon "close" at bounding box center [833, 54] width 10 height 10
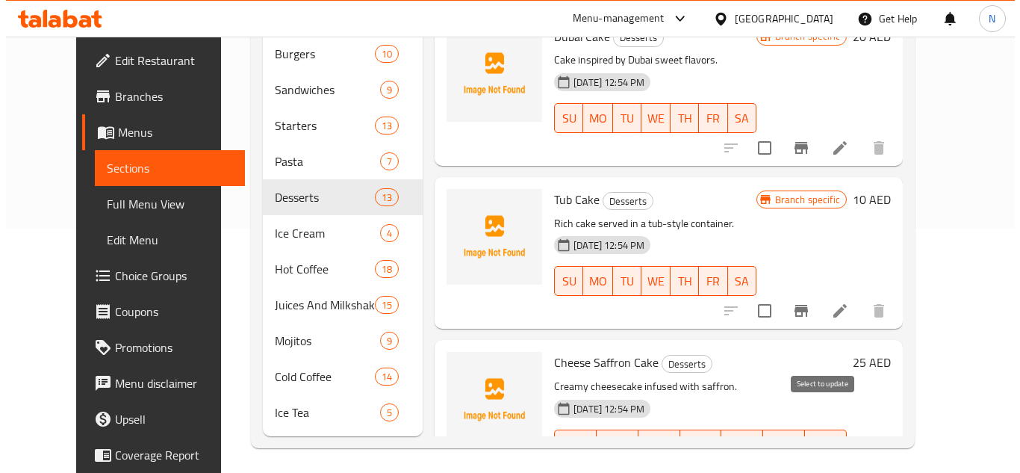
scroll to position [249, 0]
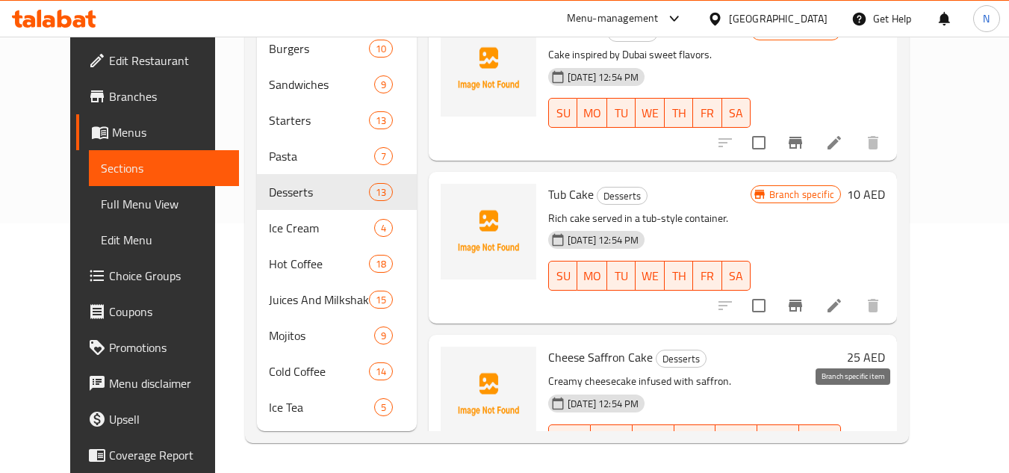
click at [804, 460] on icon "Branch-specific-item" at bounding box center [796, 469] width 18 height 18
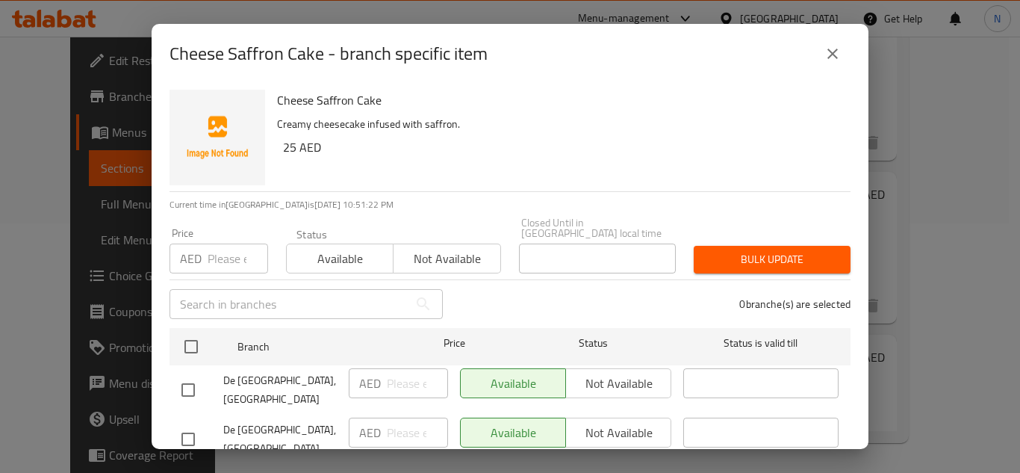
click at [182, 379] on input "checkbox" at bounding box center [188, 389] width 31 height 31
checkbox input "true"
click at [415, 376] on input "number" at bounding box center [417, 383] width 61 height 30
paste input "25"
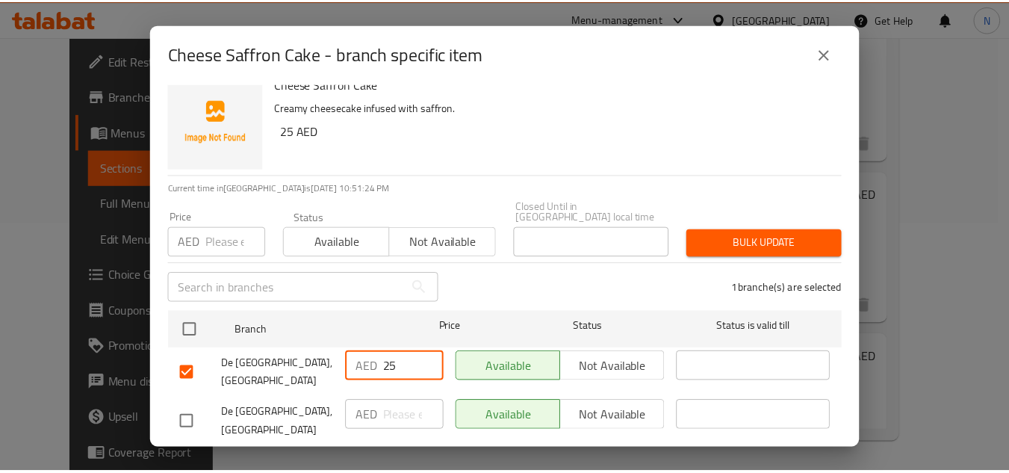
scroll to position [31, 0]
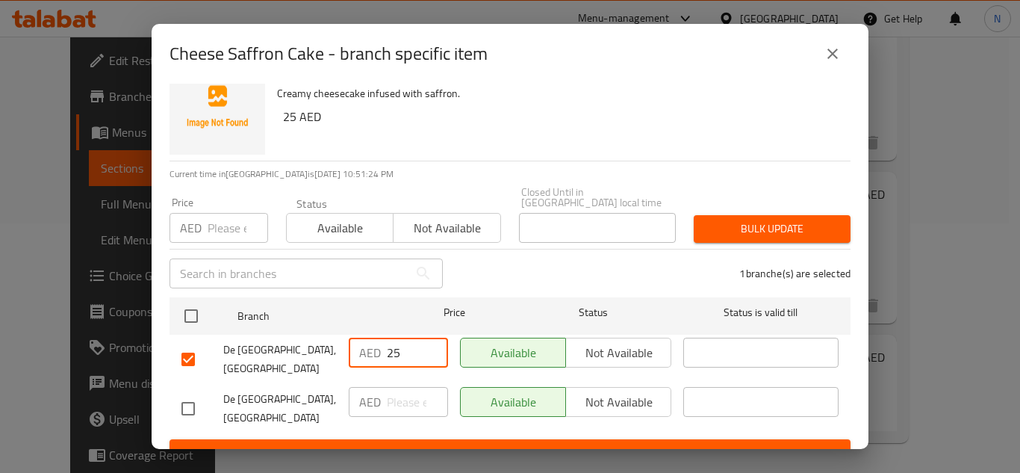
type input "25"
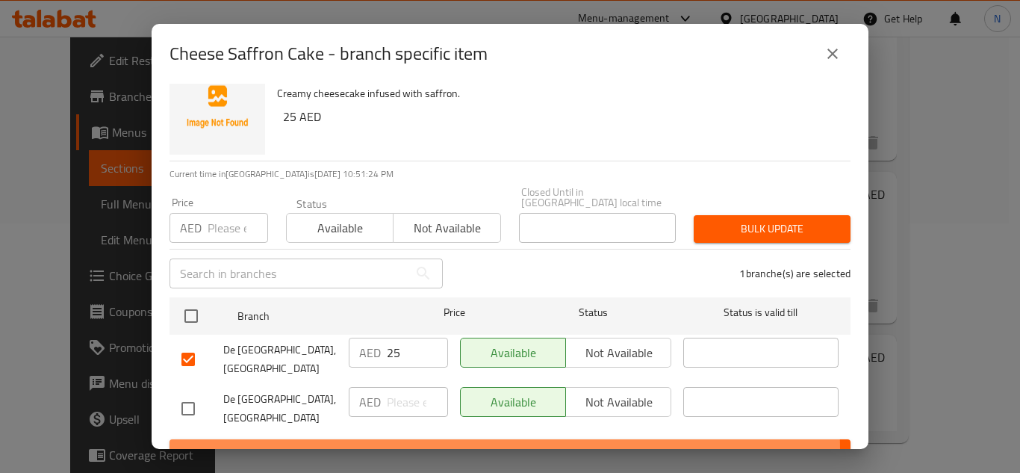
click at [456, 444] on span "Save" at bounding box center [510, 453] width 657 height 19
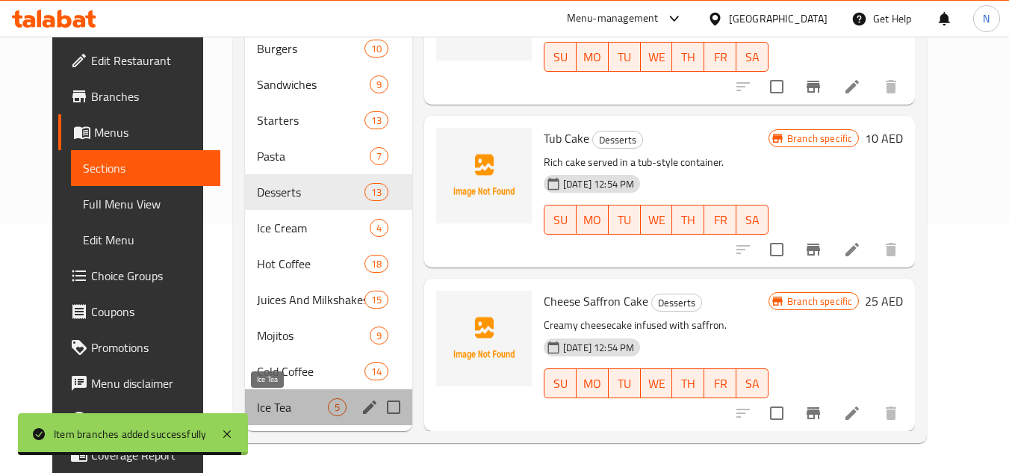
click at [294, 415] on span "Ice Tea" at bounding box center [292, 407] width 71 height 18
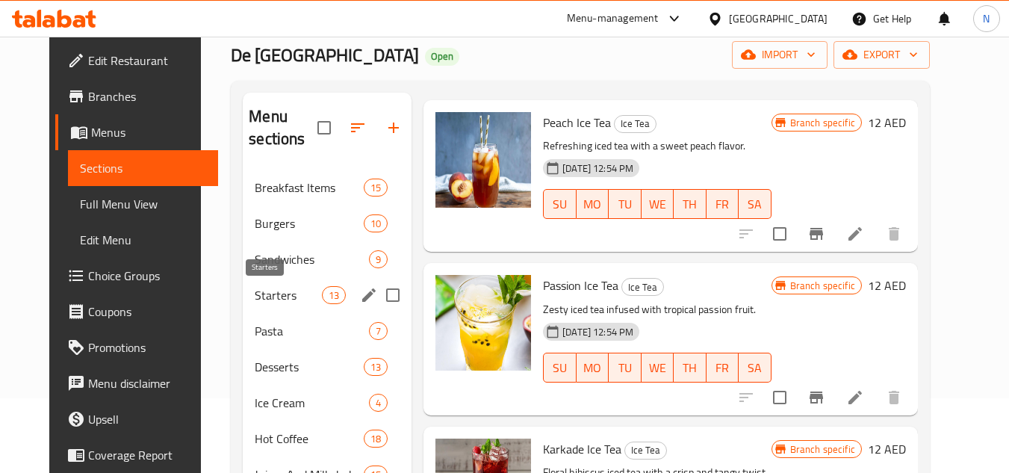
scroll to position [149, 0]
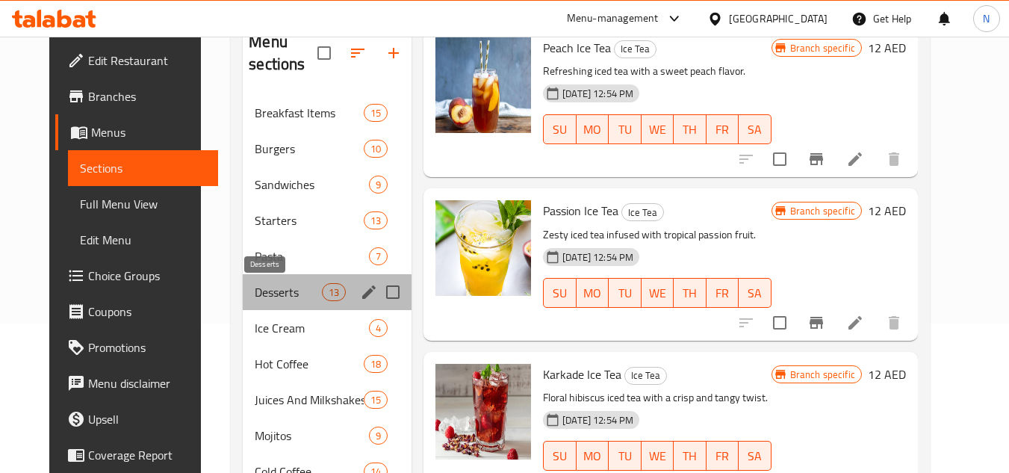
click at [272, 300] on span "Desserts" at bounding box center [288, 292] width 67 height 18
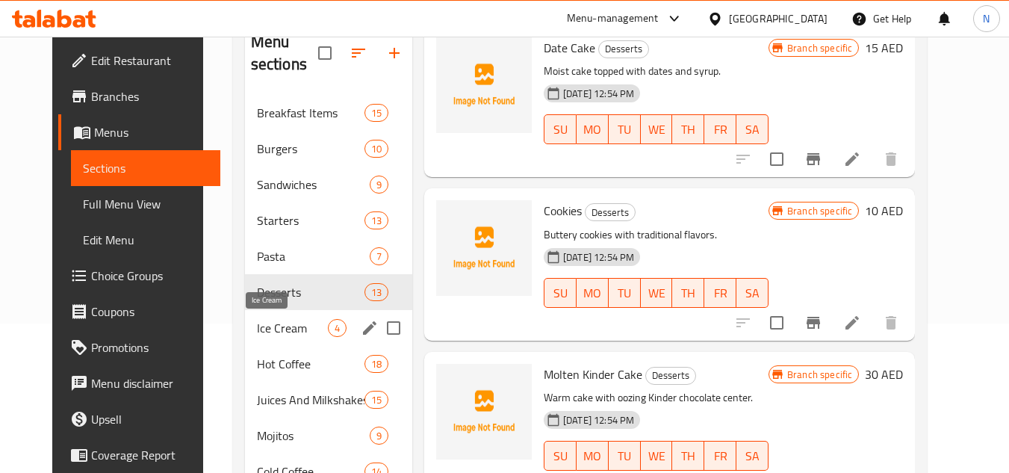
click at [266, 331] on span "Ice Cream" at bounding box center [292, 328] width 71 height 18
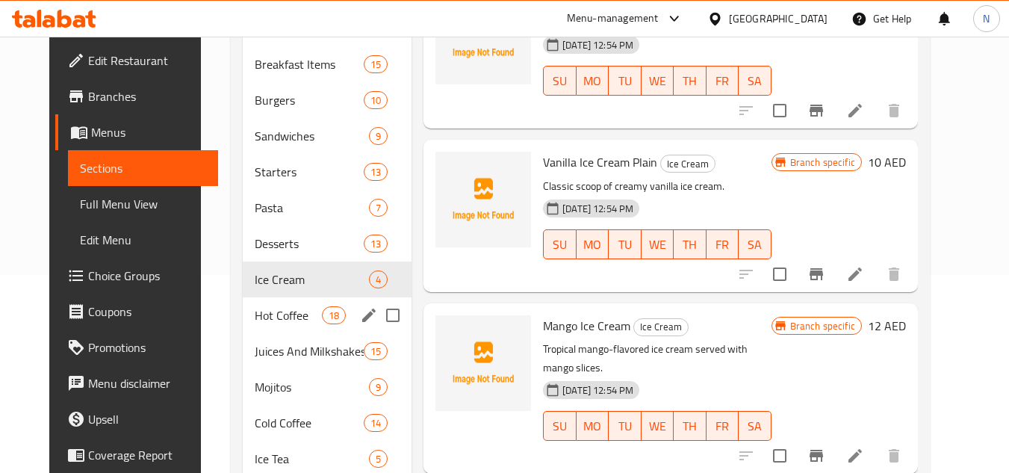
scroll to position [224, 0]
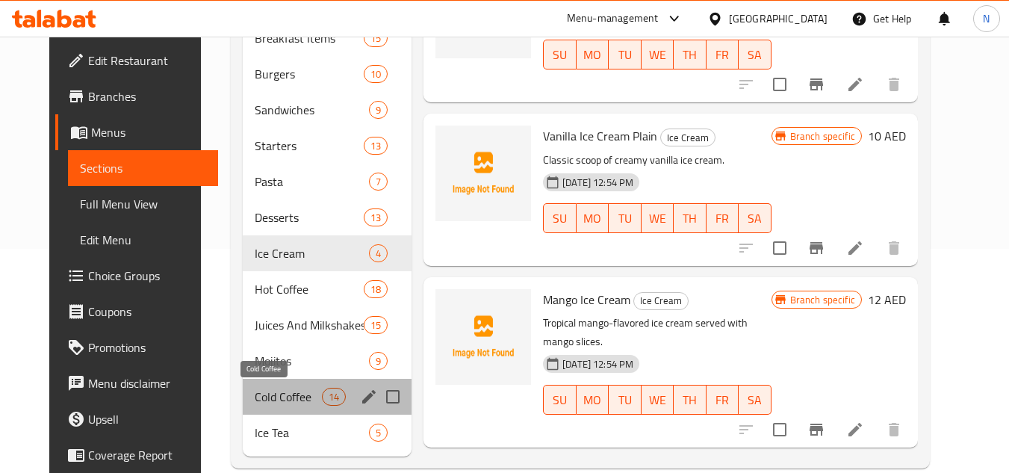
click at [258, 391] on span "Cold Coffee" at bounding box center [288, 397] width 67 height 18
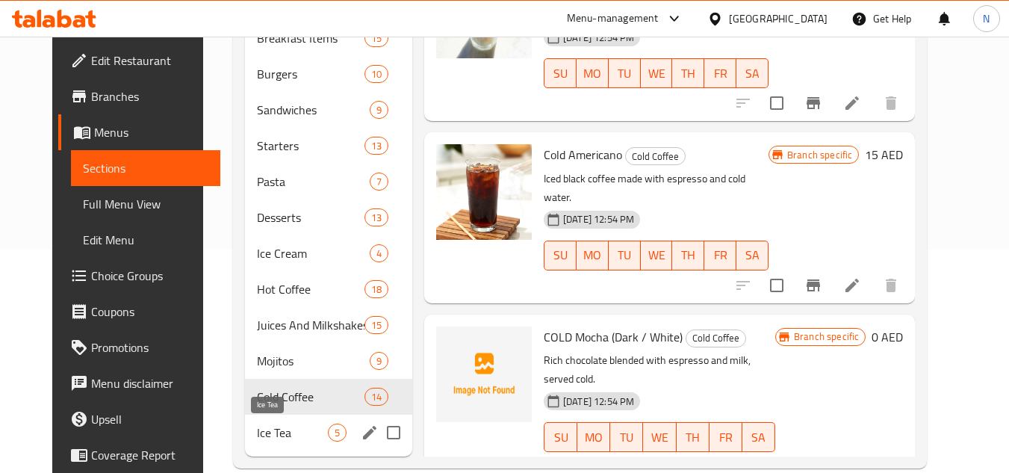
click at [257, 438] on span "Ice Tea" at bounding box center [292, 433] width 71 height 18
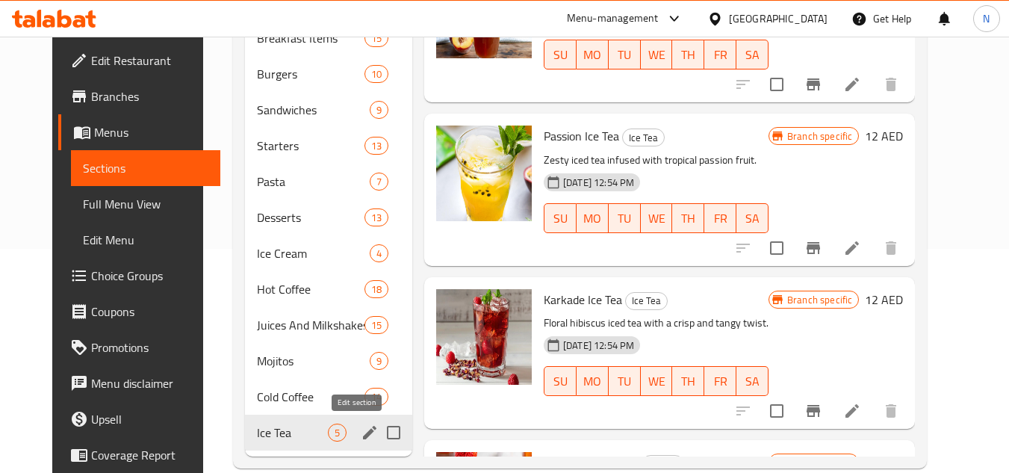
click at [363, 434] on icon "edit" at bounding box center [369, 432] width 13 height 13
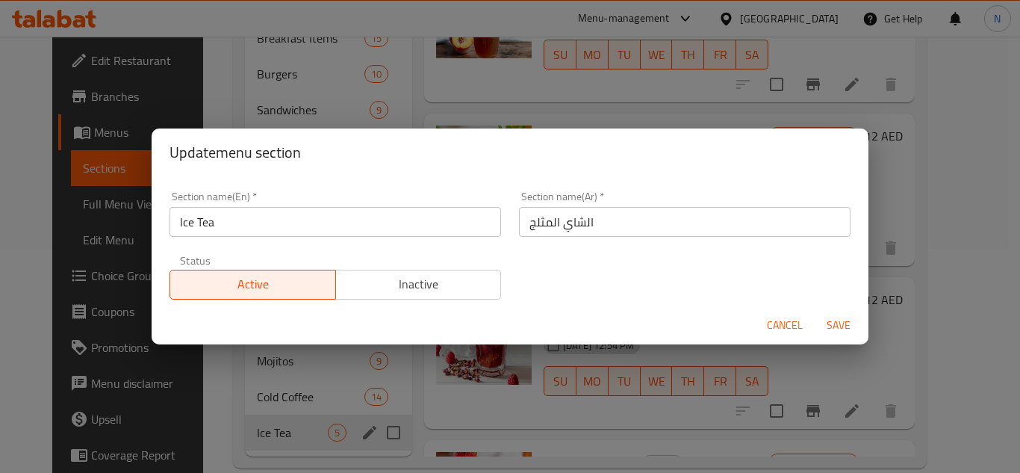
click at [786, 327] on span "Cancel" at bounding box center [785, 325] width 36 height 19
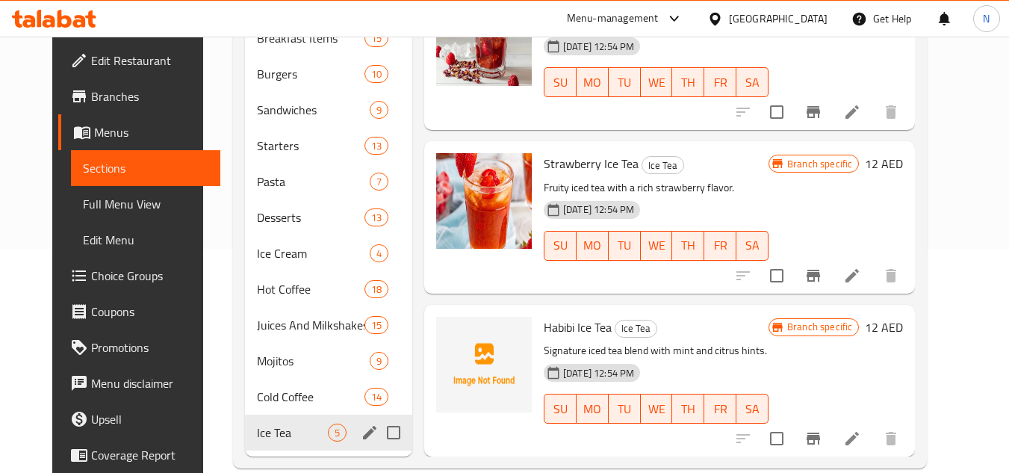
scroll to position [249, 0]
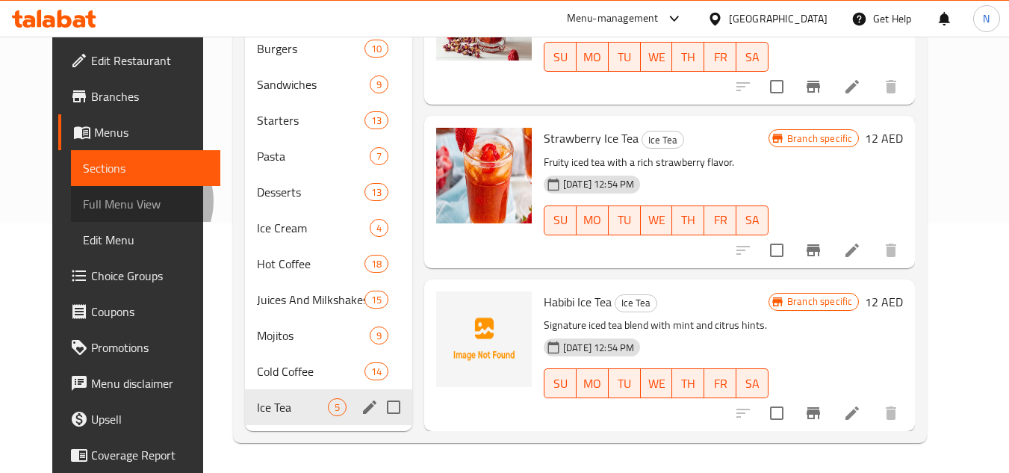
click at [88, 201] on span "Full Menu View" at bounding box center [146, 204] width 126 height 18
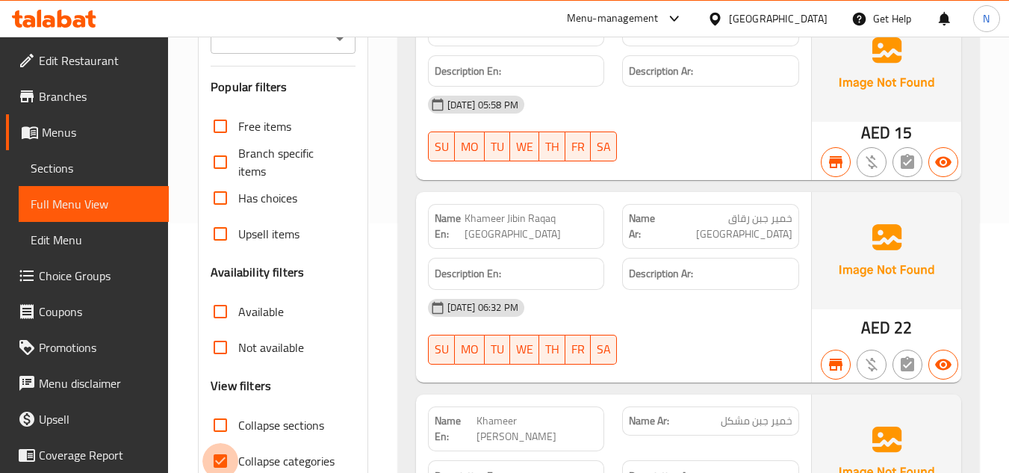
click at [225, 453] on input "Collapse categories" at bounding box center [220, 461] width 36 height 36
checkbox input "false"
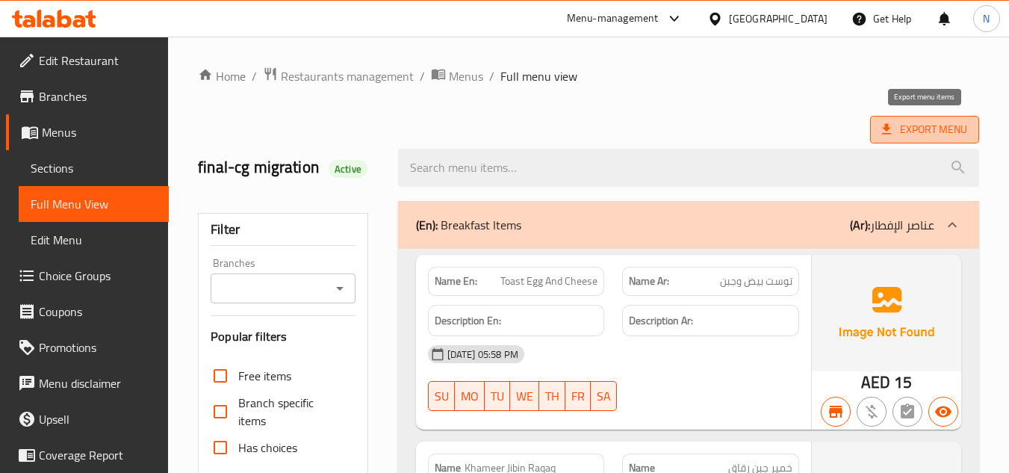
click at [914, 132] on span "Export Menu" at bounding box center [924, 129] width 85 height 19
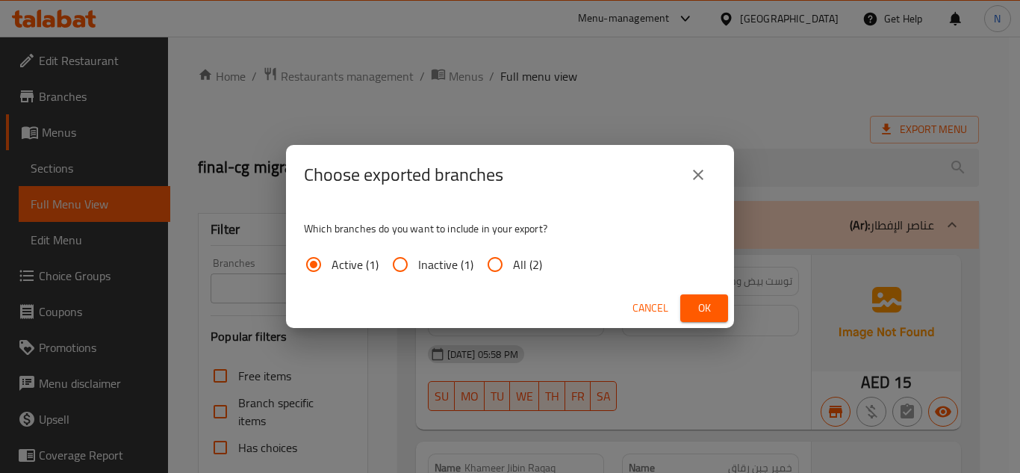
click at [495, 269] on input "All (2)" at bounding box center [495, 265] width 36 height 36
radio input "true"
click at [717, 313] on button "Ok" at bounding box center [704, 308] width 48 height 28
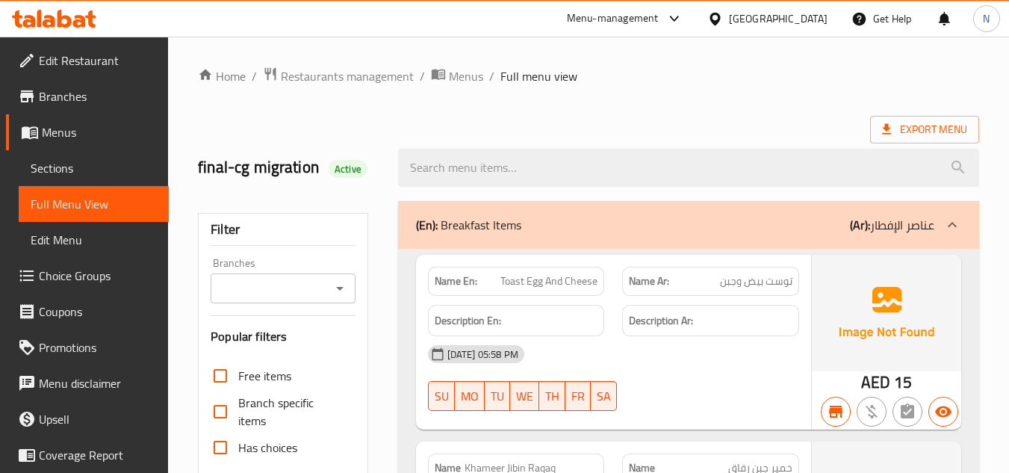
click at [85, 133] on span "Menus" at bounding box center [99, 132] width 115 height 18
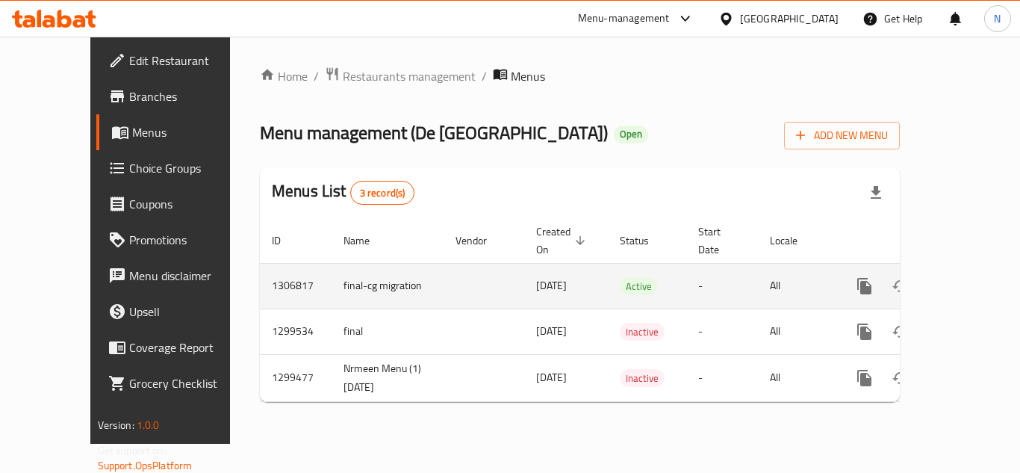
click at [260, 272] on td "1306817" at bounding box center [296, 286] width 72 height 46
copy td "1306817"
click at [332, 271] on td "final-cg migration" at bounding box center [388, 286] width 112 height 46
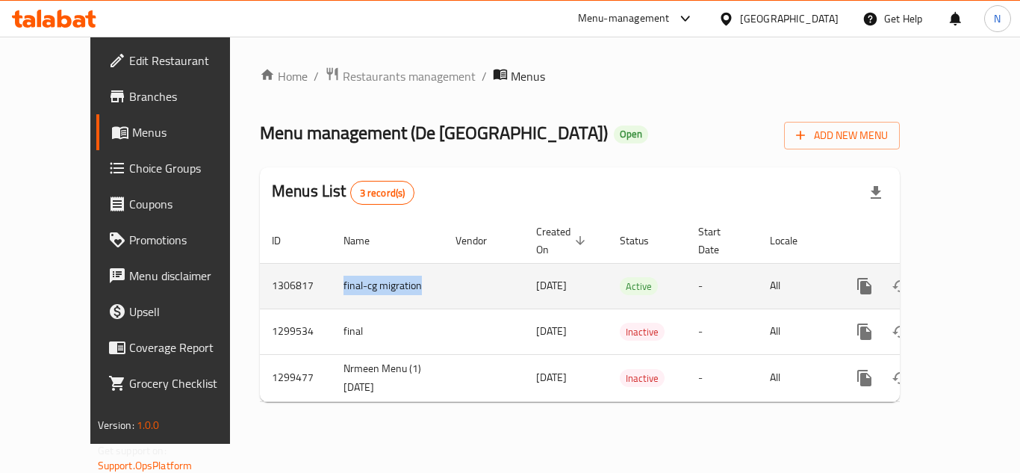
click at [332, 271] on td "final-cg migration" at bounding box center [388, 286] width 112 height 46
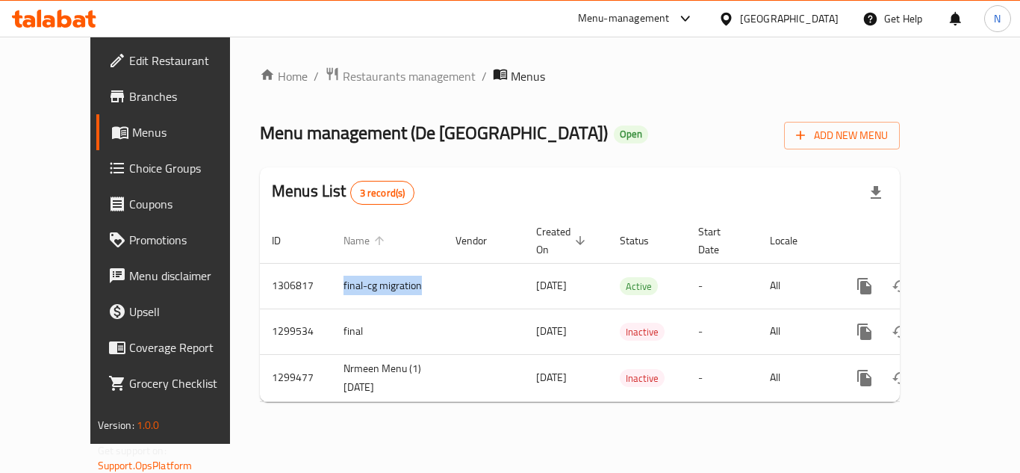
click at [344, 234] on span "Name" at bounding box center [367, 241] width 46 height 18
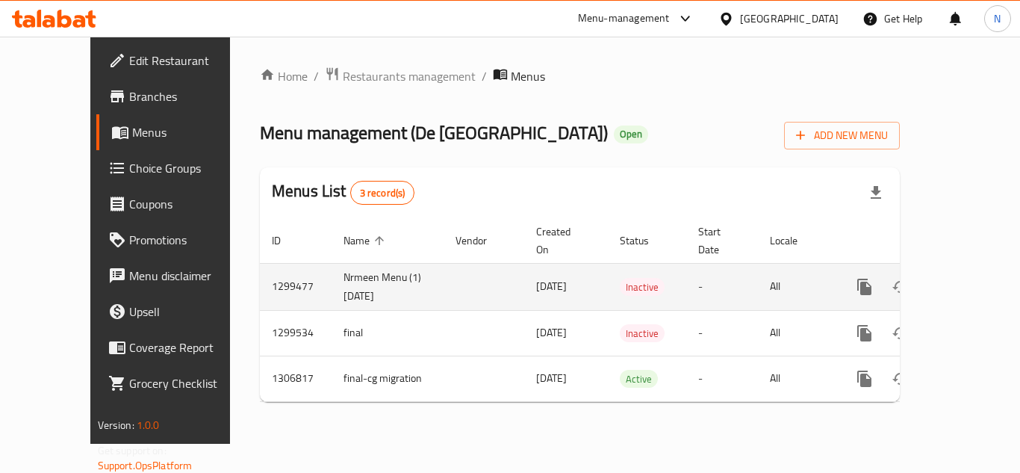
click at [332, 268] on td "Nrmeen Menu (1) 9/7/2025" at bounding box center [388, 286] width 112 height 47
copy td "Nrmeen Menu (1) 9/7/2025"
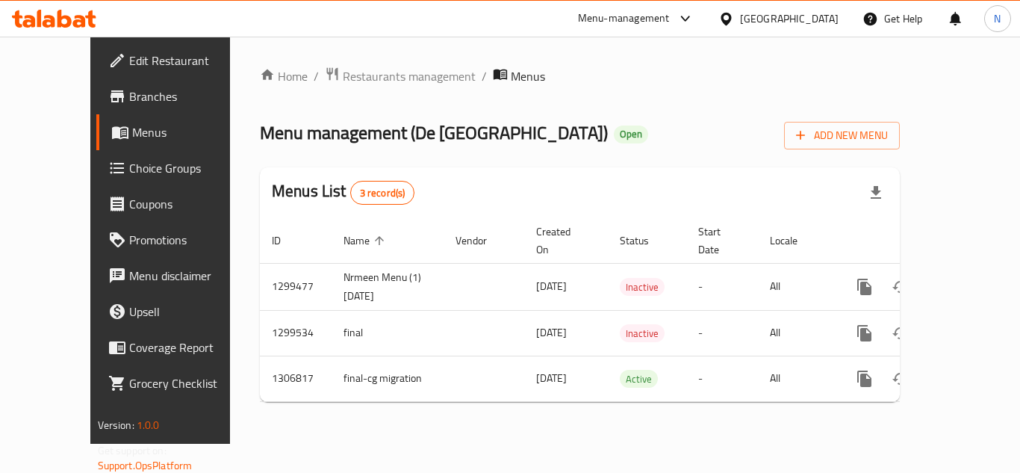
click at [495, 411] on div "Home / Restaurants management / Menus Menu management ( De La Ville Cafe ) Open…" at bounding box center [580, 240] width 700 height 407
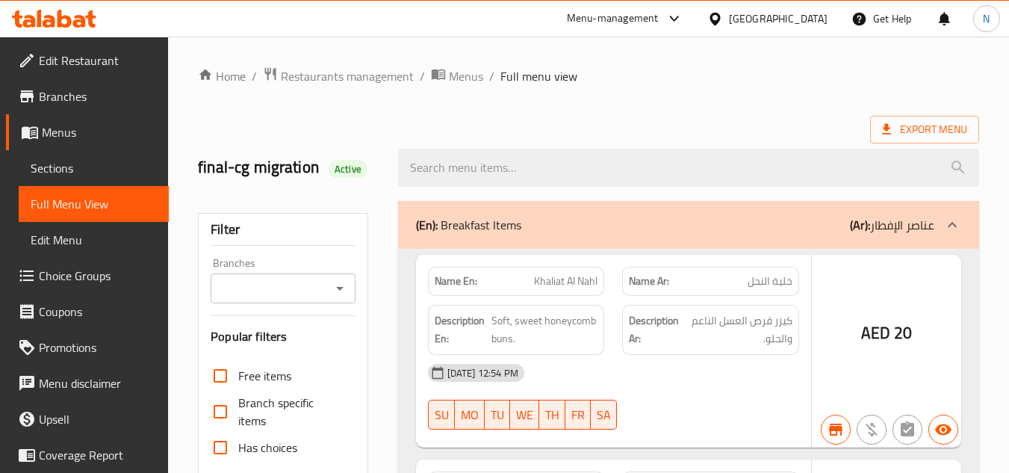
scroll to position [1979, 0]
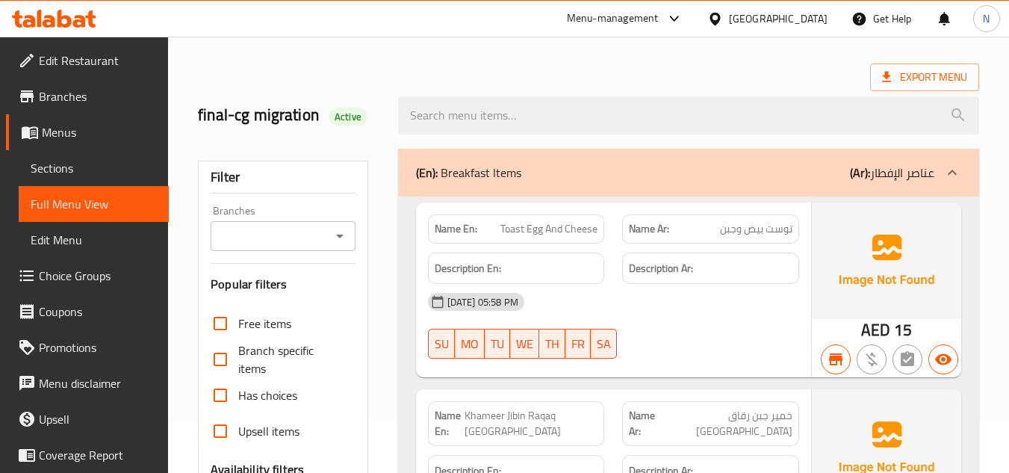
scroll to position [149, 0]
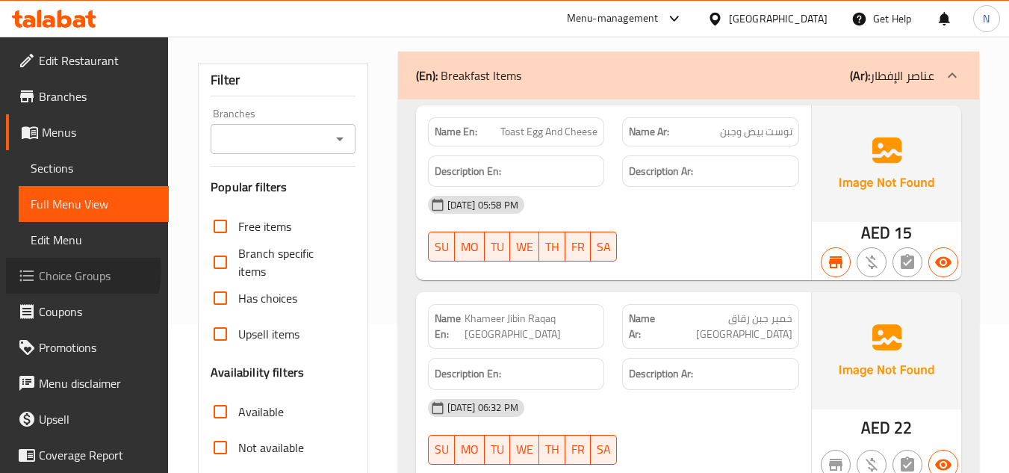
click at [68, 270] on span "Choice Groups" at bounding box center [98, 276] width 118 height 18
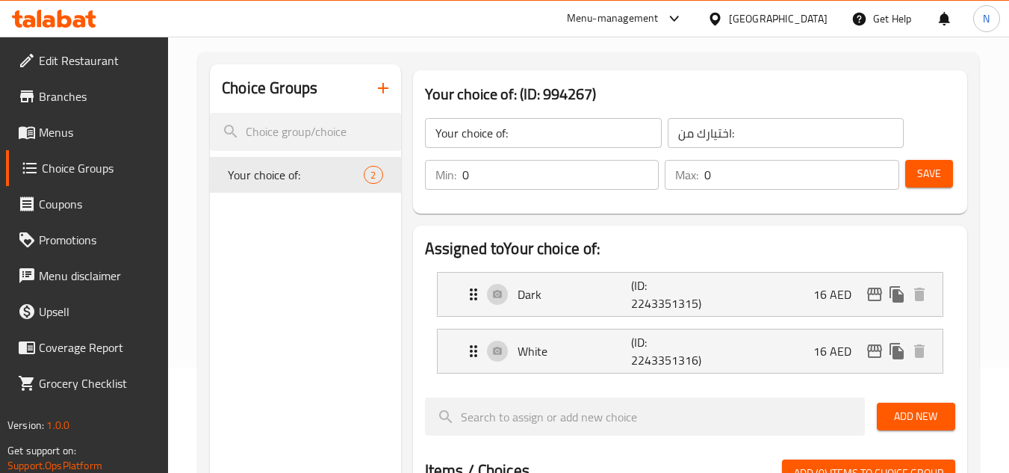
scroll to position [149, 0]
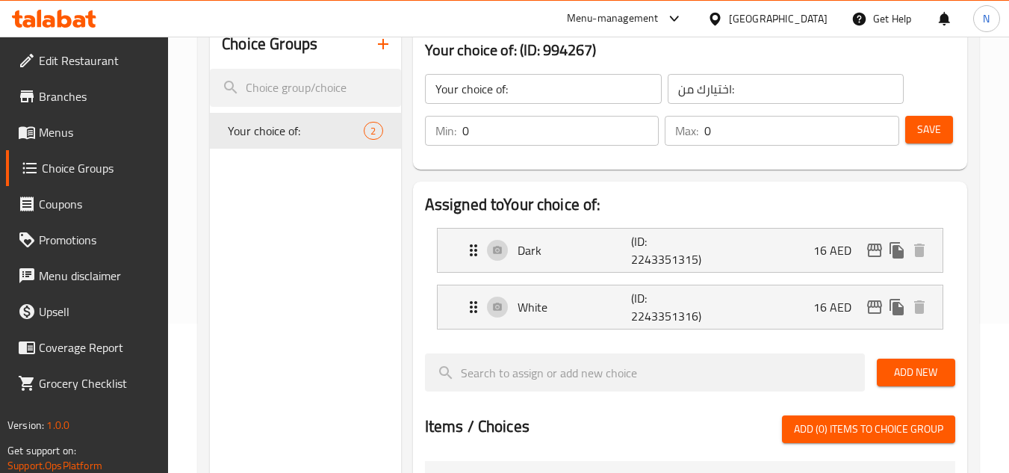
click at [382, 46] on icon "button" at bounding box center [383, 44] width 10 height 10
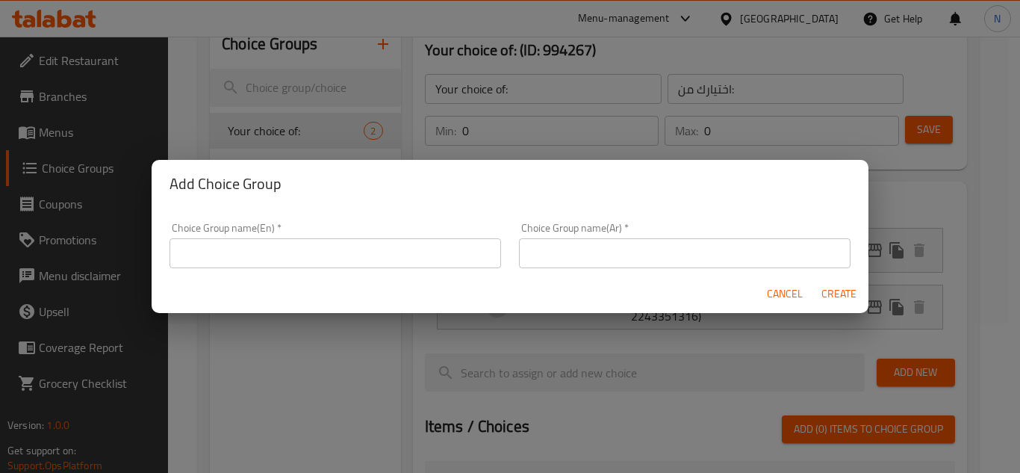
click at [233, 264] on input "text" at bounding box center [336, 253] width 332 height 30
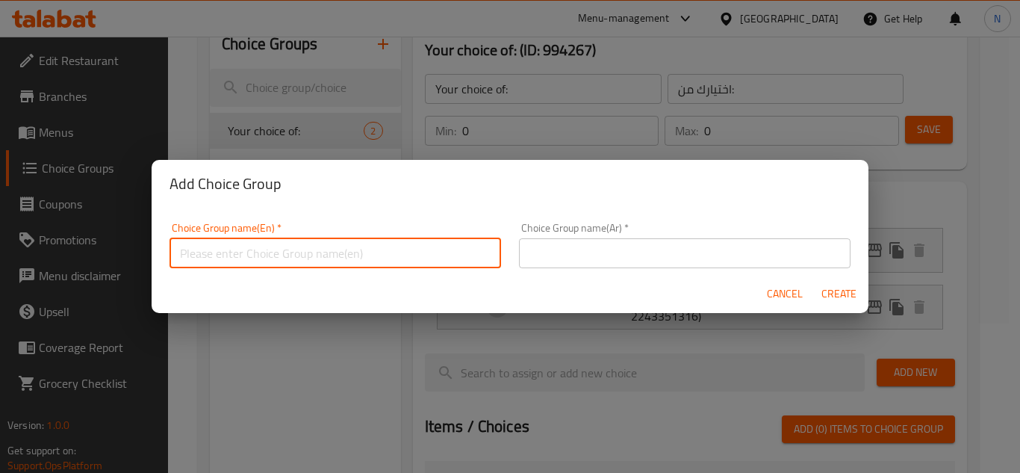
type input "Your Choice Of Type:"
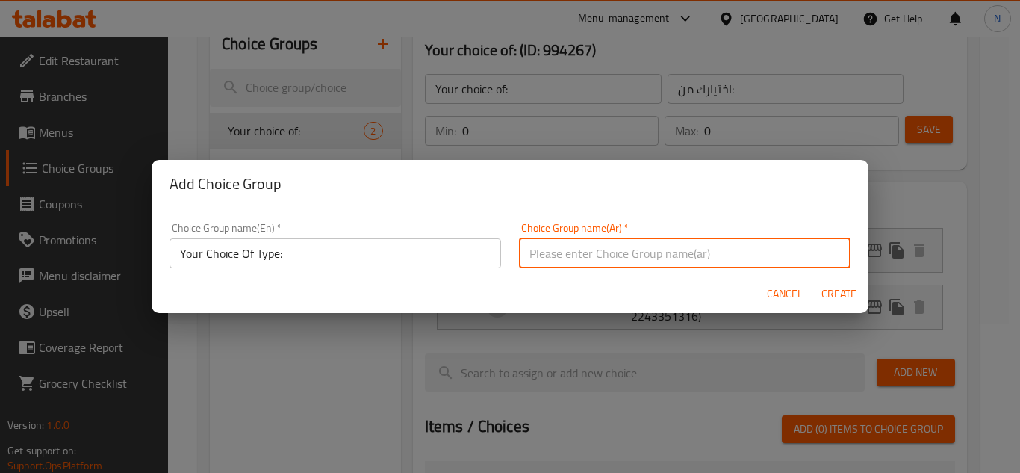
click at [618, 242] on input "text" at bounding box center [685, 253] width 332 height 30
type input "إختيارك من النوع:"
click at [840, 296] on span "Create" at bounding box center [839, 294] width 36 height 19
type input "Your Choice Of Type:"
type input "إختيارك من النوع:"
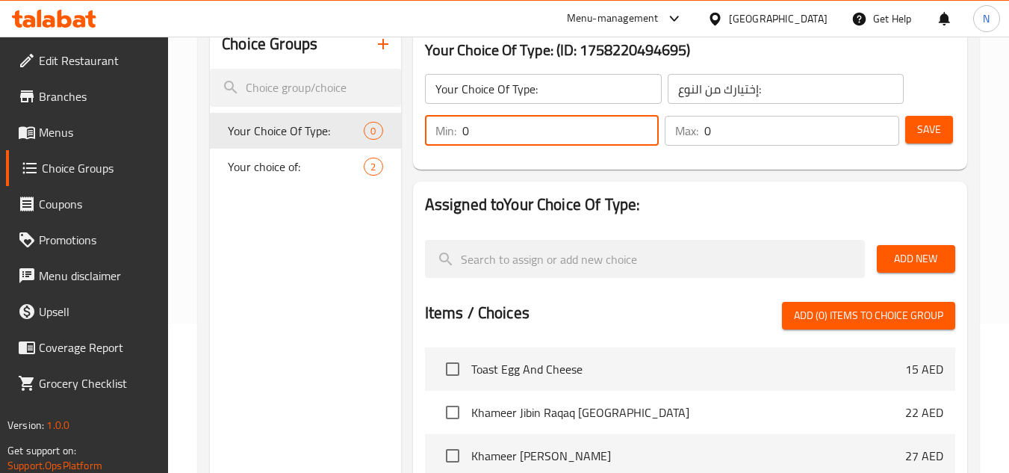
drag, startPoint x: 489, startPoint y: 132, endPoint x: 449, endPoint y: 146, distance: 41.8
click at [449, 146] on div "Min: 0 ​" at bounding box center [542, 131] width 241 height 36
type input "1"
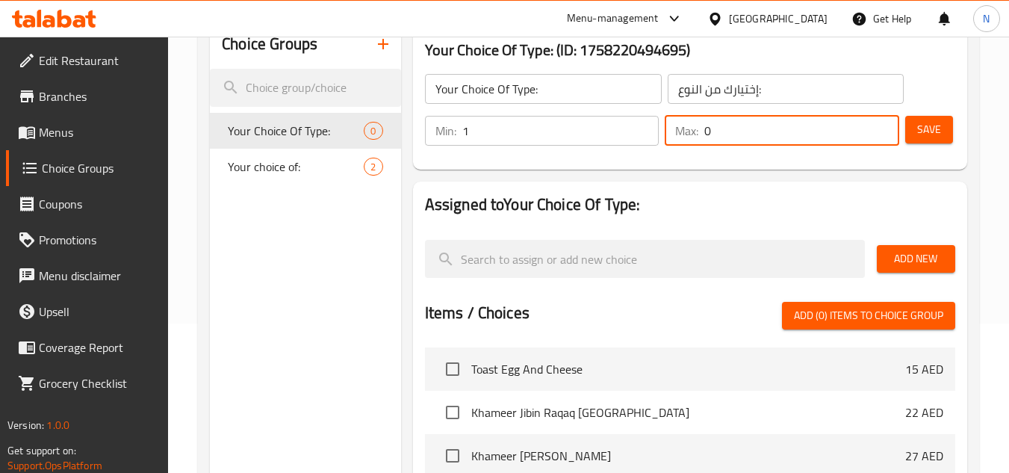
drag, startPoint x: 711, startPoint y: 125, endPoint x: 697, endPoint y: 136, distance: 17.6
click at [697, 136] on div "Max: 0 ​" at bounding box center [782, 131] width 235 height 30
type input "1"
click at [940, 124] on span "Save" at bounding box center [929, 129] width 24 height 19
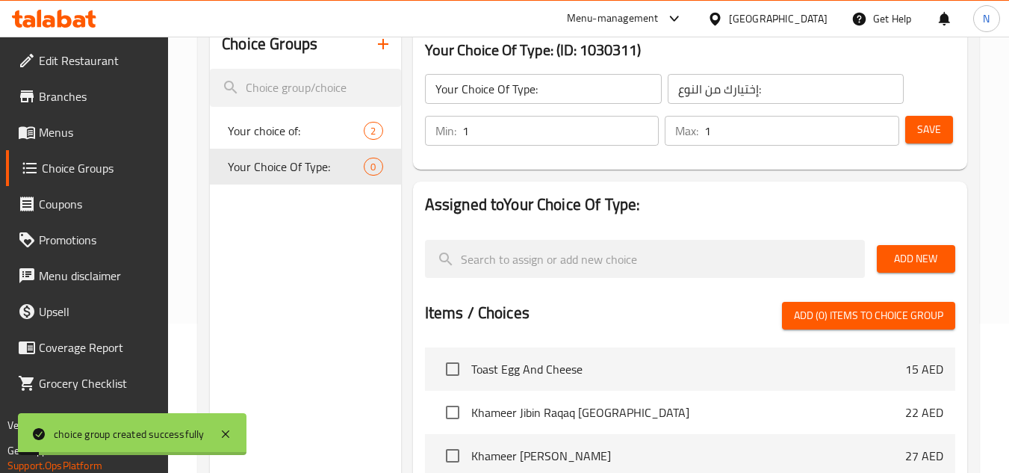
click at [917, 264] on span "Add New" at bounding box center [916, 258] width 55 height 19
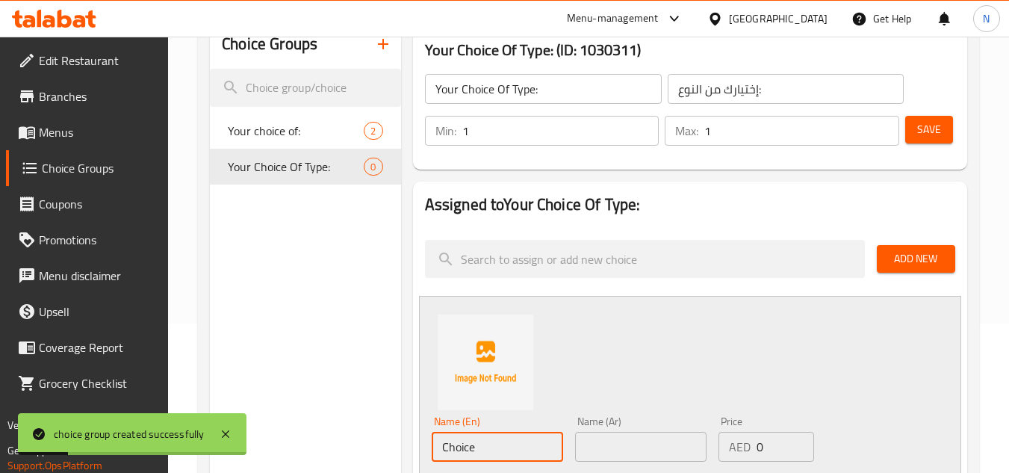
click at [468, 456] on input "Choice" at bounding box center [497, 447] width 131 height 30
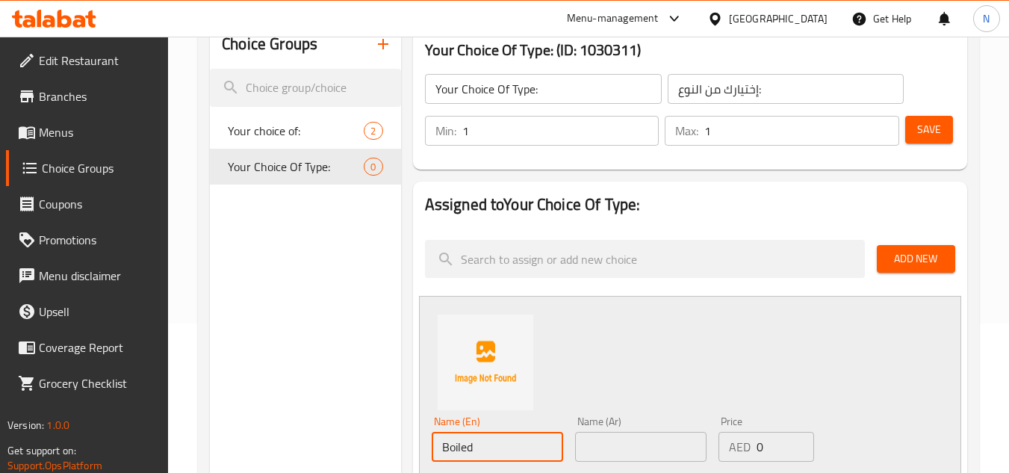
type input "Boiled"
click at [624, 444] on input "text" at bounding box center [640, 447] width 131 height 30
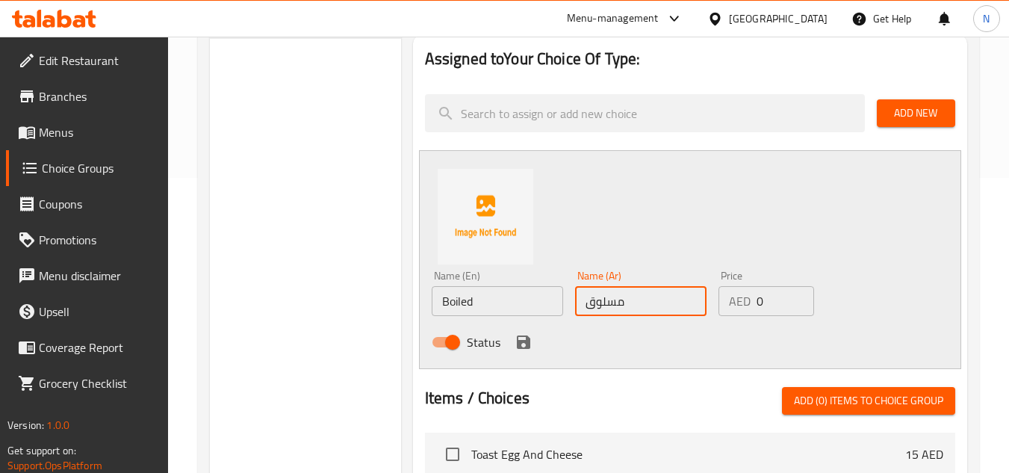
scroll to position [299, 0]
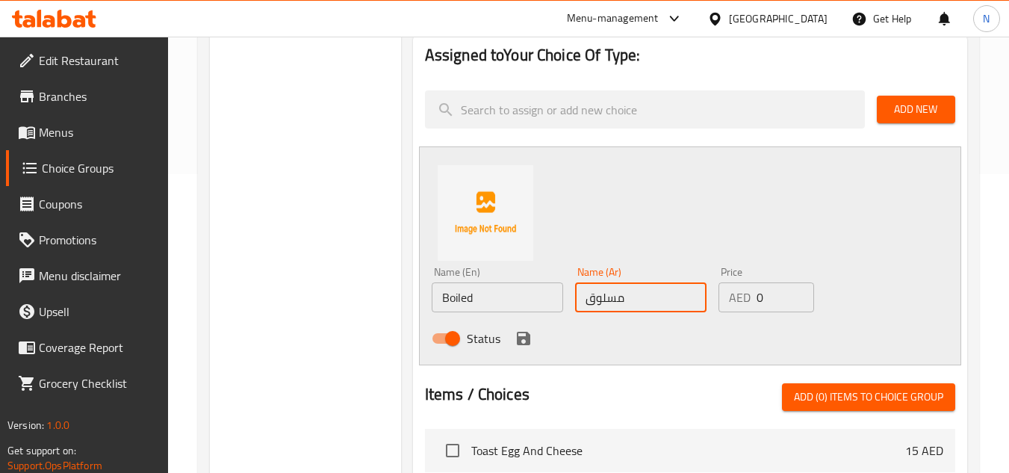
type input "مسلوق"
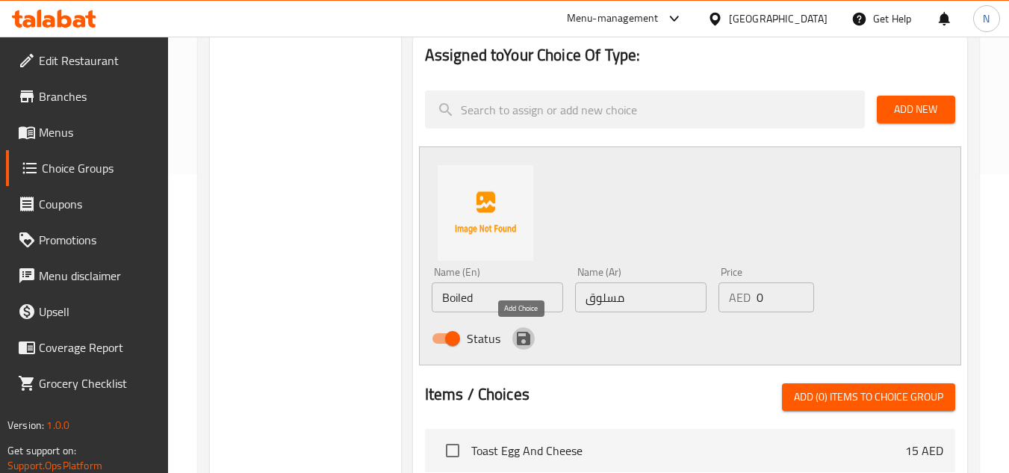
click at [523, 344] on icon "save" at bounding box center [523, 338] width 13 height 13
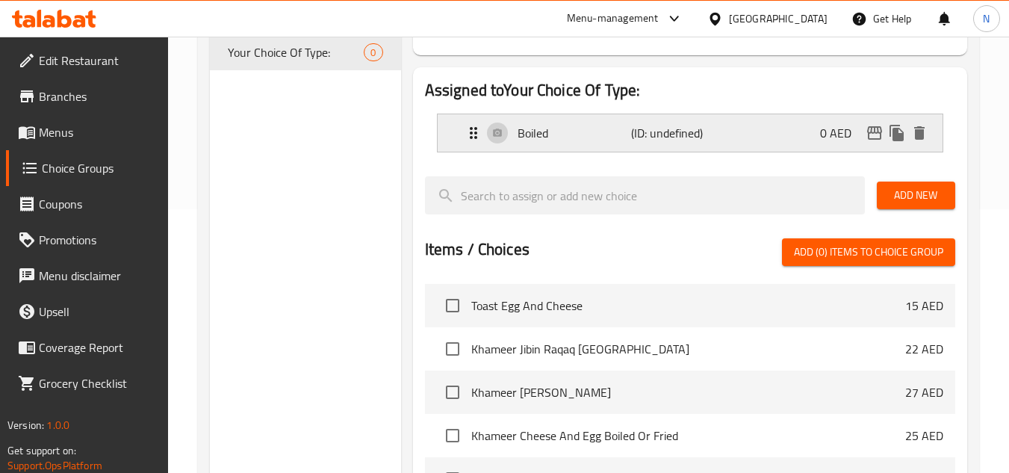
scroll to position [149, 0]
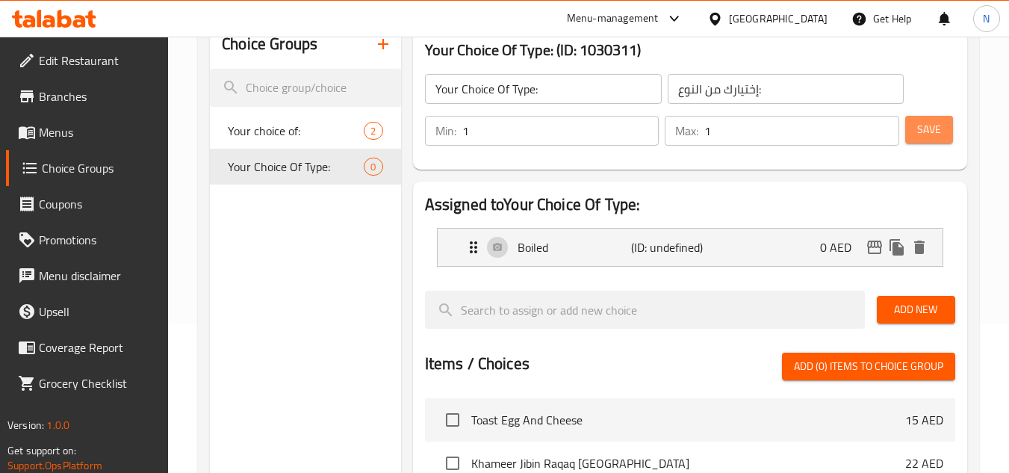
click at [924, 137] on span "Save" at bounding box center [929, 129] width 24 height 19
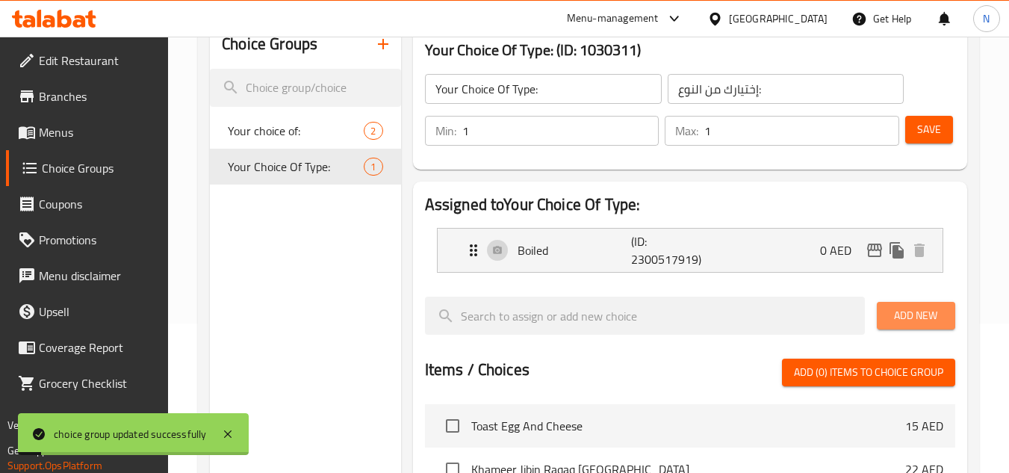
click at [914, 323] on span "Add New" at bounding box center [916, 315] width 55 height 19
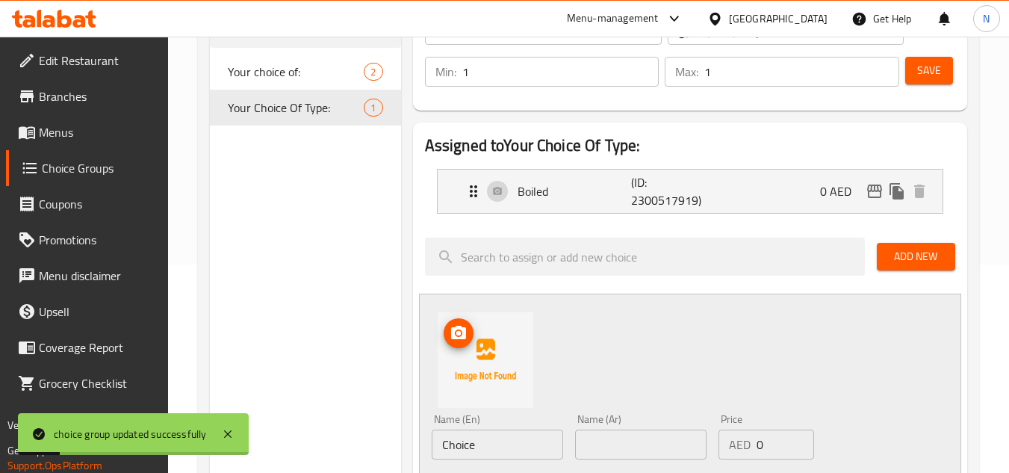
scroll to position [299, 0]
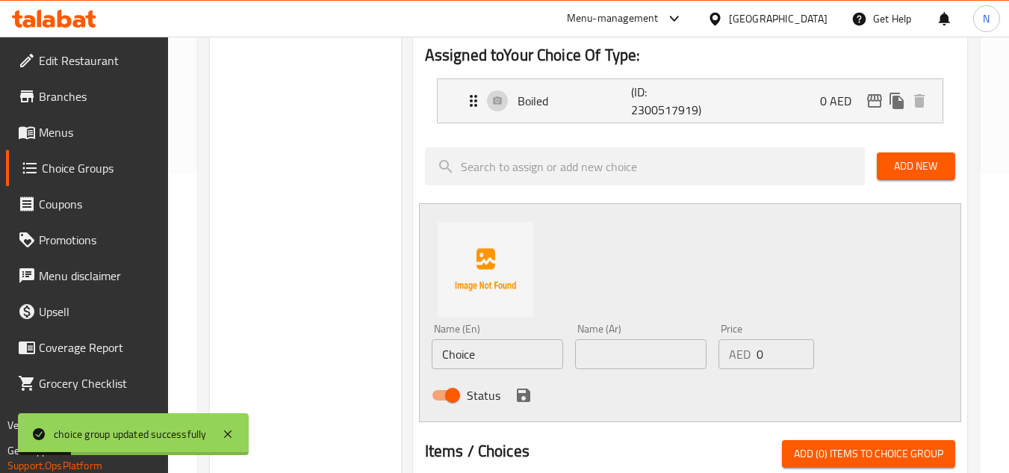
click at [469, 353] on input "Choice" at bounding box center [497, 354] width 131 height 30
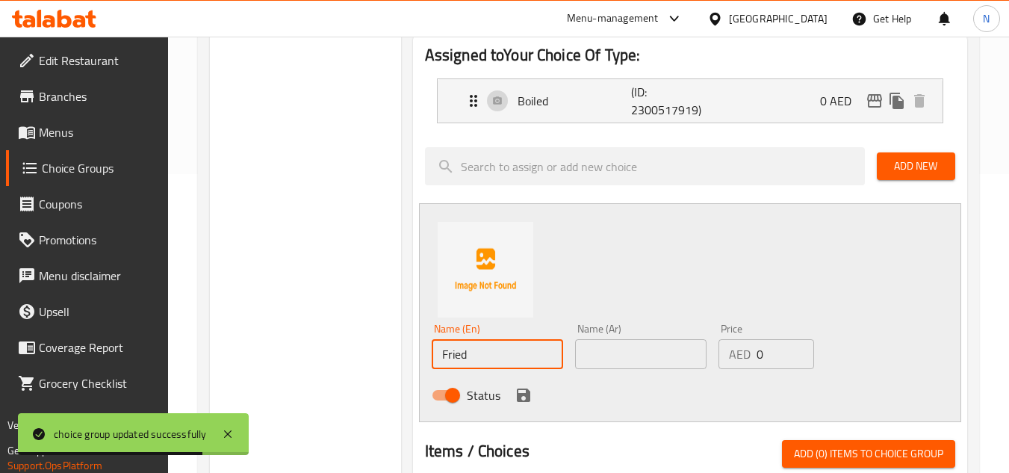
type input "Fried"
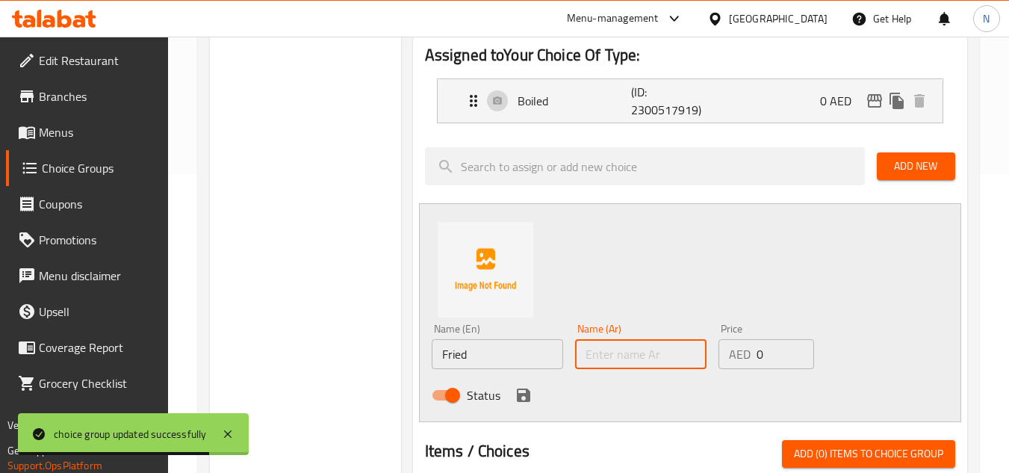
click at [616, 366] on input "text" at bounding box center [640, 354] width 131 height 30
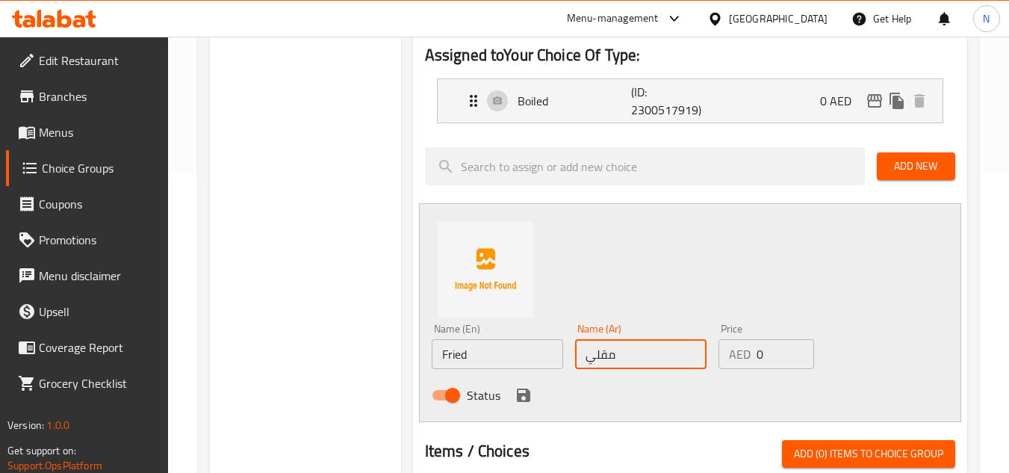
type input "مقلي"
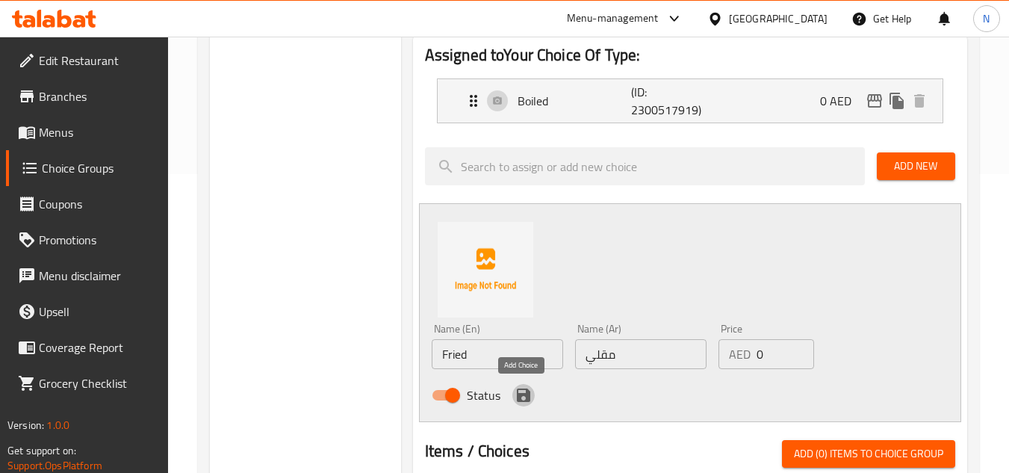
click at [527, 393] on icon "save" at bounding box center [523, 394] width 13 height 13
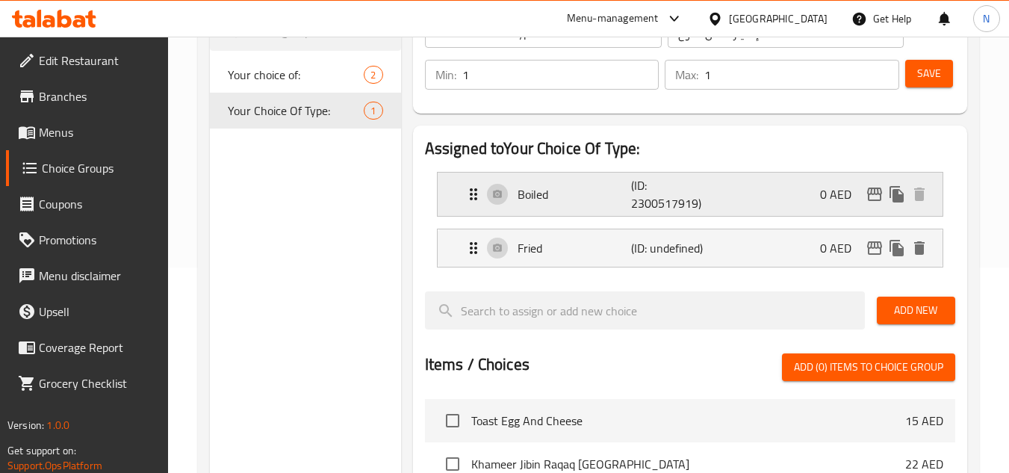
scroll to position [0, 0]
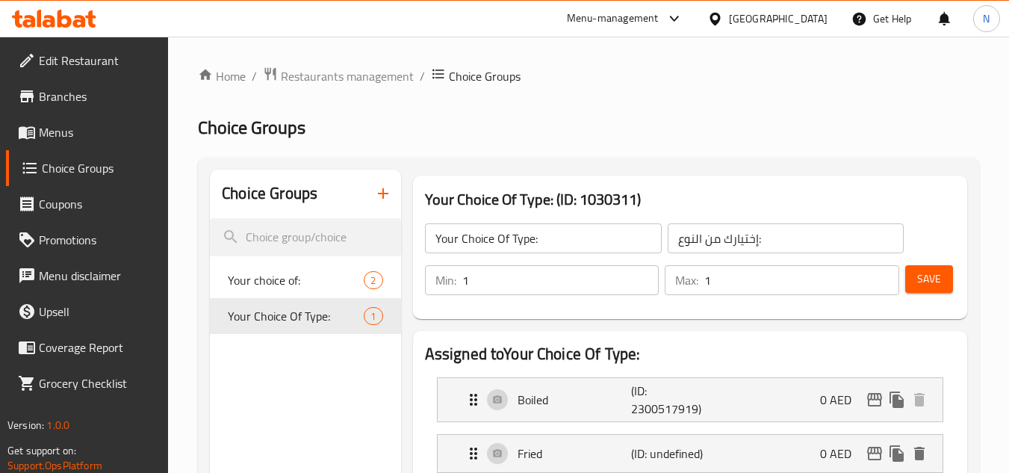
click at [923, 273] on span "Save" at bounding box center [929, 279] width 24 height 19
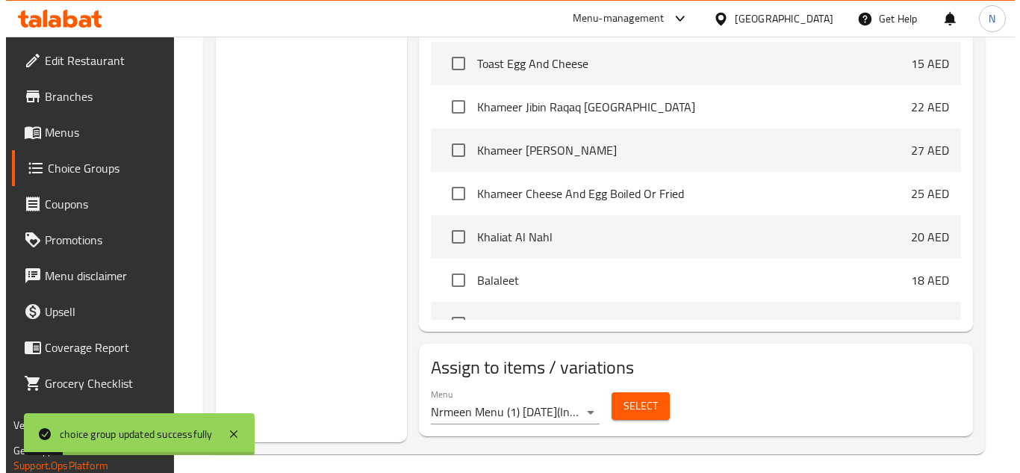
scroll to position [580, 0]
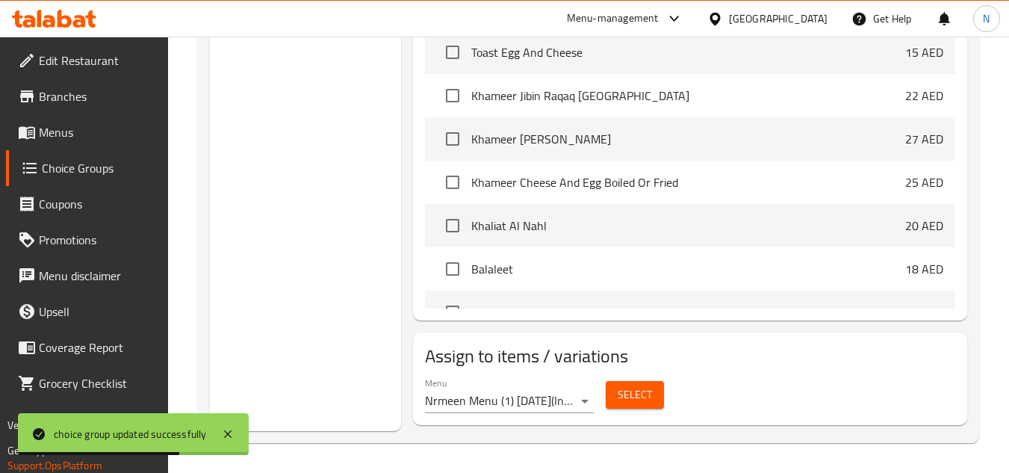
click at [230, 117] on div "Choice Groups Your choice of: 2 Your Choice Of Type: 2" at bounding box center [305, 10] width 190 height 841
click at [450, 187] on input "checkbox" at bounding box center [452, 182] width 31 height 31
checkbox input "true"
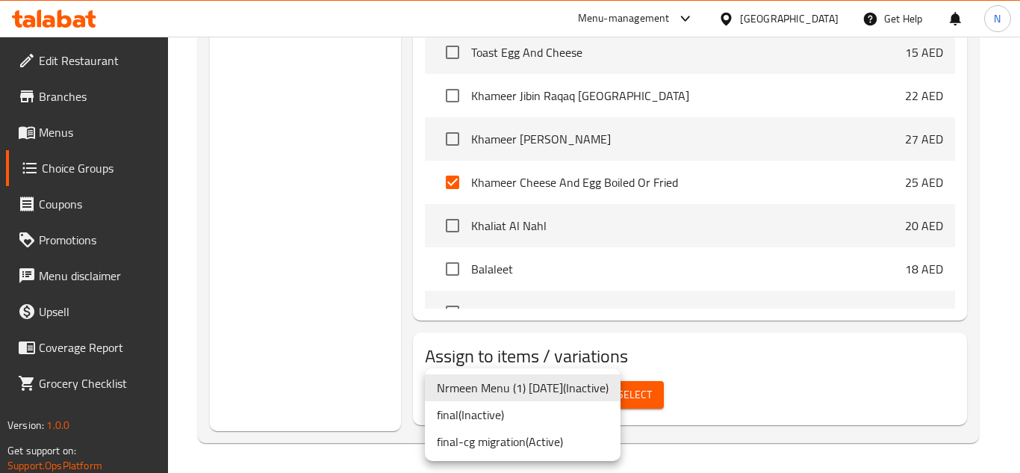
click at [549, 441] on li "final-cg migration ( Active )" at bounding box center [523, 441] width 196 height 27
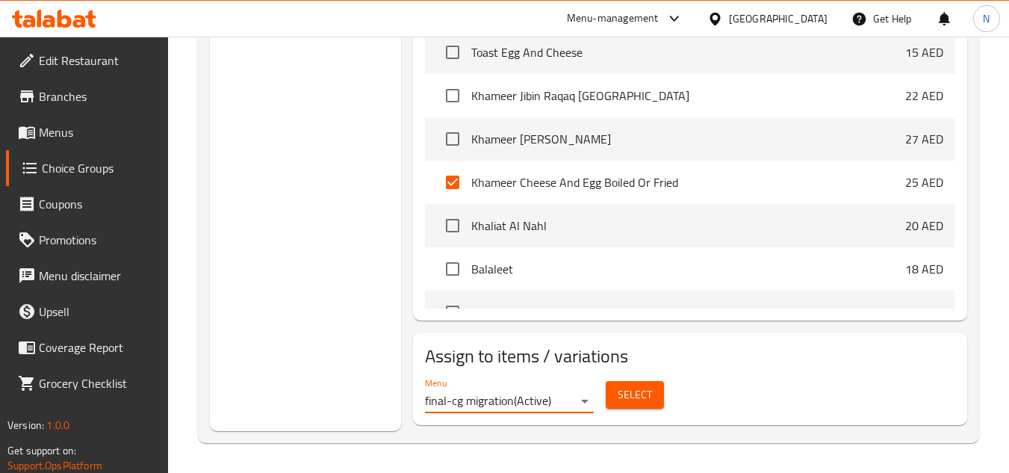
click at [642, 393] on span "Select" at bounding box center [635, 394] width 34 height 19
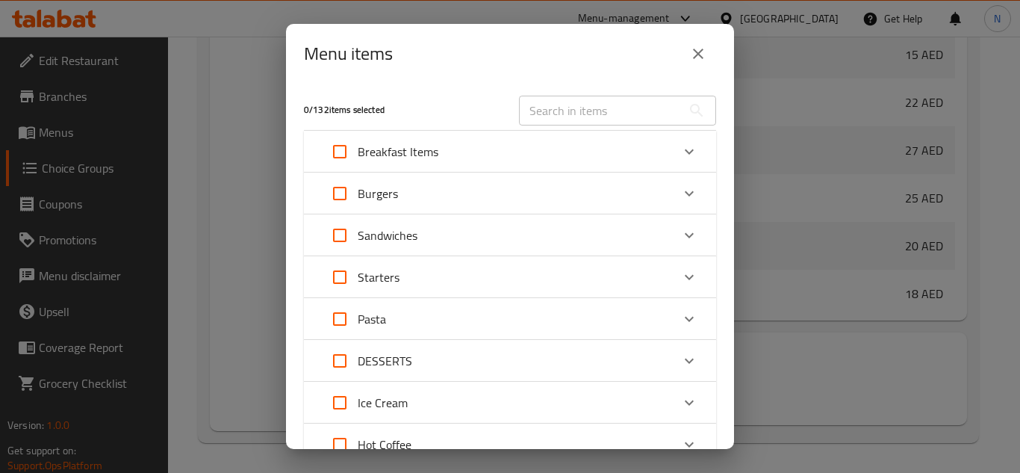
click at [618, 102] on input "text" at bounding box center [600, 111] width 163 height 30
paste input "Khameer Cheese And Egg Boiled Or Fried"
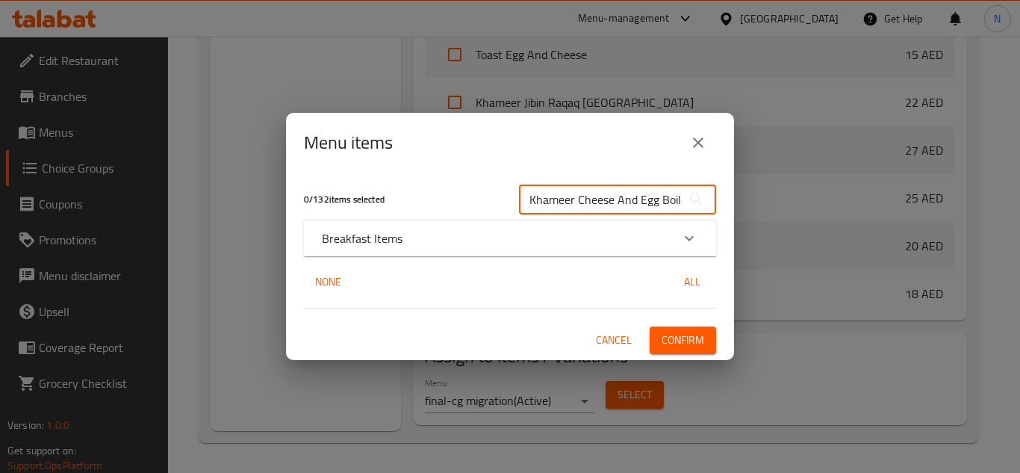
scroll to position [0, 52]
type input "Khameer Cheese And Egg Boiled Or Fried"
click at [423, 243] on div "Breakfast Items" at bounding box center [497, 238] width 350 height 18
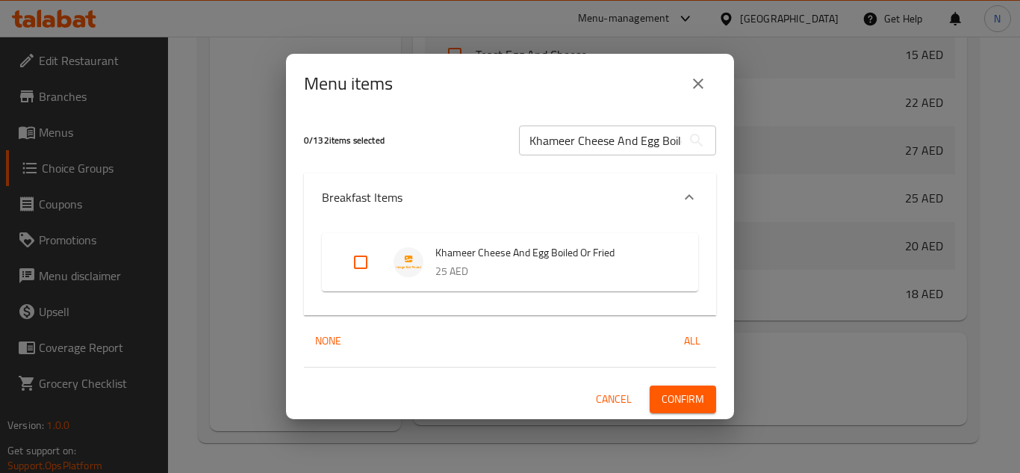
click at [362, 266] on input "Expand" at bounding box center [361, 262] width 36 height 36
checkbox input "true"
click at [694, 387] on button "Confirm" at bounding box center [683, 399] width 66 height 28
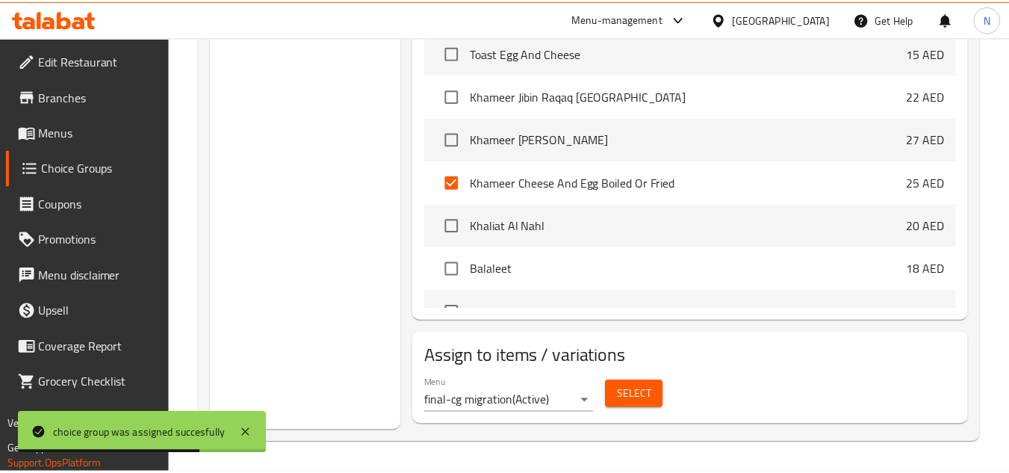
scroll to position [564, 0]
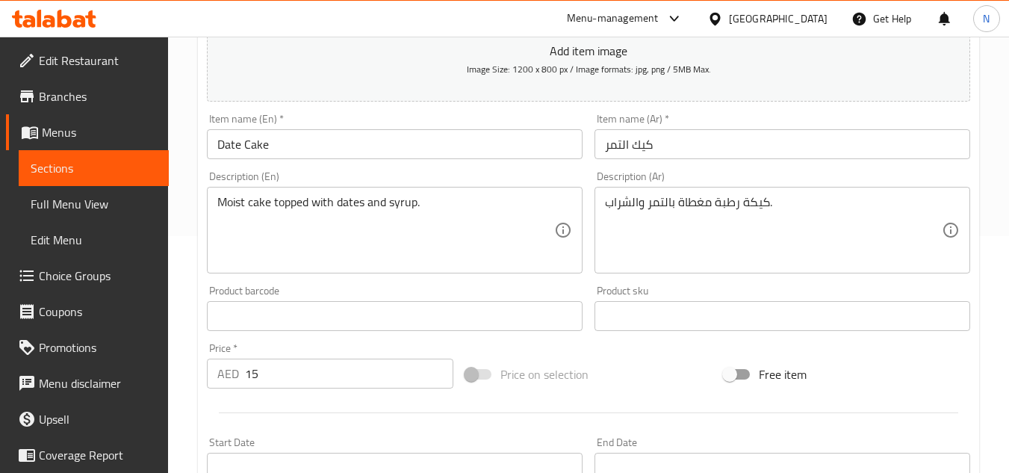
scroll to position [224, 0]
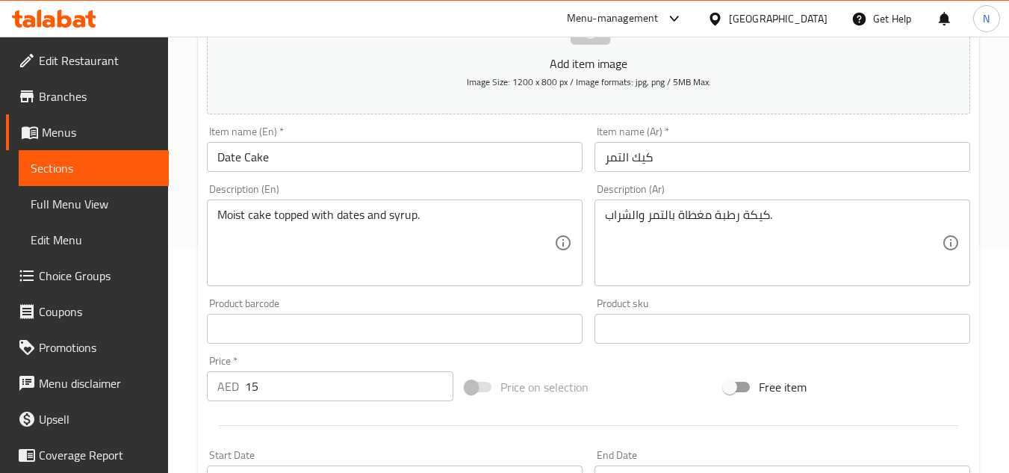
click at [633, 148] on input "كيك التمر" at bounding box center [783, 157] width 376 height 30
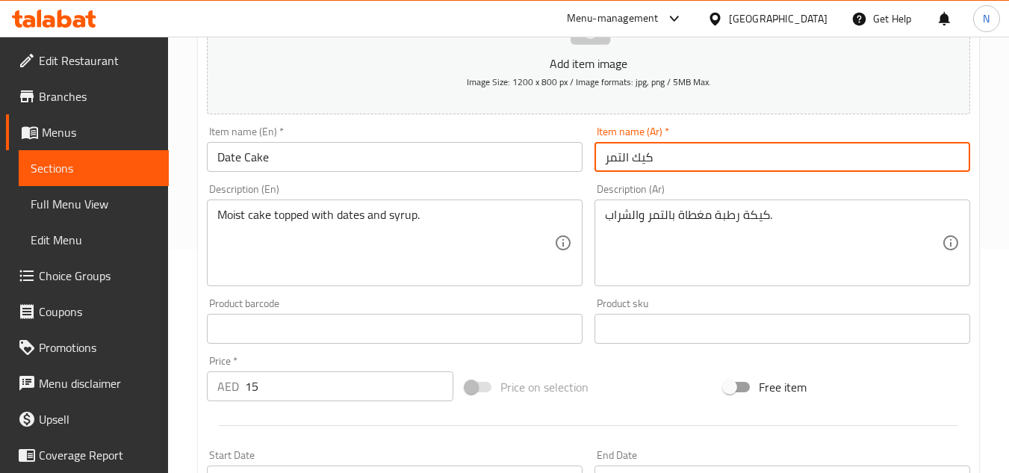
click at [633, 148] on input "كيك التمر" at bounding box center [783, 157] width 376 height 30
paste input "عكة"
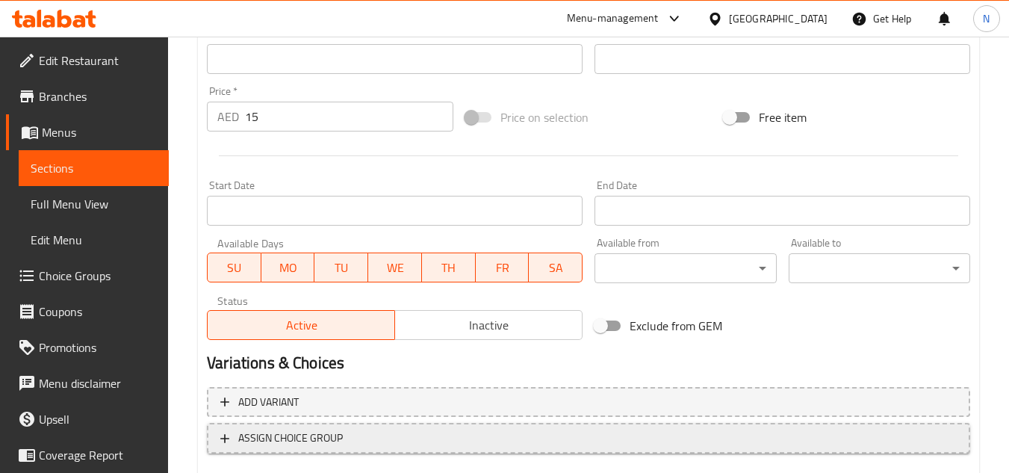
scroll to position [583, 0]
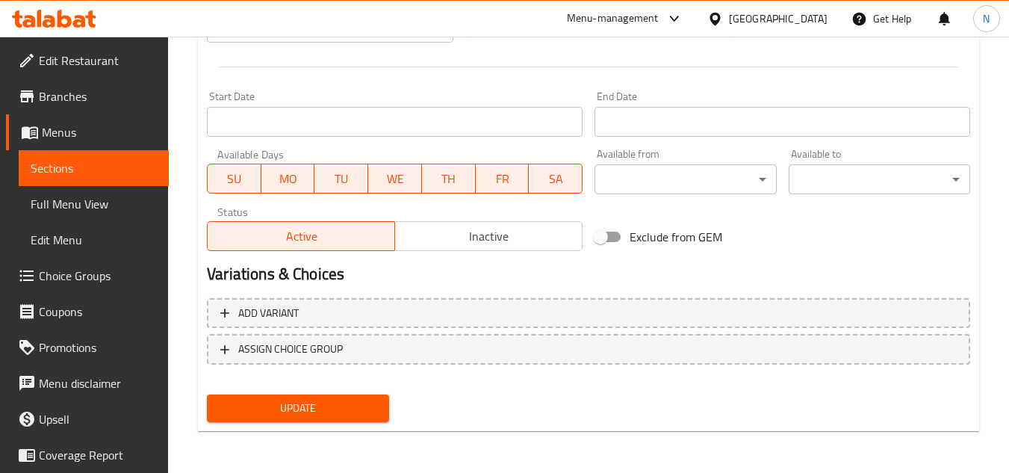
type input "كعكة التمر"
click at [348, 415] on span "Update" at bounding box center [298, 408] width 158 height 19
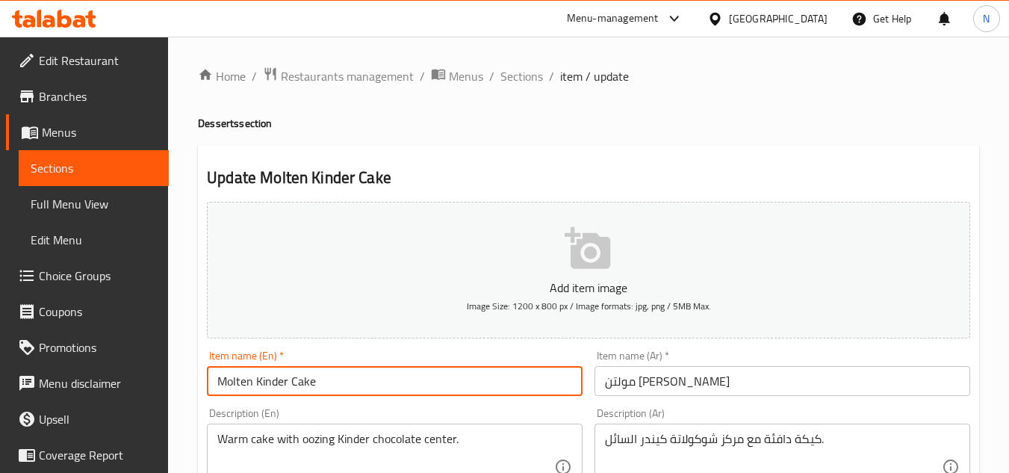
click at [359, 378] on input "Molten Kinder Cake" at bounding box center [395, 381] width 376 height 30
click at [359, 379] on input "Molten Kinder Cake" at bounding box center [395, 381] width 376 height 30
click at [645, 382] on input "مولتن كيك كيندر" at bounding box center [783, 381] width 376 height 30
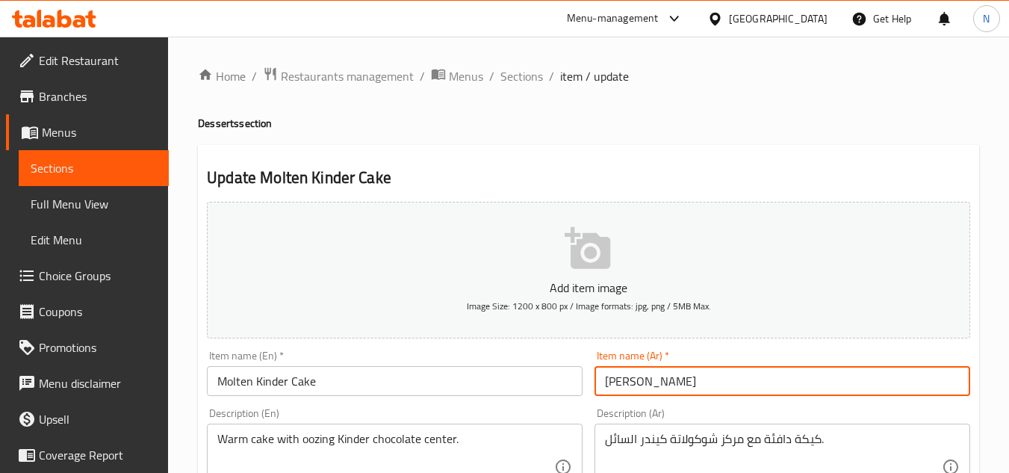
click at [701, 373] on input "مولتن كيندر" at bounding box center [783, 381] width 376 height 30
click at [605, 383] on input "مولتن كيندر" at bounding box center [783, 381] width 376 height 30
paste input "كيك"
click at [667, 385] on input "كيك مولتن كيندر" at bounding box center [783, 381] width 376 height 30
click at [678, 381] on input "كيك مولتن كيندر" at bounding box center [783, 381] width 376 height 30
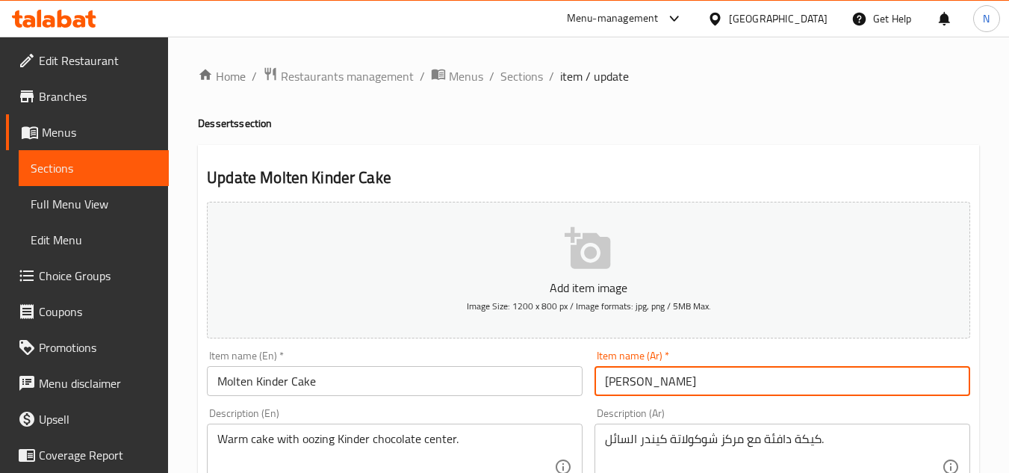
click at [678, 381] on input "كيك مولتن كيندر" at bounding box center [783, 381] width 376 height 30
type input "كعكة مولتن كيندر"
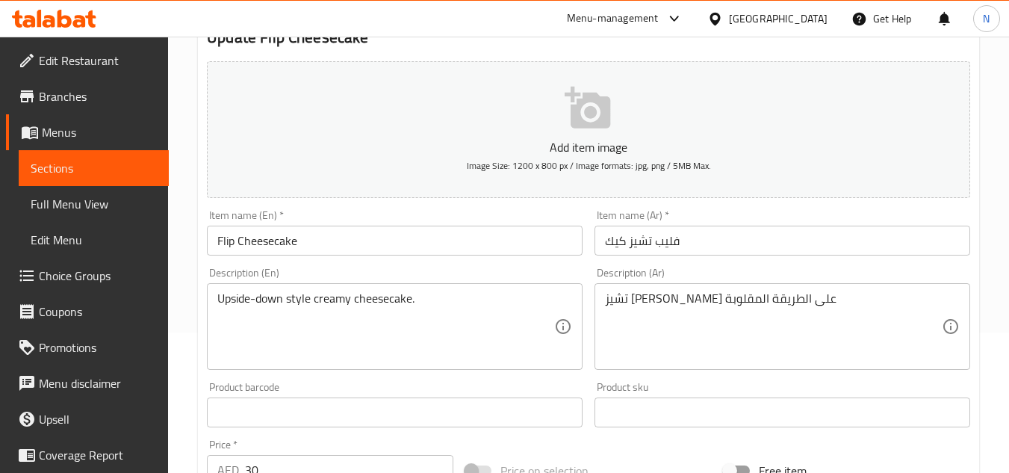
scroll to position [149, 0]
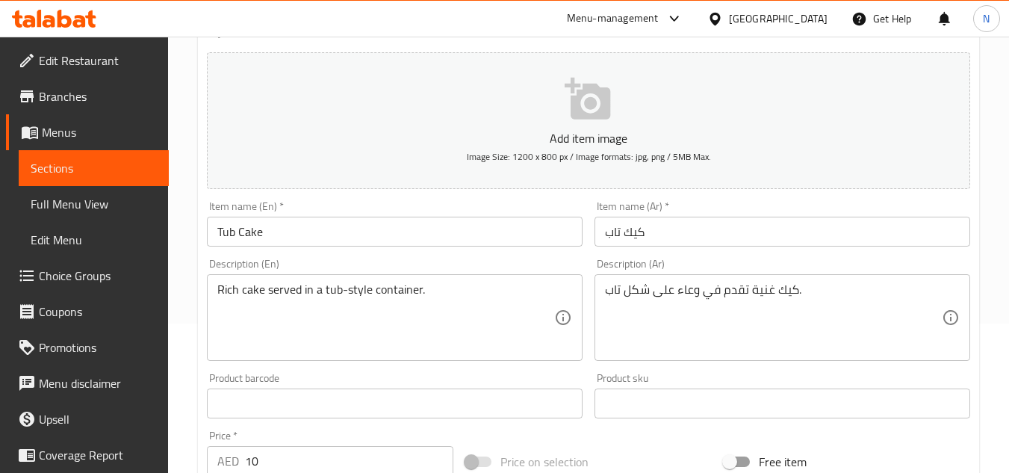
scroll to position [60, 0]
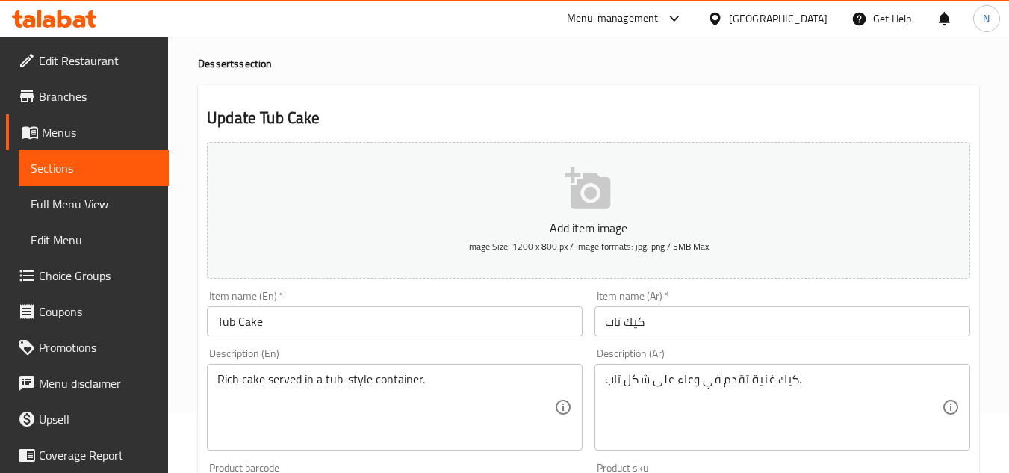
click at [258, 329] on input "Tub Cake" at bounding box center [395, 321] width 376 height 30
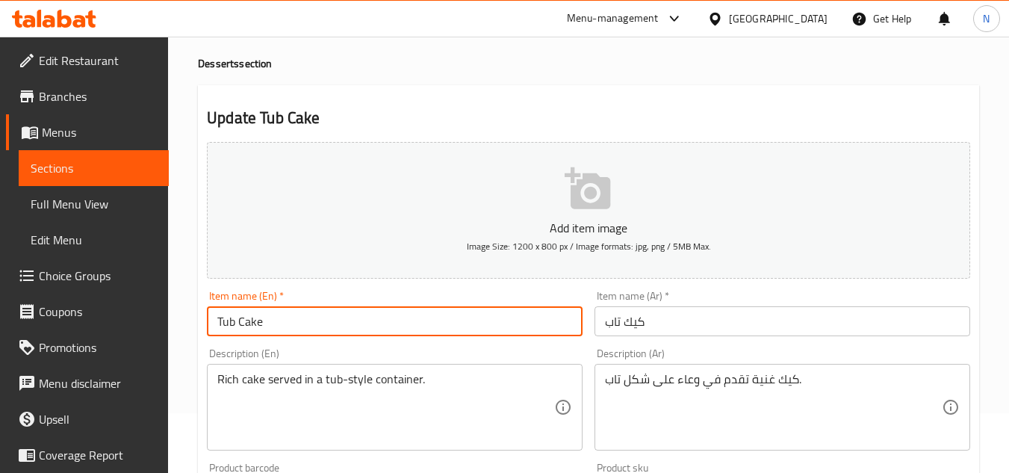
click at [258, 329] on input "Tub Cake" at bounding box center [395, 321] width 376 height 30
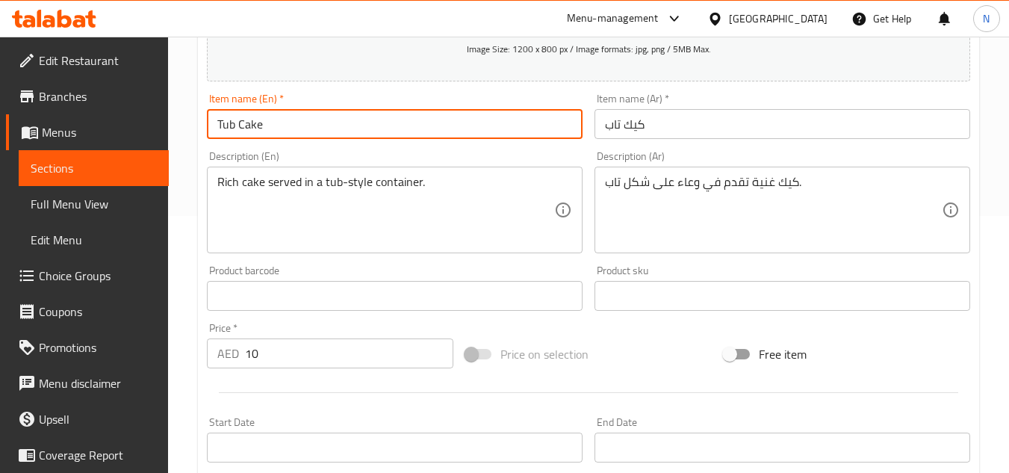
scroll to position [284, 0]
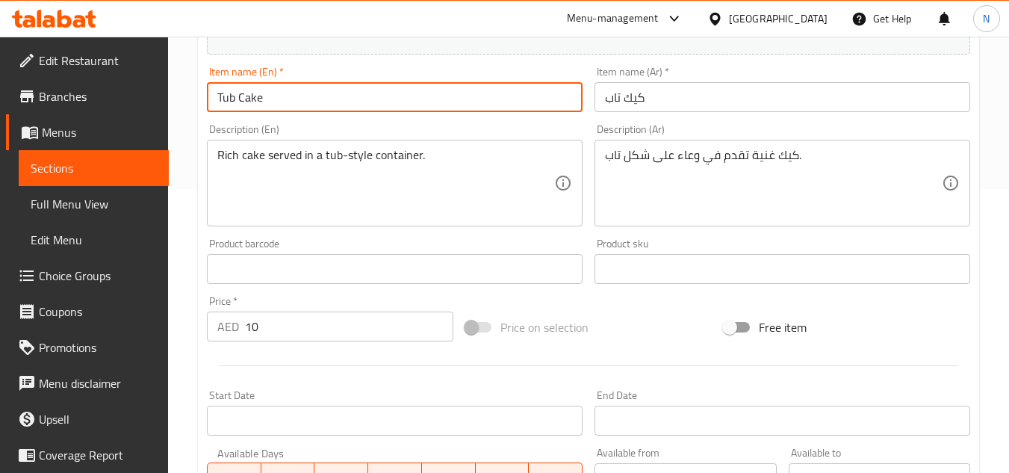
click at [637, 93] on input "كيك تاب" at bounding box center [783, 97] width 376 height 30
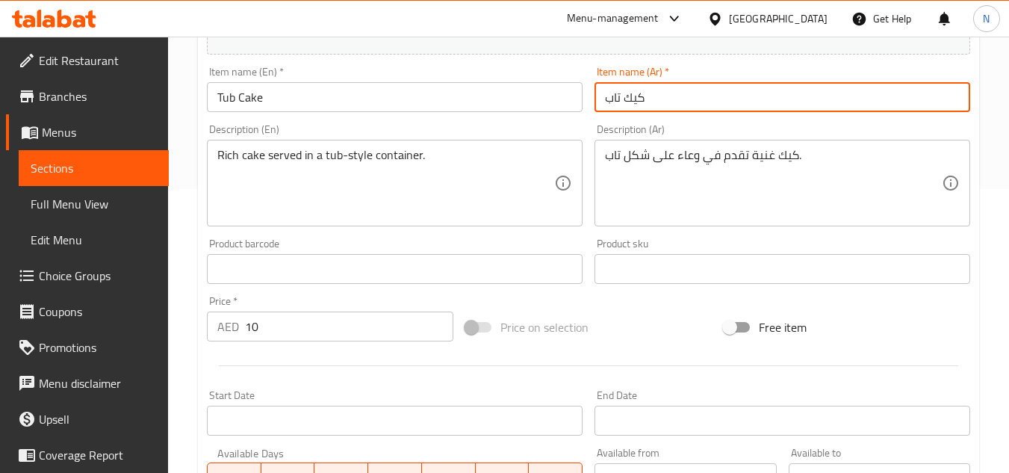
paste input "عكة"
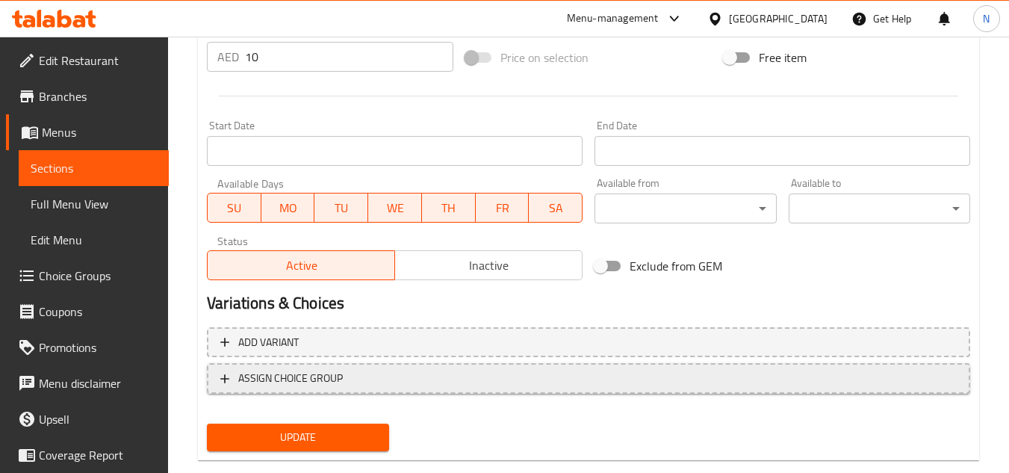
scroll to position [583, 0]
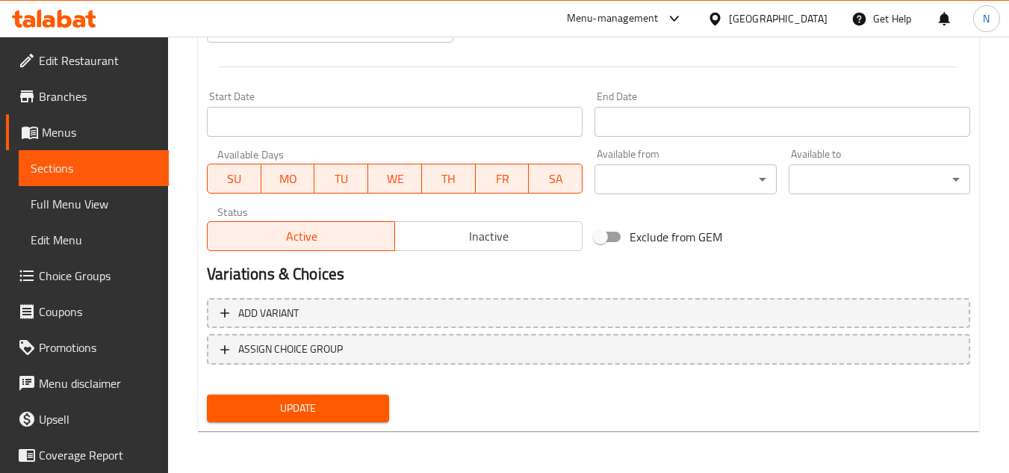
type input "كعكة تاب"
click at [306, 413] on span "Update" at bounding box center [298, 408] width 158 height 19
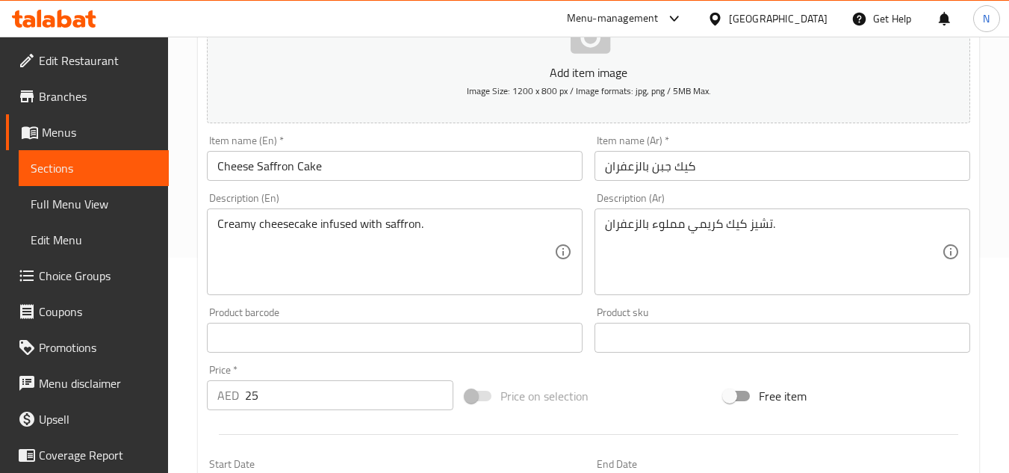
scroll to position [224, 0]
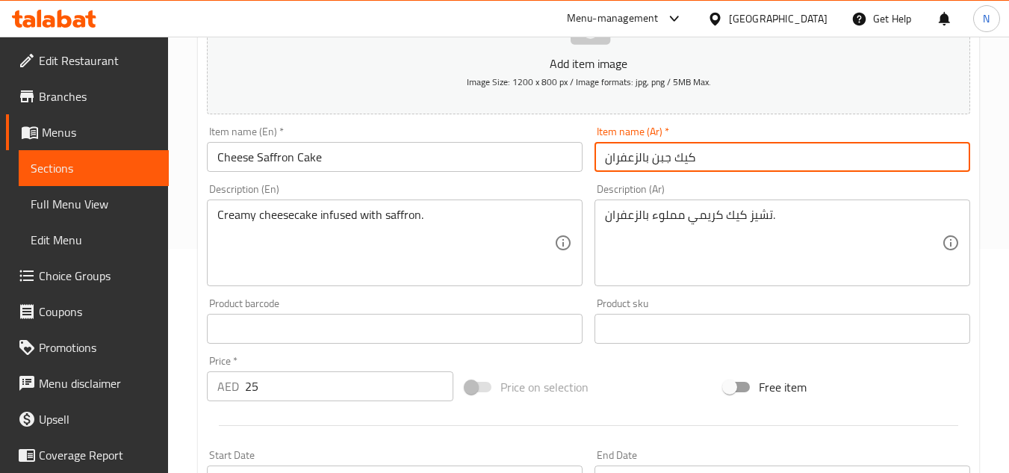
click at [692, 165] on input "كيك جبن بالزعفران" at bounding box center [783, 157] width 376 height 30
paste input "عكة الجبن و"
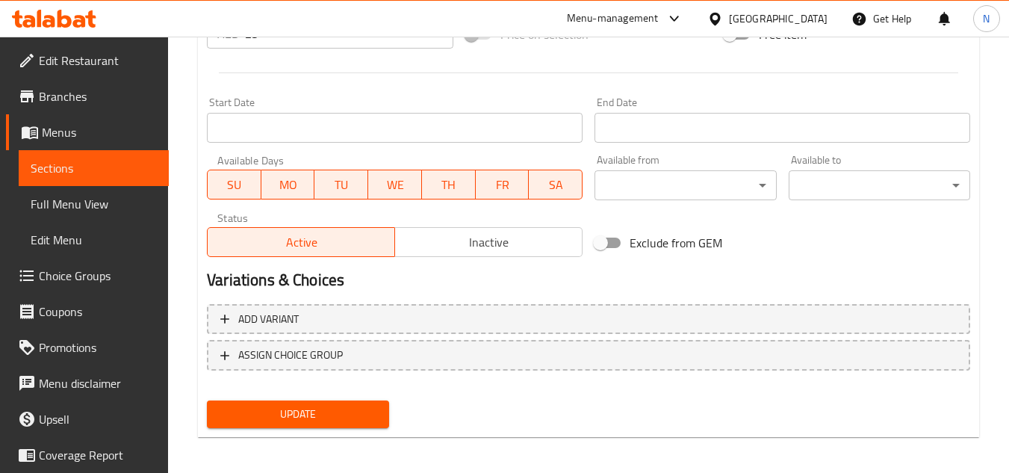
scroll to position [583, 0]
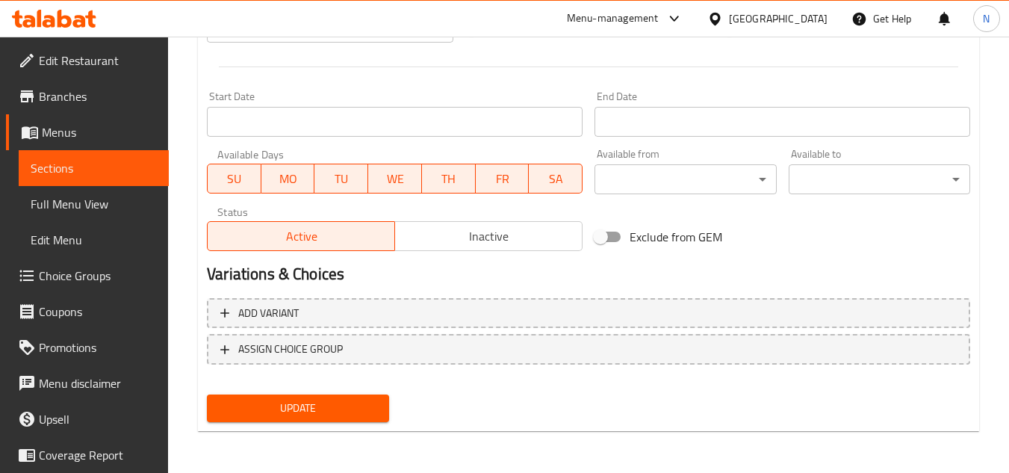
type input "كعكة الجبن والزعفران"
click at [341, 407] on span "Update" at bounding box center [298, 408] width 158 height 19
